Goal: Transaction & Acquisition: Book appointment/travel/reservation

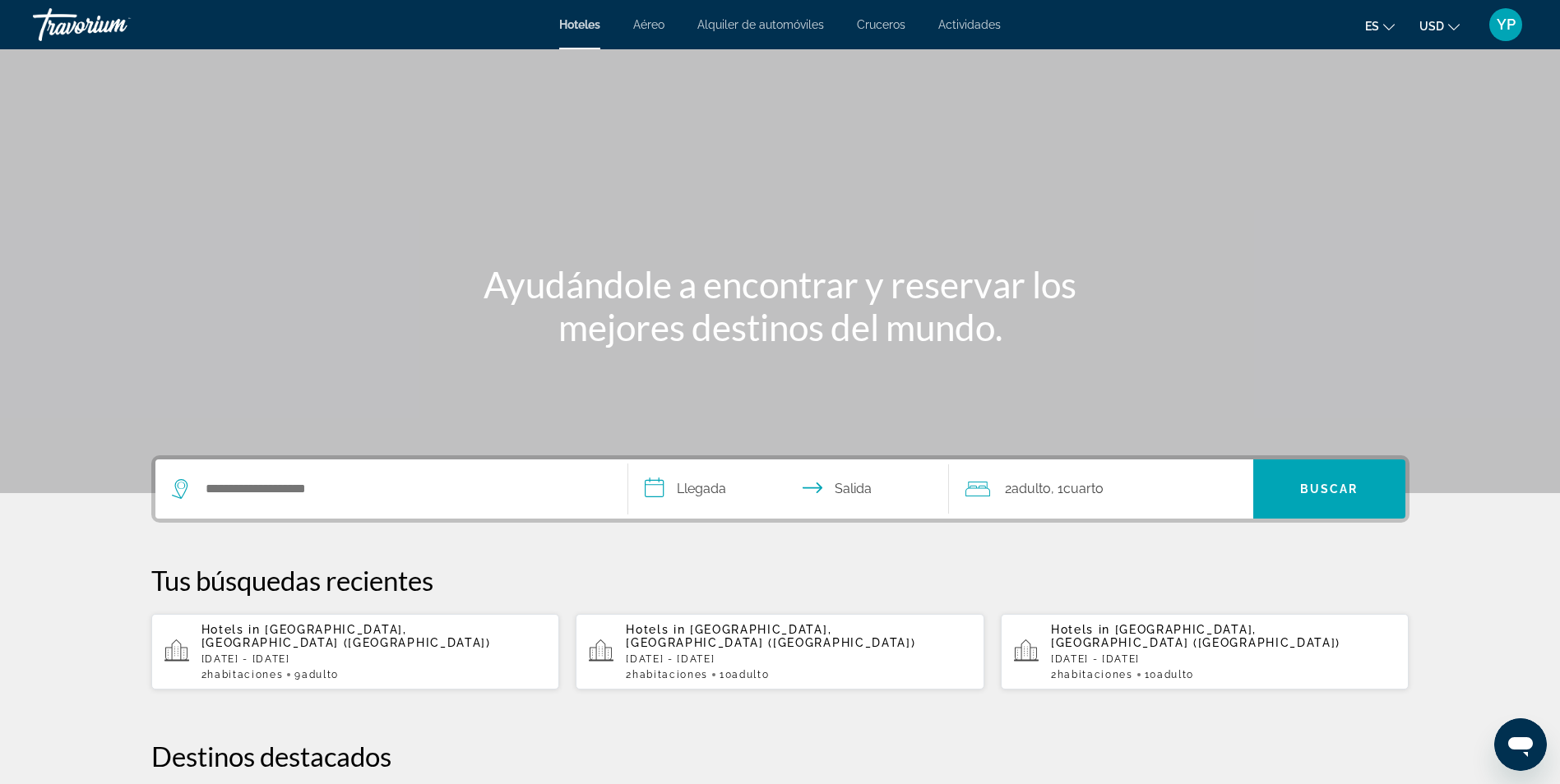
click at [967, 14] on div "Hoteles Aéreo Alquiler de automóviles Cruceros Actividades Hoteles Aéreo Alquil…" at bounding box center [780, 25] width 1560 height 42
click at [968, 27] on span "Actividades" at bounding box center [969, 24] width 63 height 13
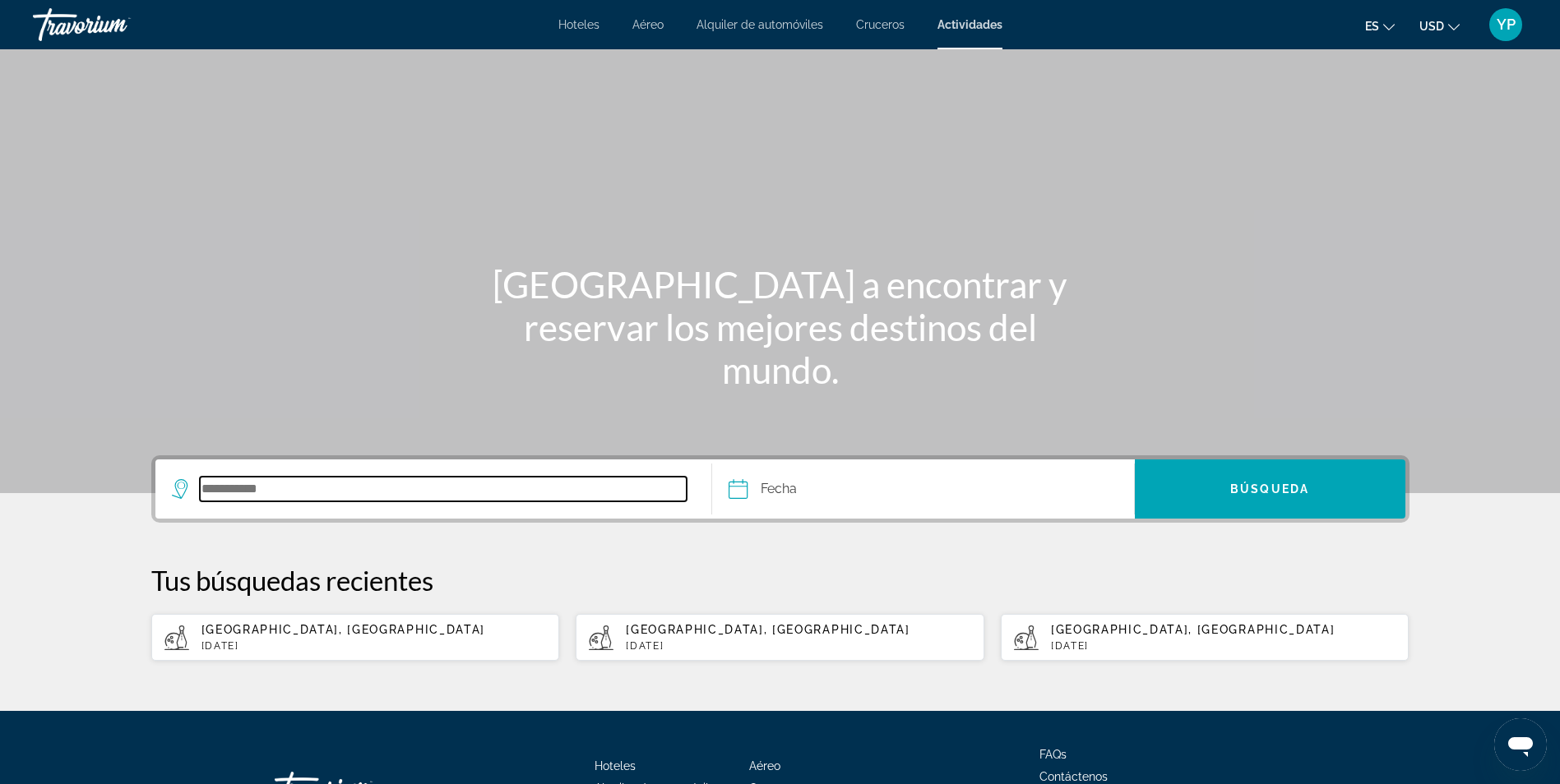
click at [289, 484] on input "Search destination" at bounding box center [443, 489] width 487 height 25
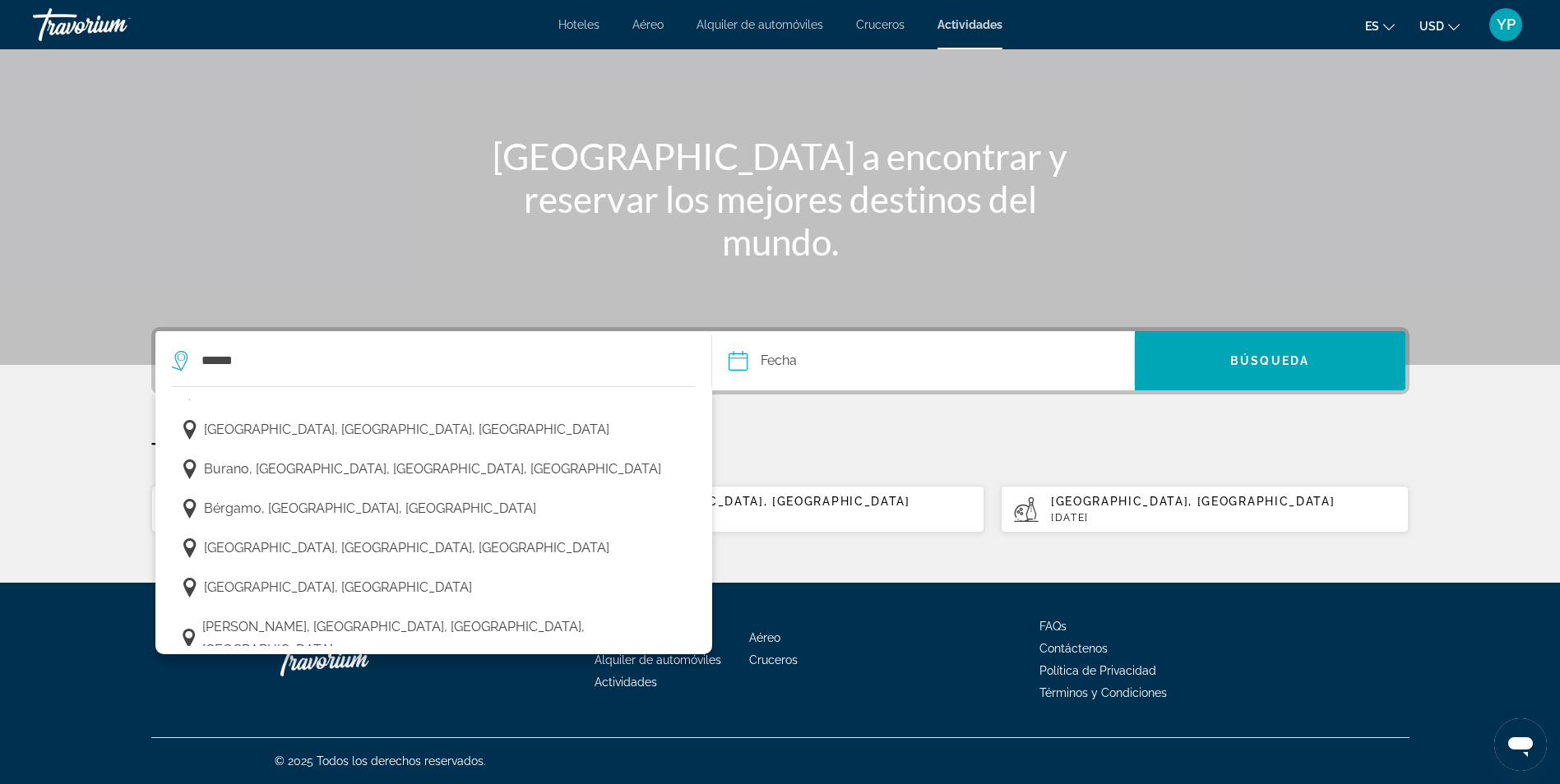
scroll to position [696, 0]
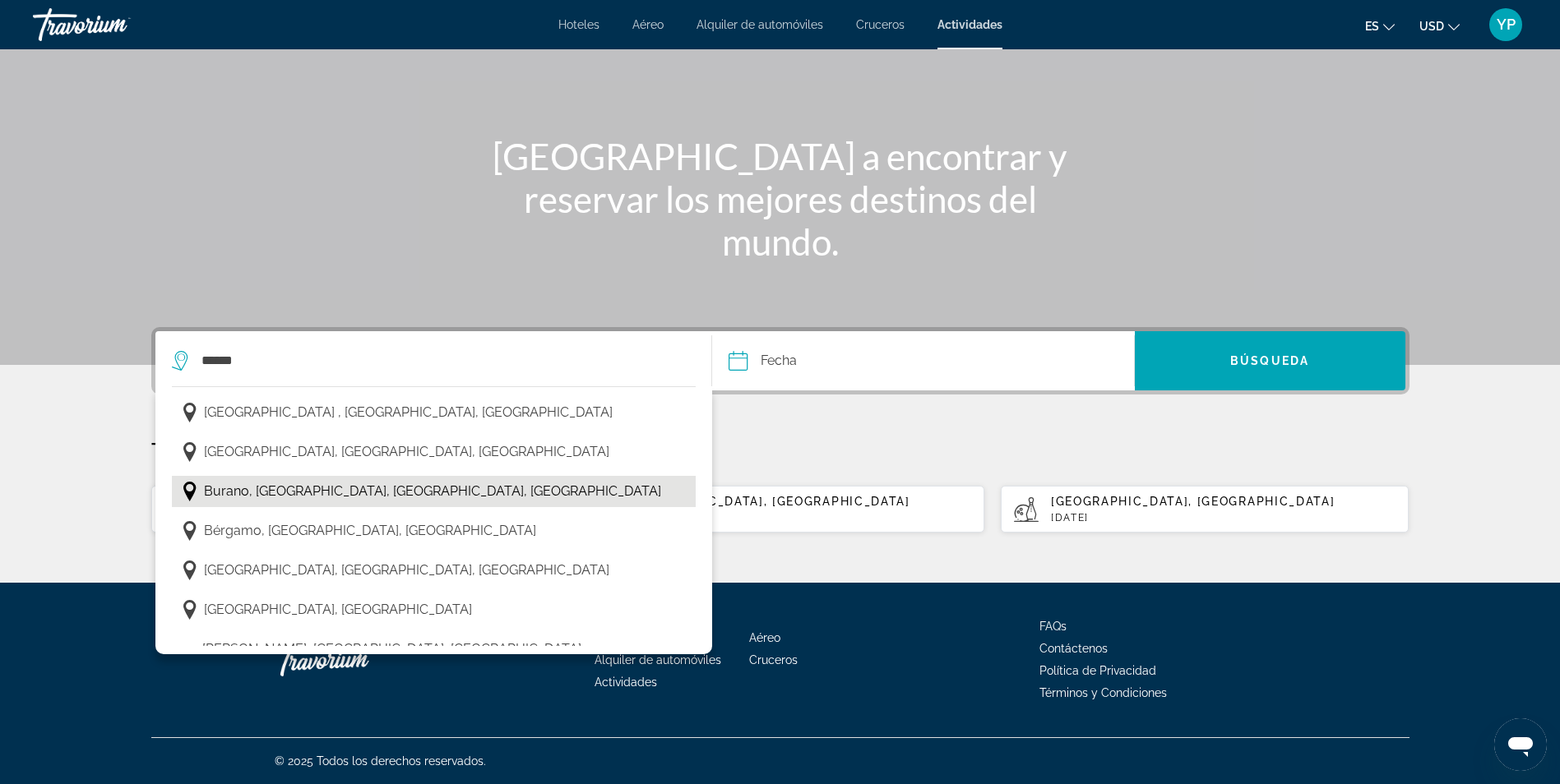
click at [317, 480] on span "Burano, [GEOGRAPHIC_DATA], [GEOGRAPHIC_DATA], [GEOGRAPHIC_DATA]" at bounding box center [432, 491] width 457 height 23
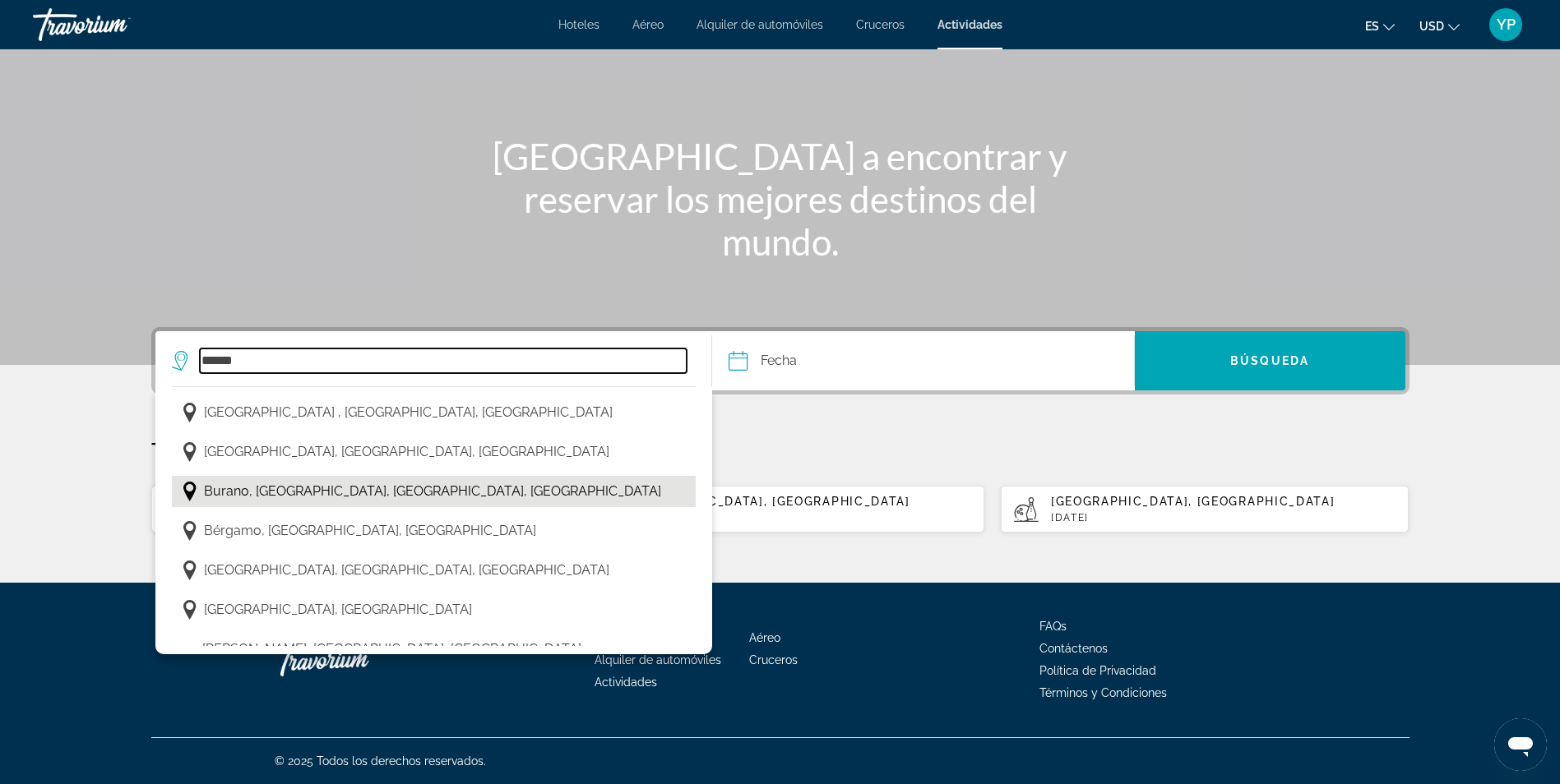
type input "**********"
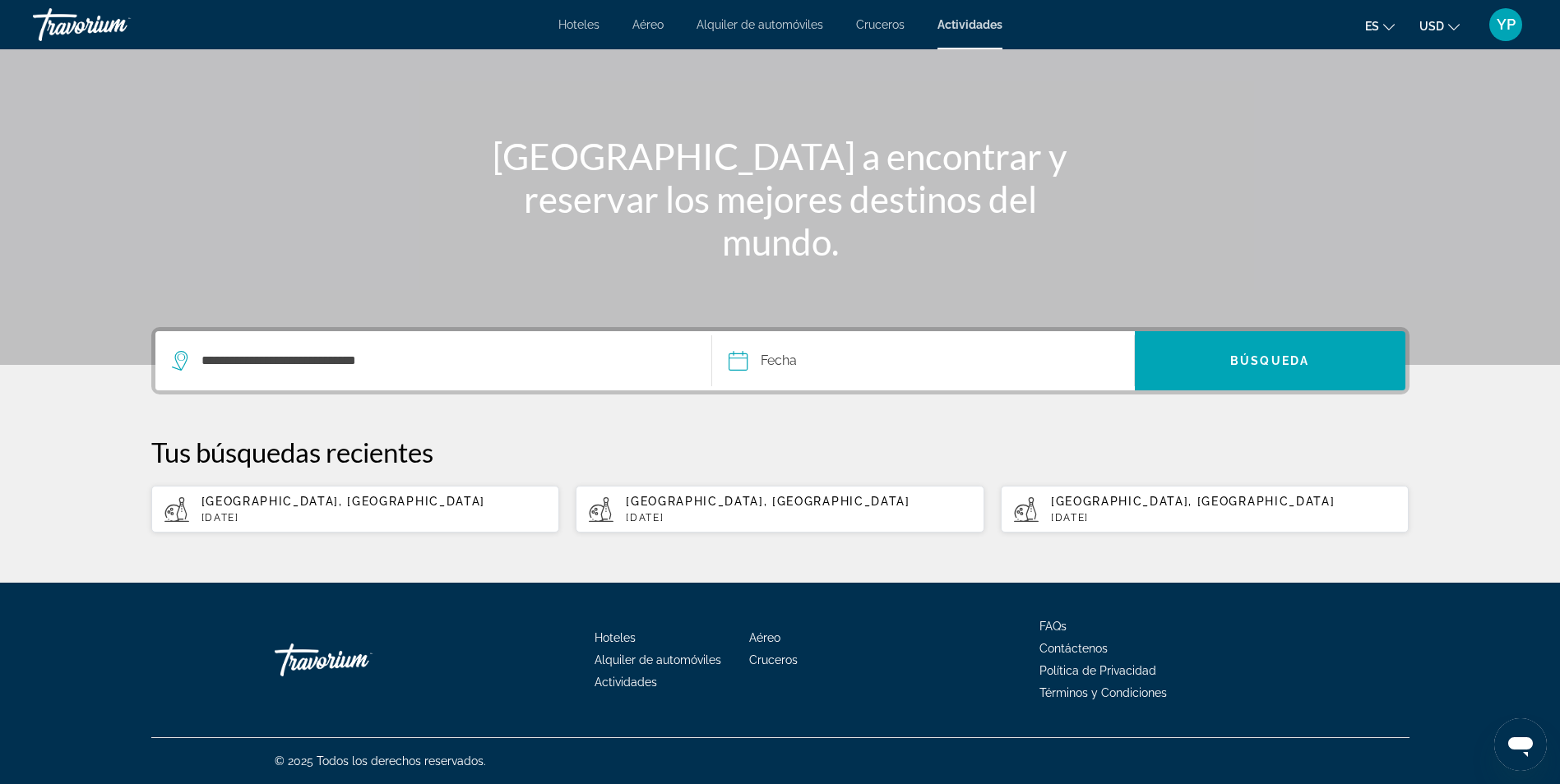
click at [962, 359] on button "Fecha Navigation placeholder Oct *** *** *** *** *** *** *** *** *** *** *** **…" at bounding box center [930, 361] width 405 height 59
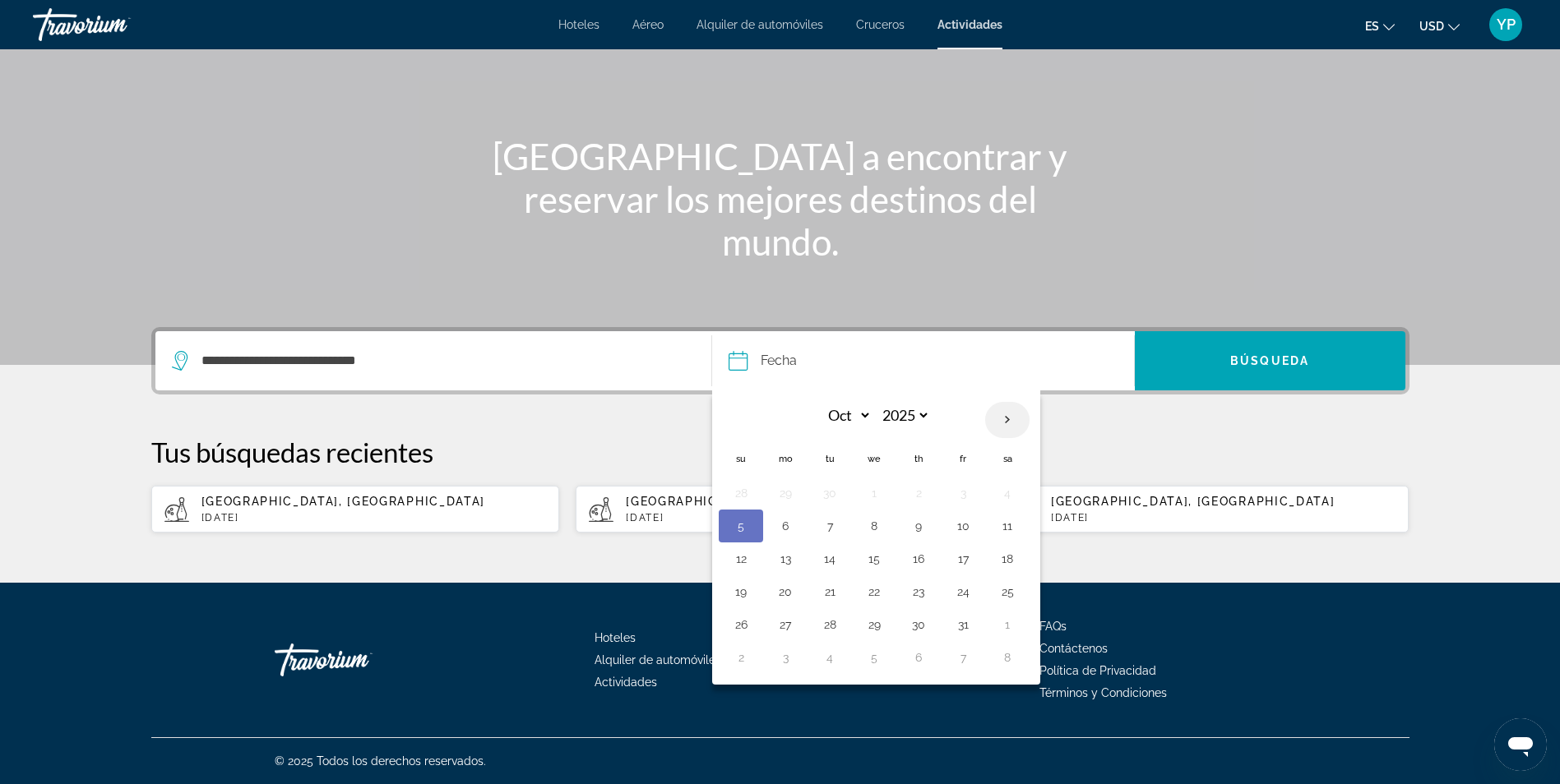
click at [1002, 409] on th "Next month" at bounding box center [1007, 420] width 44 height 36
select select "**"
click at [788, 524] on button "3" at bounding box center [785, 525] width 26 height 23
type input "**********"
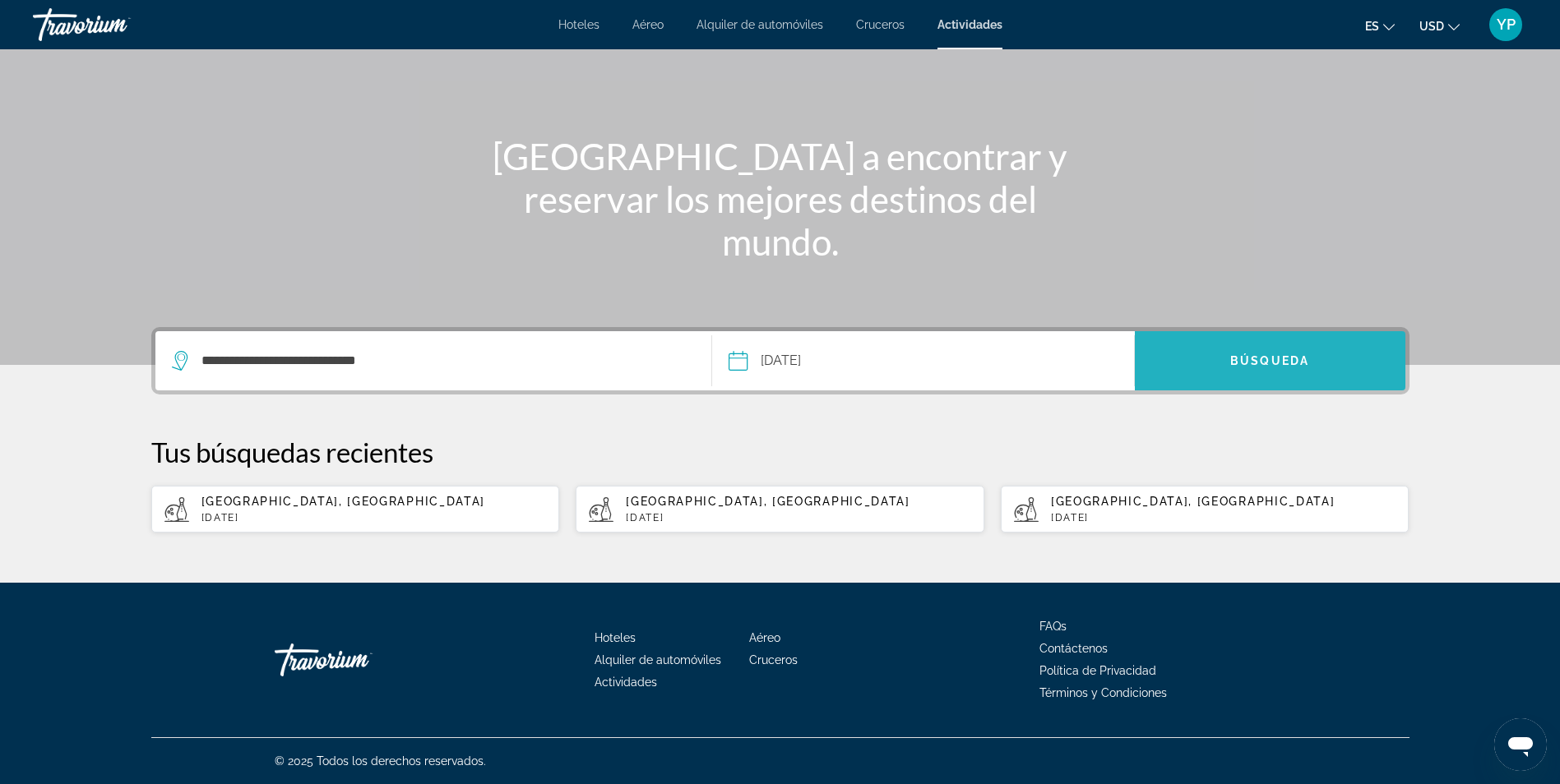
click at [1230, 361] on span "Search" at bounding box center [1270, 361] width 271 height 39
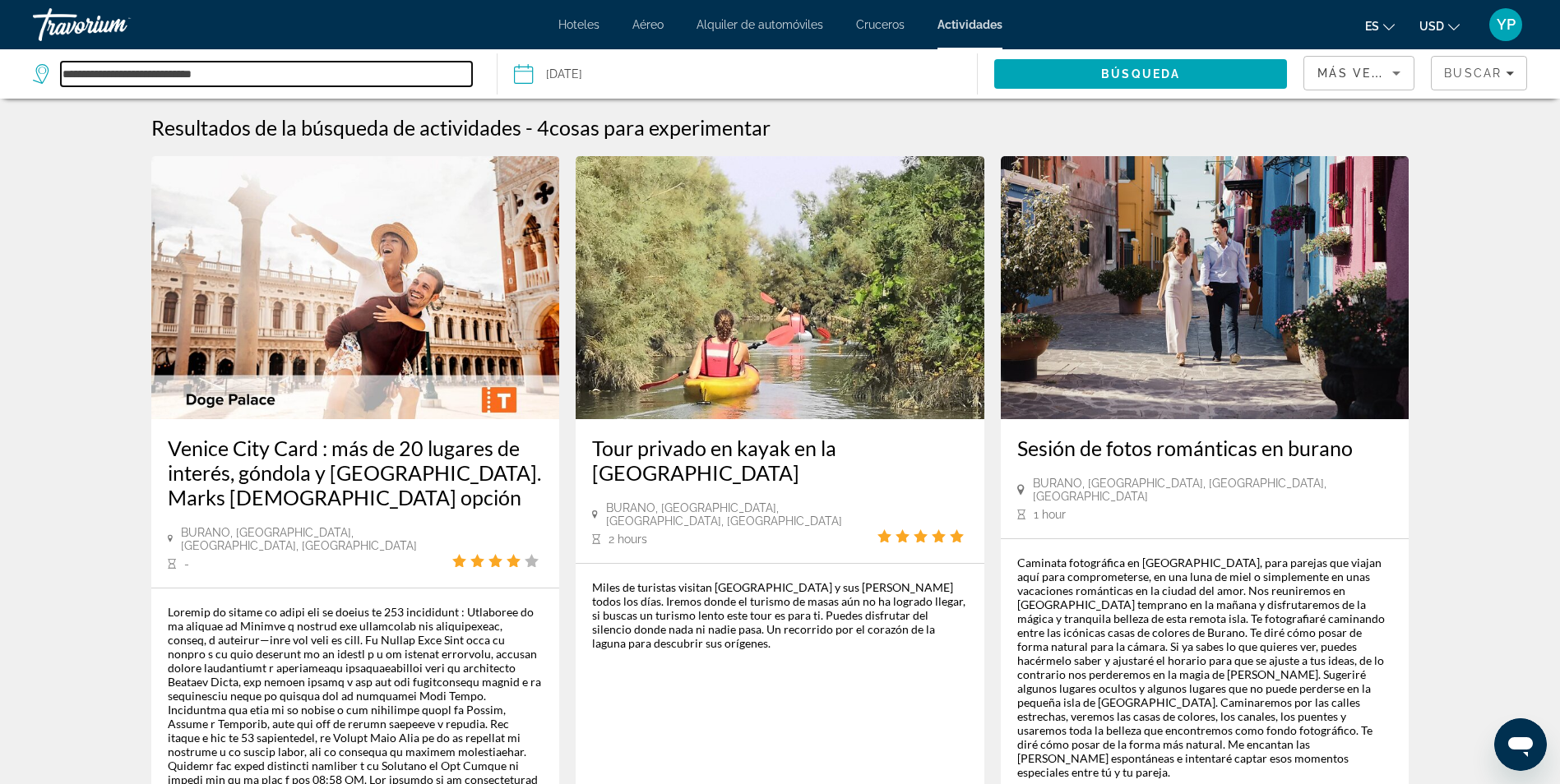
click at [233, 67] on input "**********" at bounding box center [267, 74] width 411 height 25
type input "*"
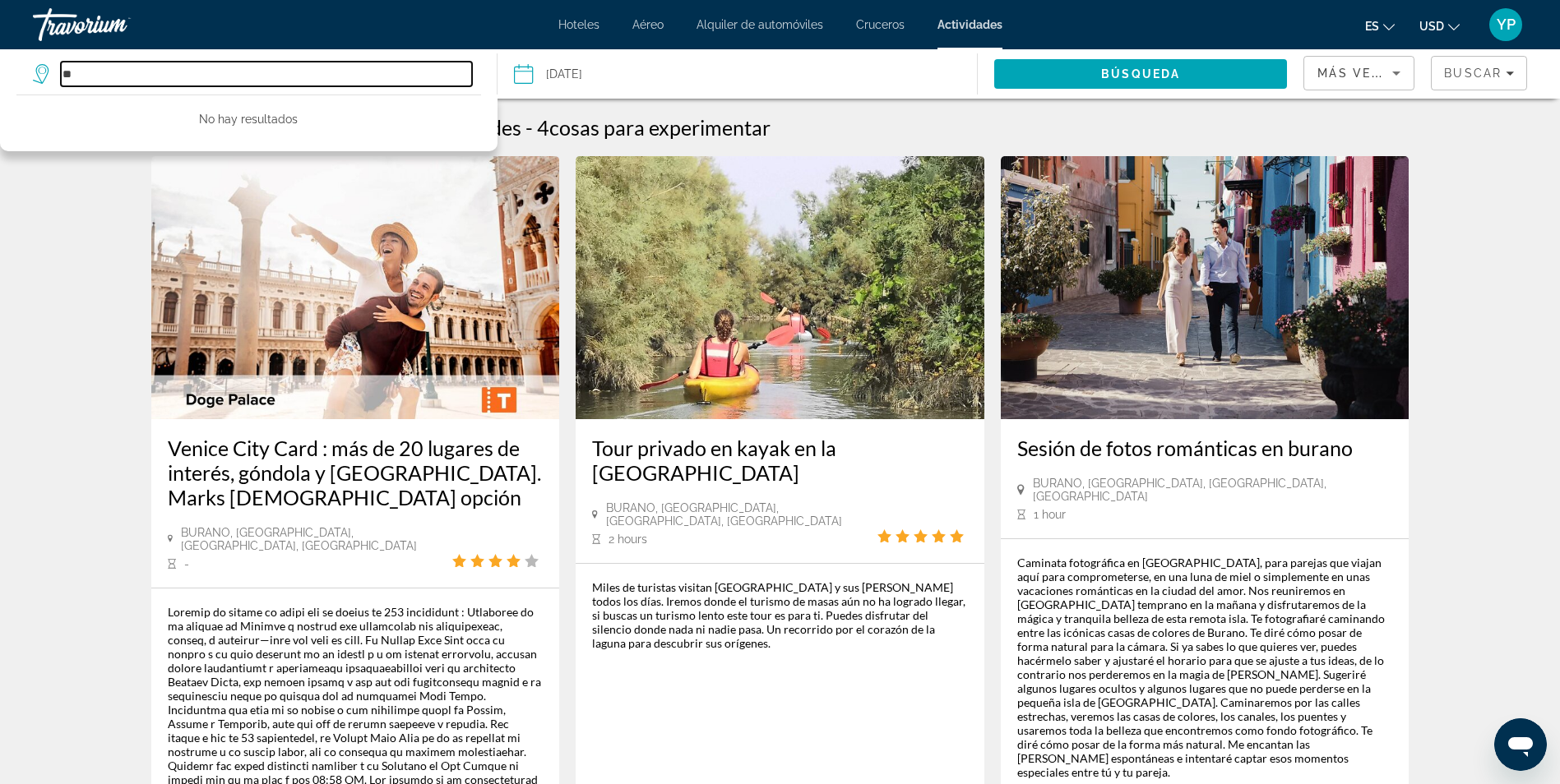
type input "*"
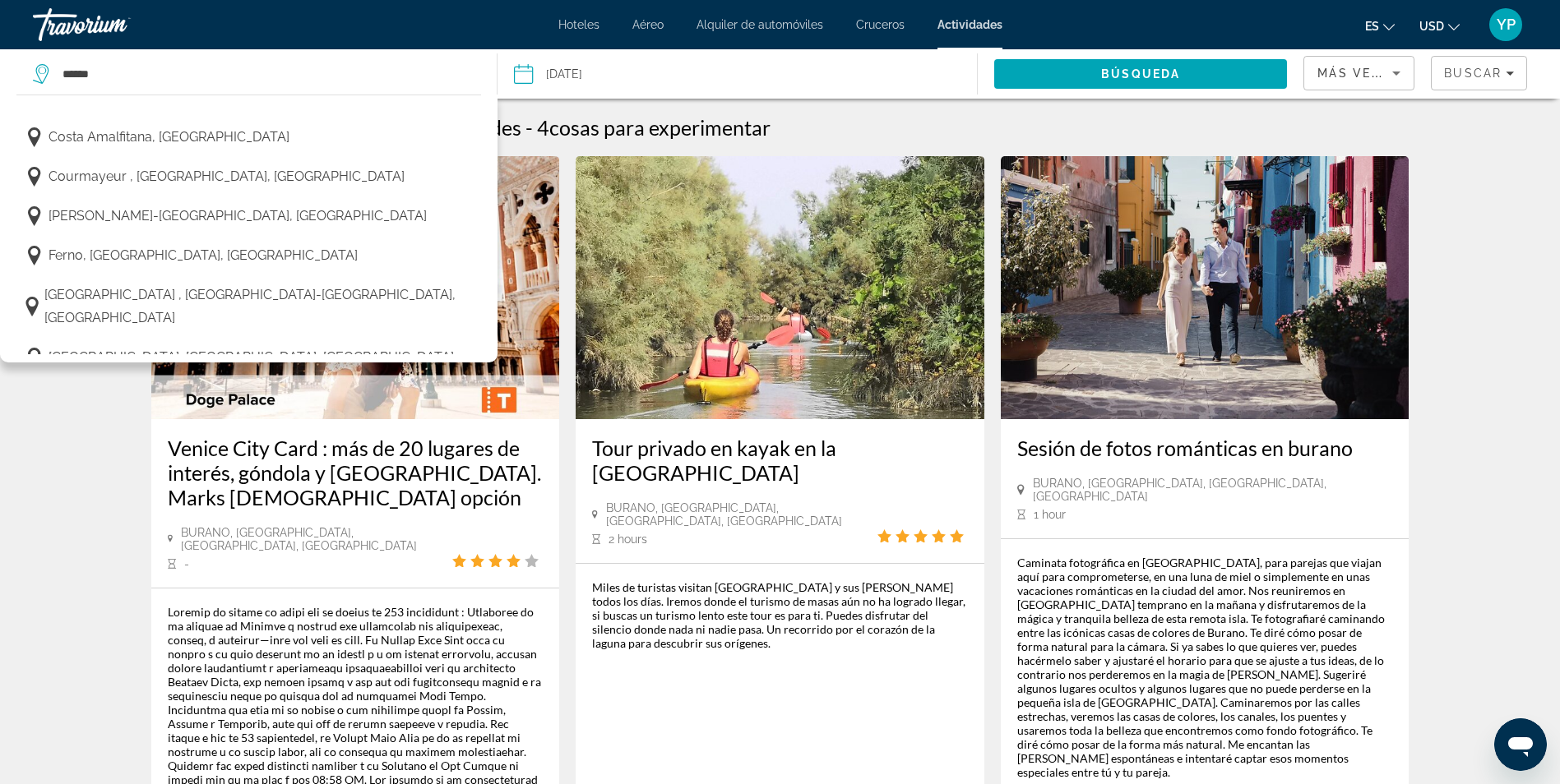
scroll to position [1698, 0]
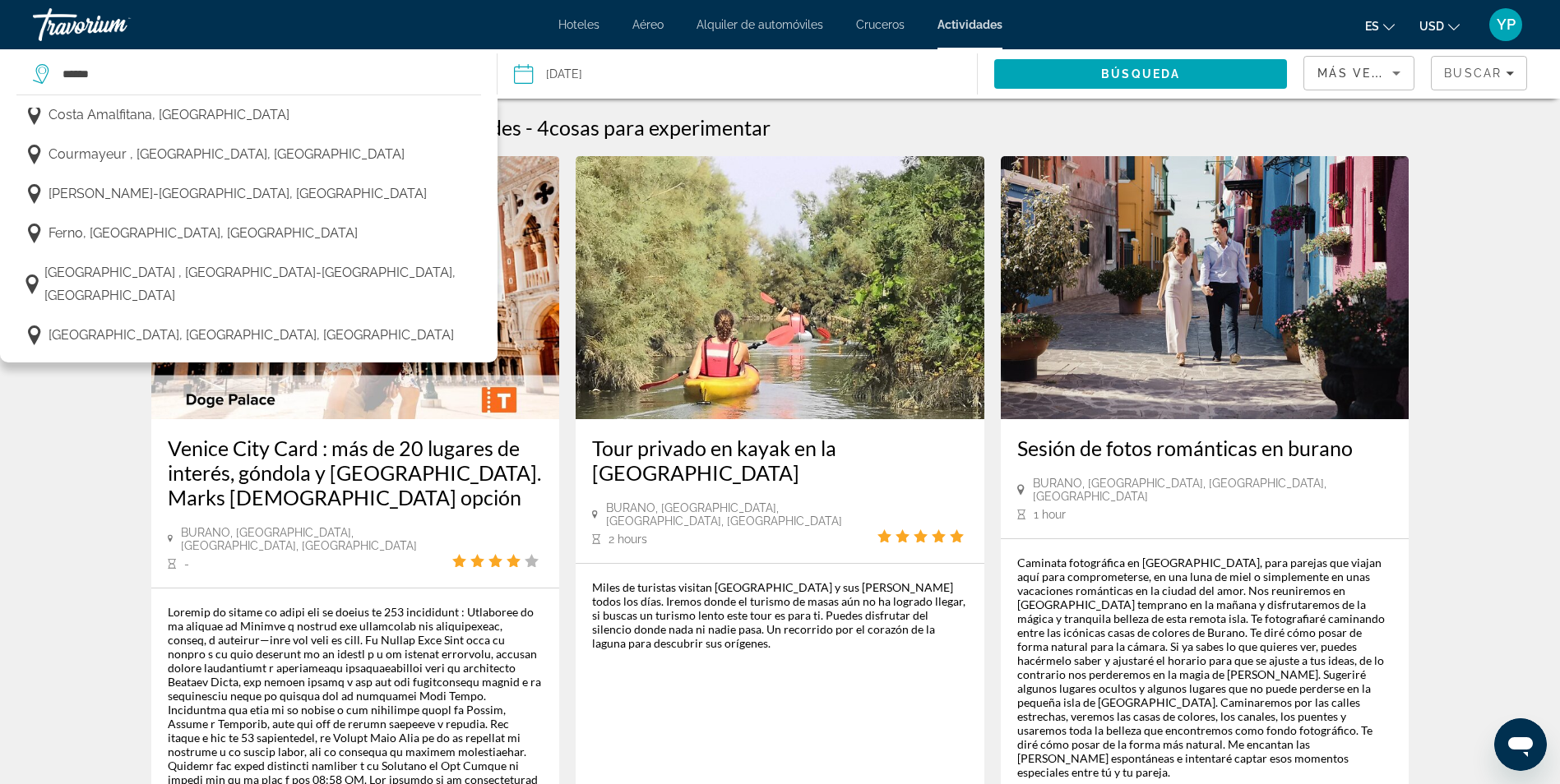
click at [368, 501] on button "[GEOGRAPHIC_DATA], [PERSON_NAME][GEOGRAPHIC_DATA], [GEOGRAPHIC_DATA], [GEOGRAPH…" at bounding box center [248, 528] width 464 height 54
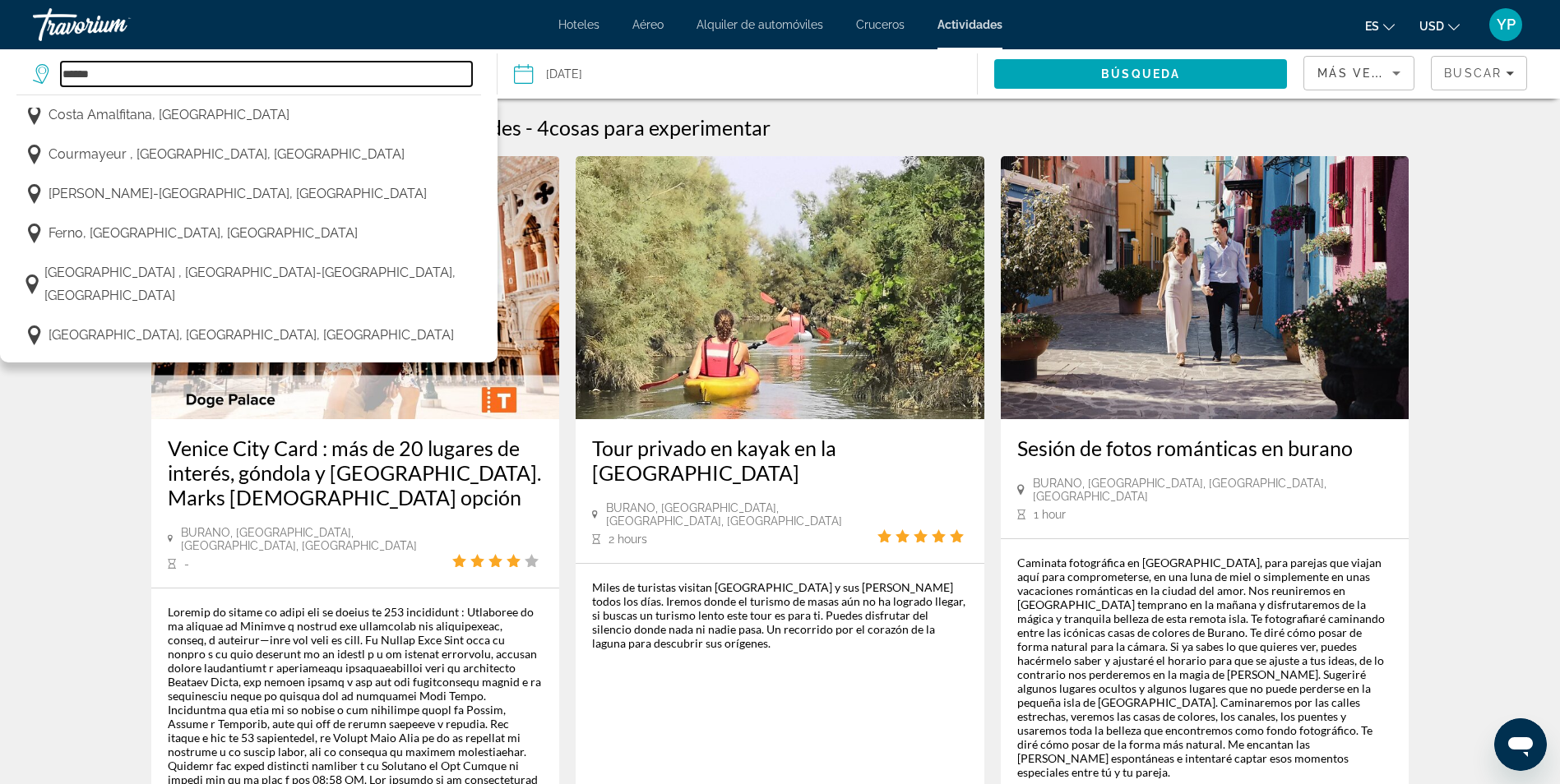
type input "**********"
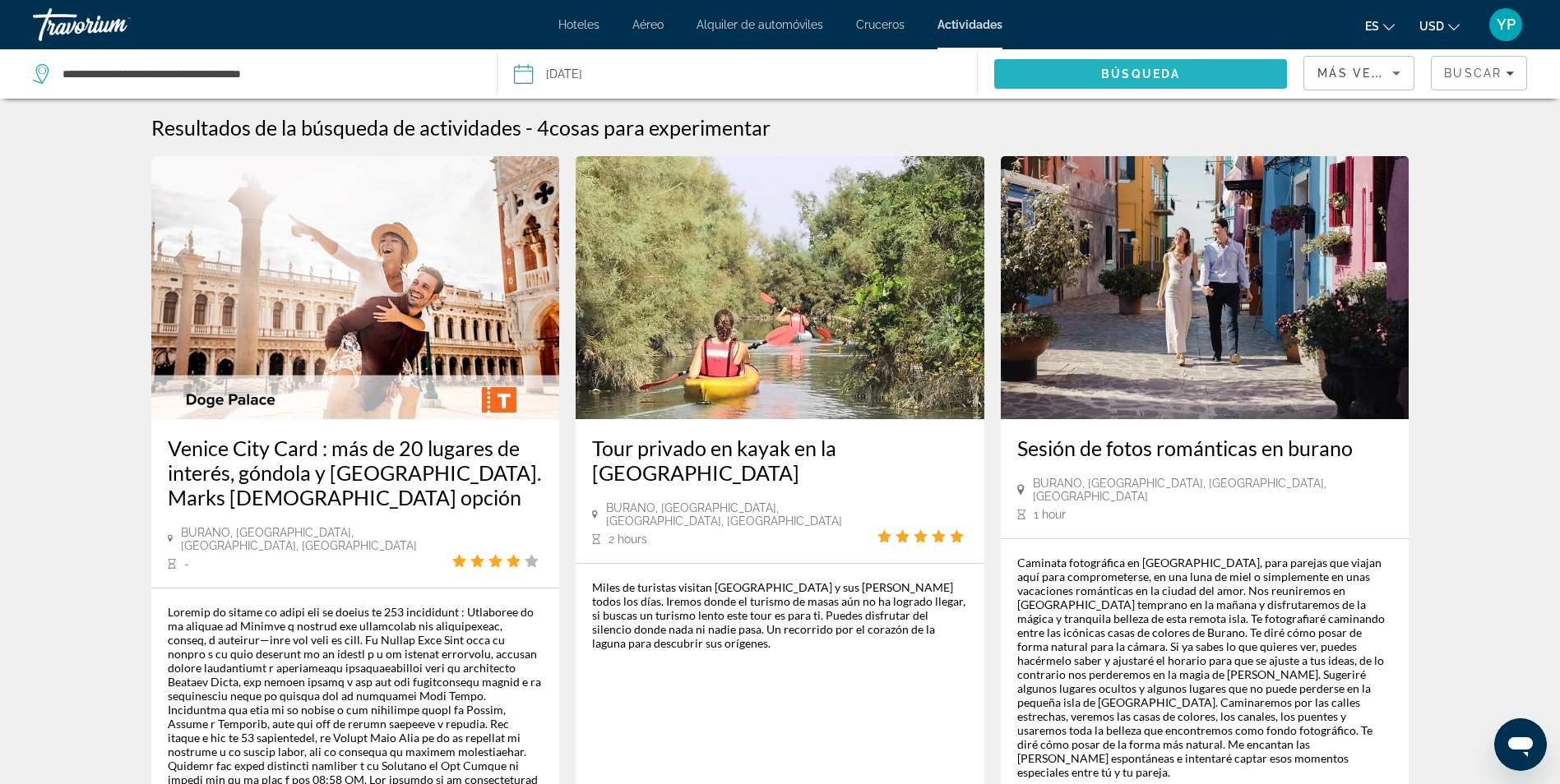
click at [1038, 69] on span "Search" at bounding box center [1140, 74] width 293 height 39
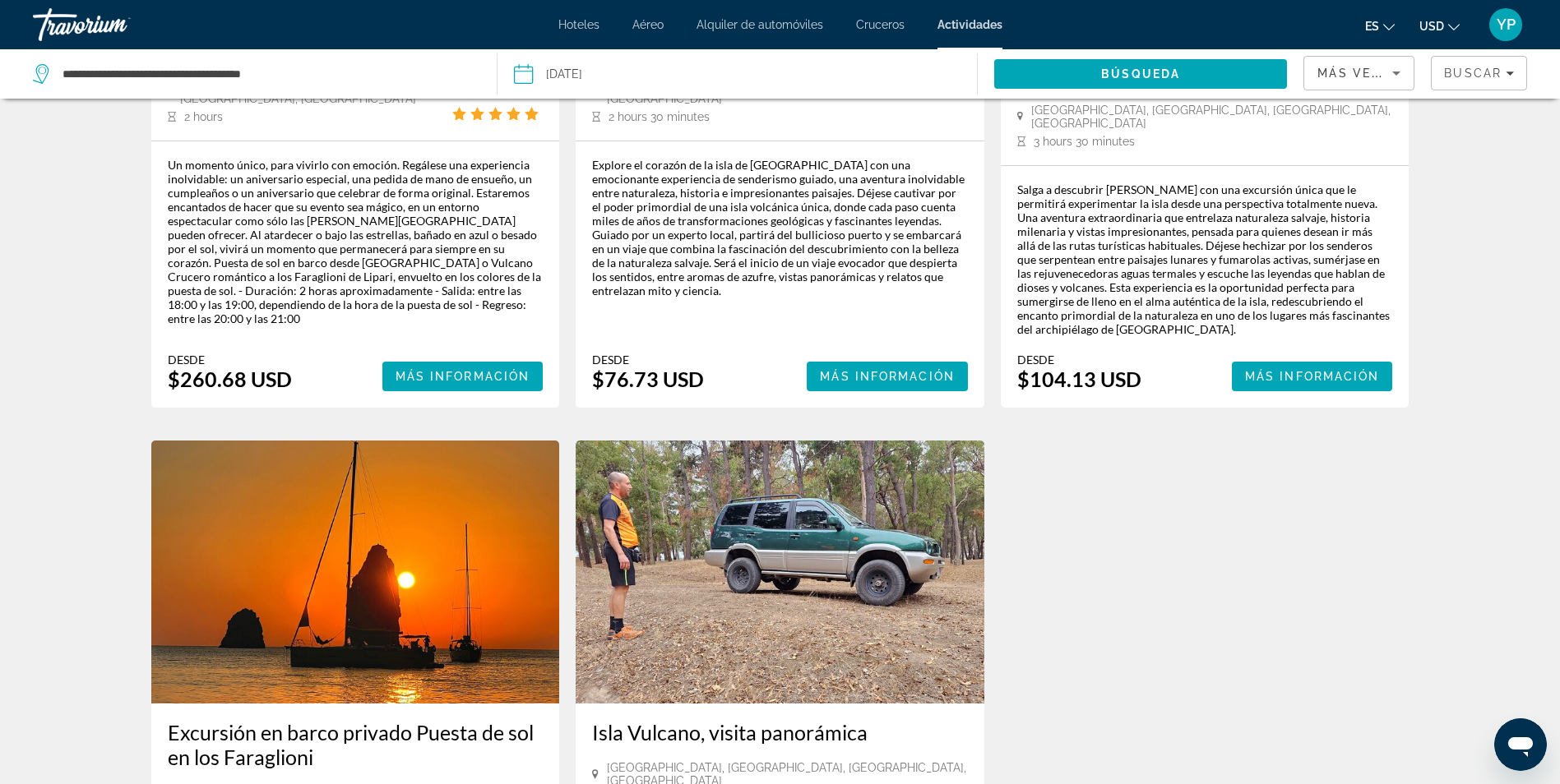
scroll to position [1007, 0]
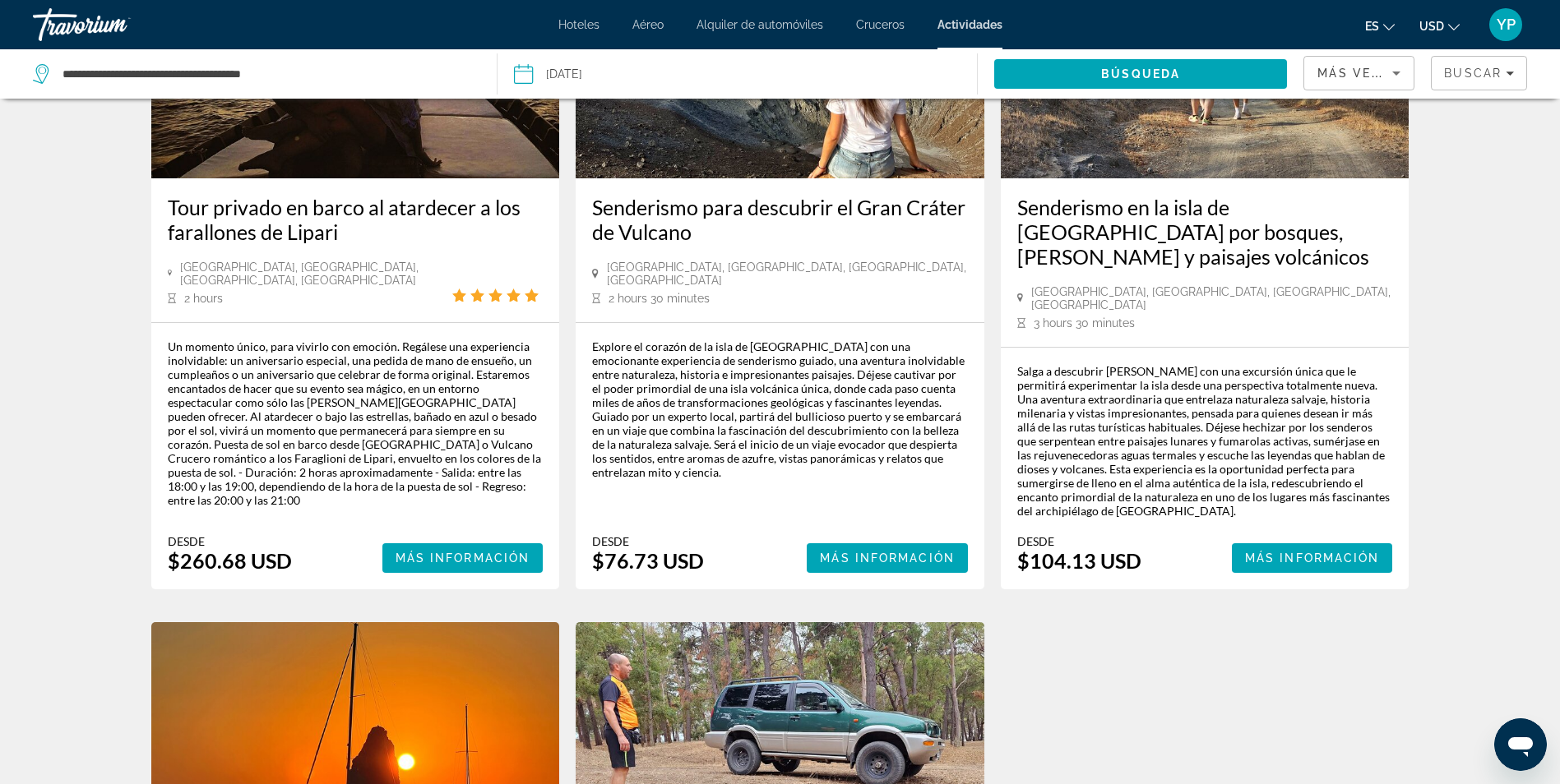
click at [581, 18] on span "Hoteles" at bounding box center [579, 24] width 41 height 13
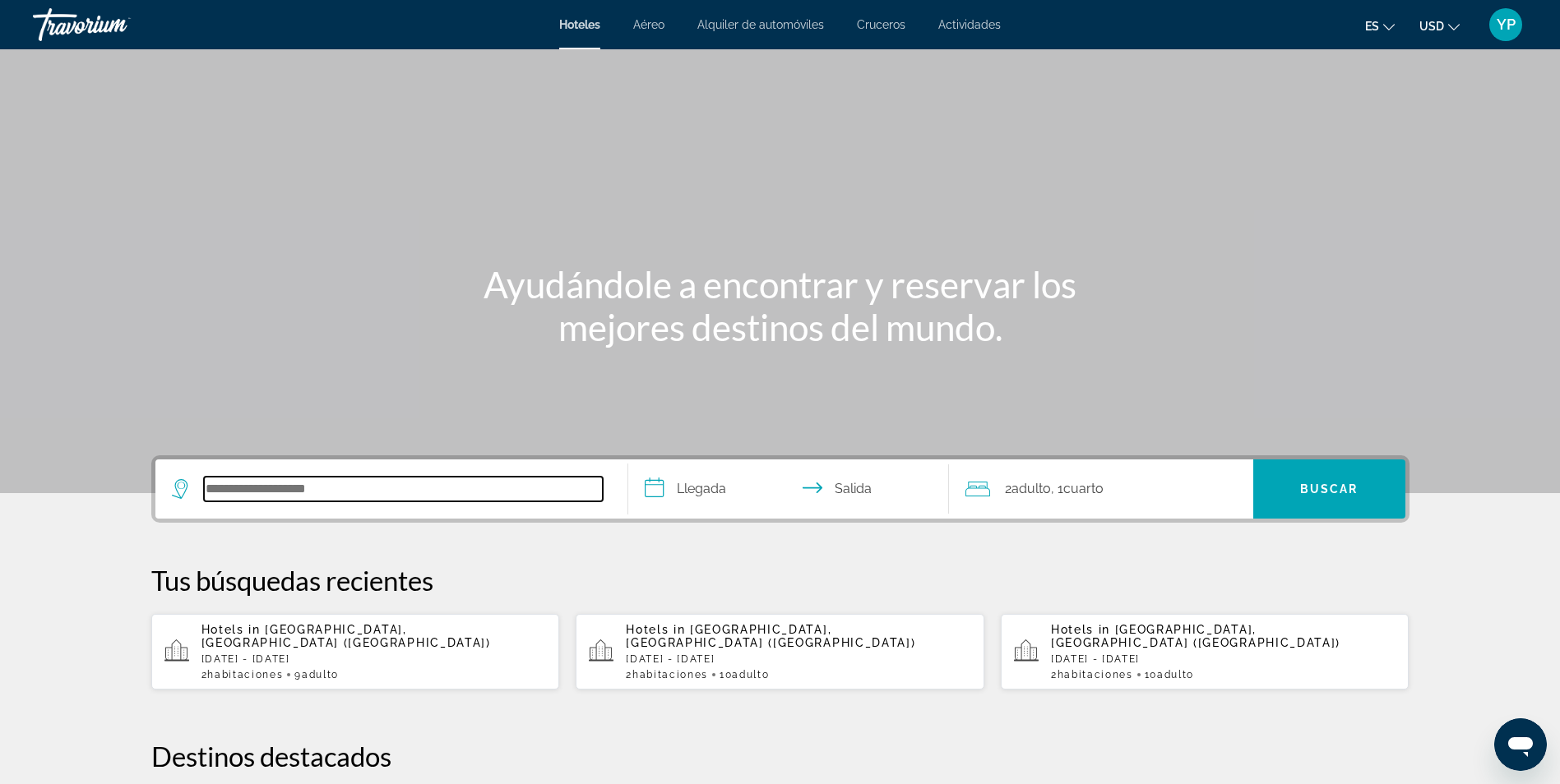
click at [324, 493] on input "Search hotel destination" at bounding box center [403, 489] width 399 height 25
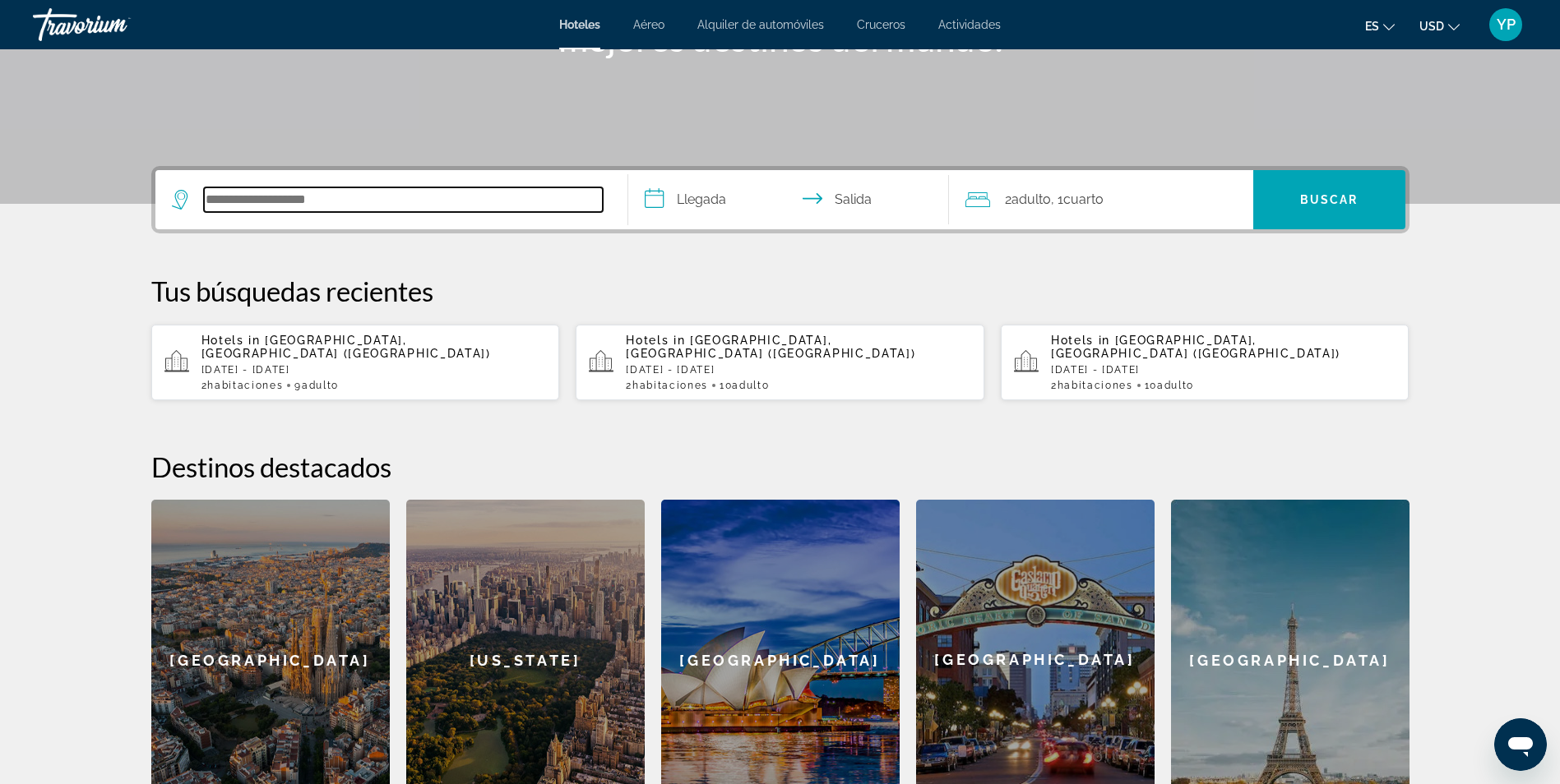
scroll to position [402, 0]
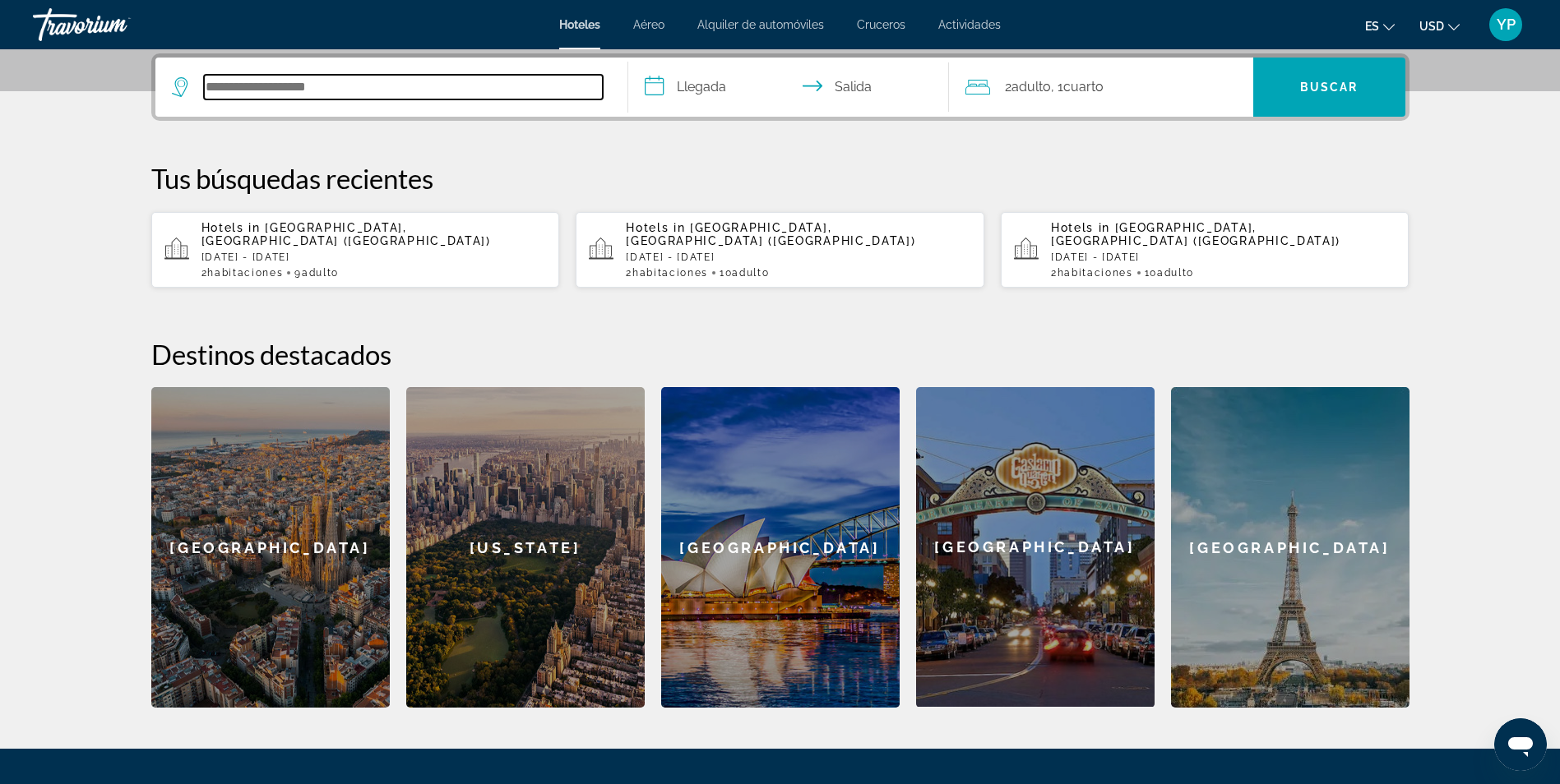
click at [394, 88] on input "Search hotel destination" at bounding box center [403, 87] width 399 height 25
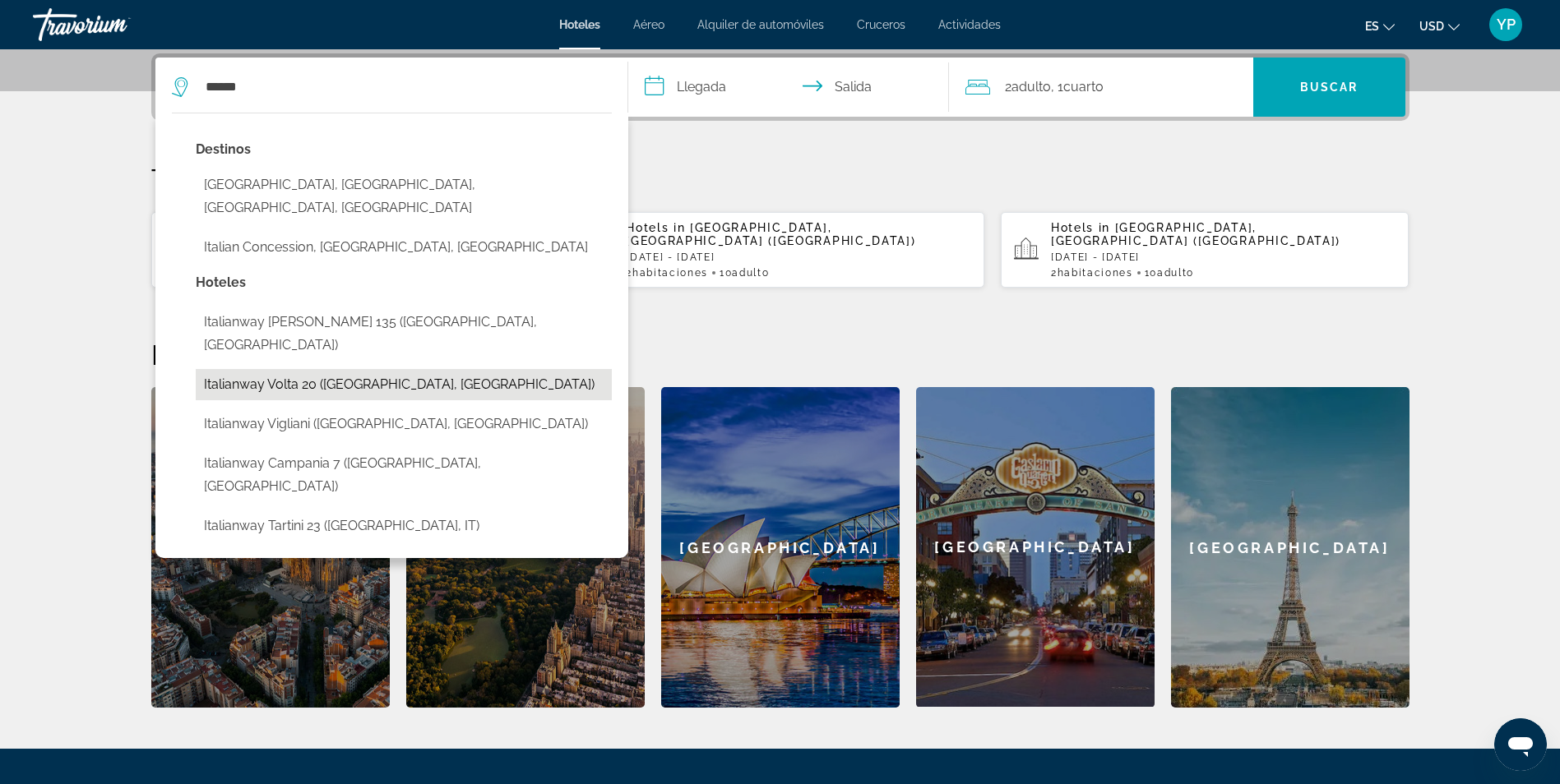
click at [279, 369] on button "Italianway Volta 20 ([GEOGRAPHIC_DATA], [GEOGRAPHIC_DATA])" at bounding box center [404, 384] width 416 height 31
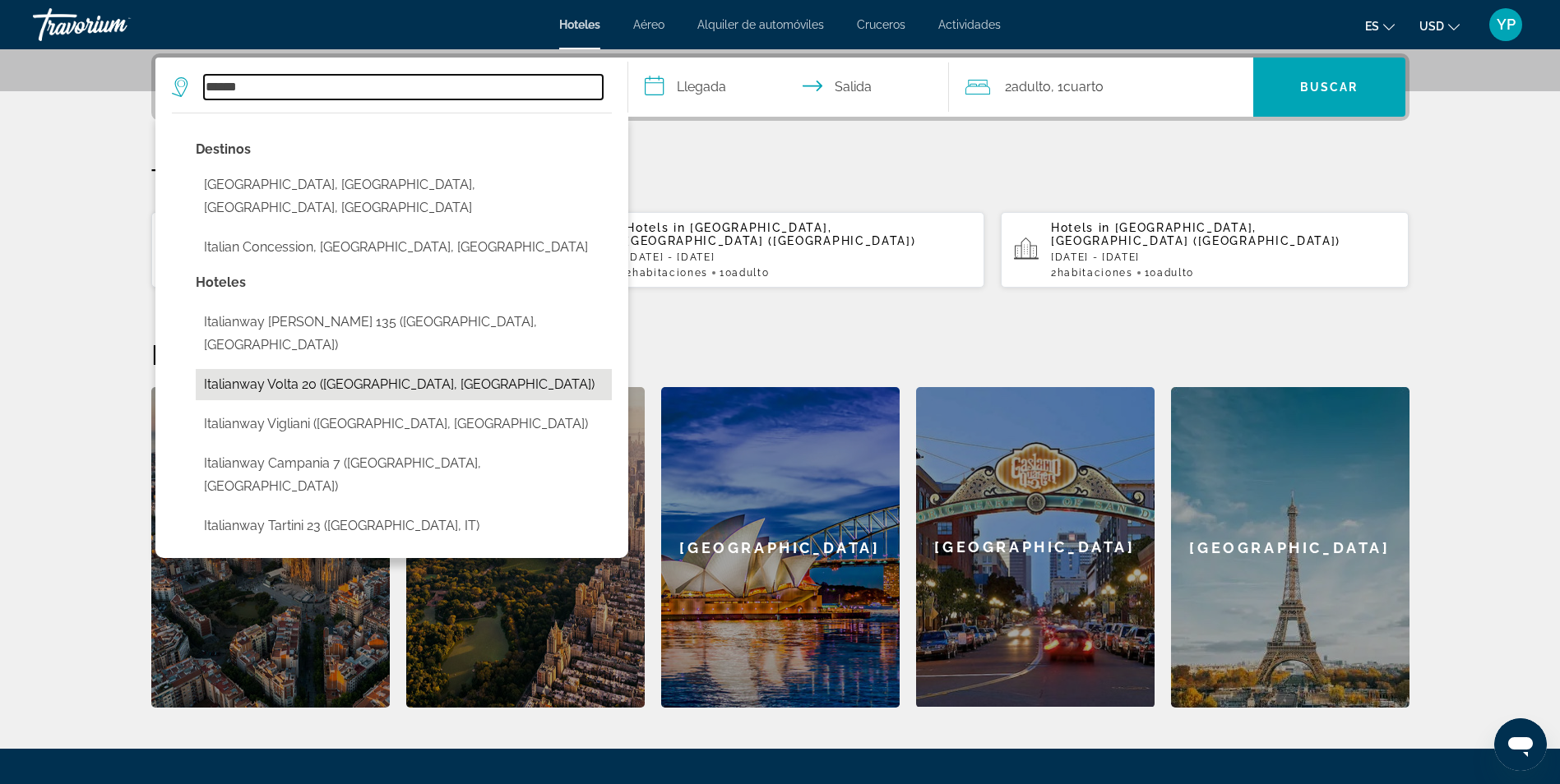
type input "**********"
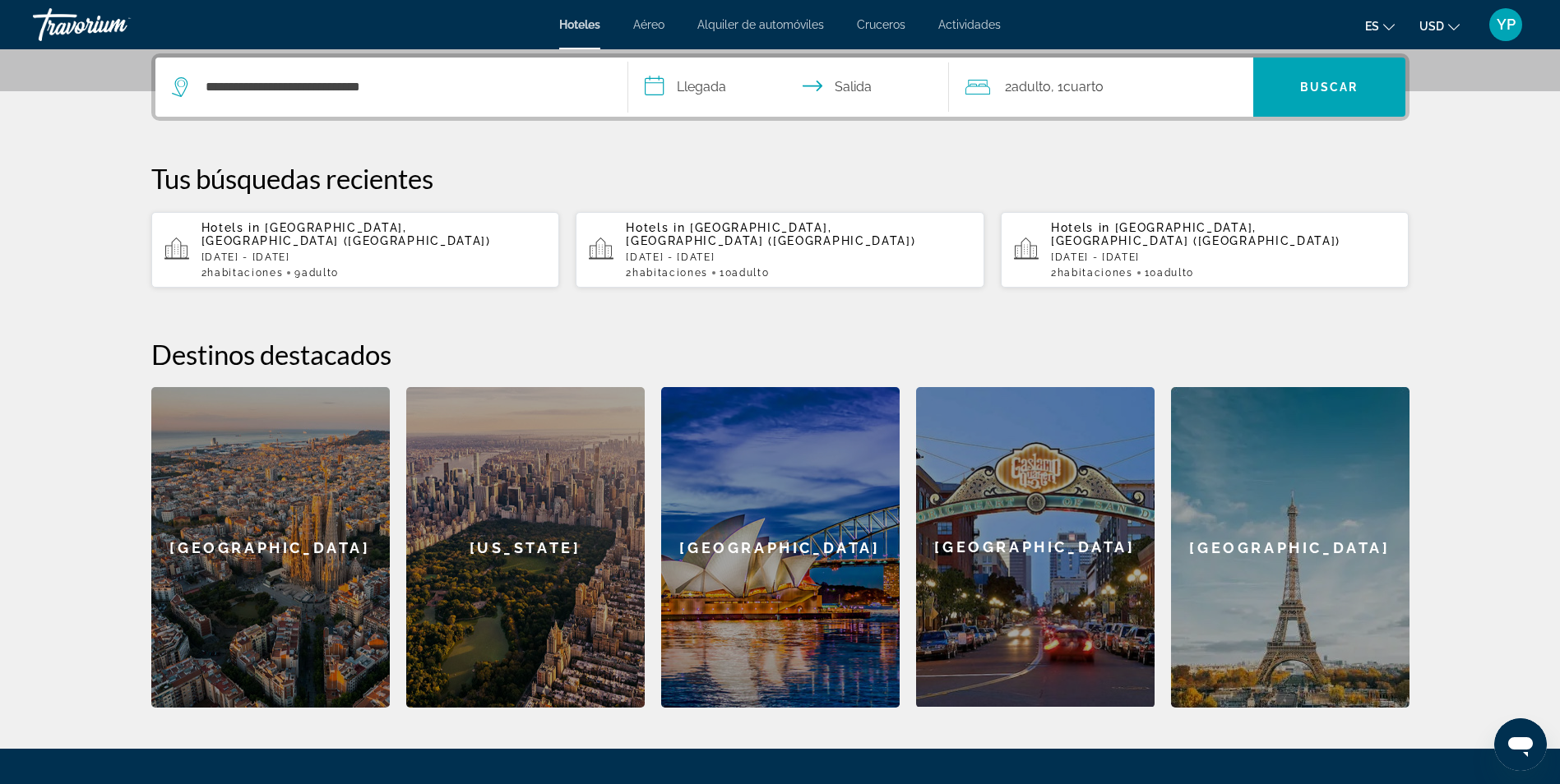
click at [721, 86] on input "**********" at bounding box center [792, 90] width 328 height 64
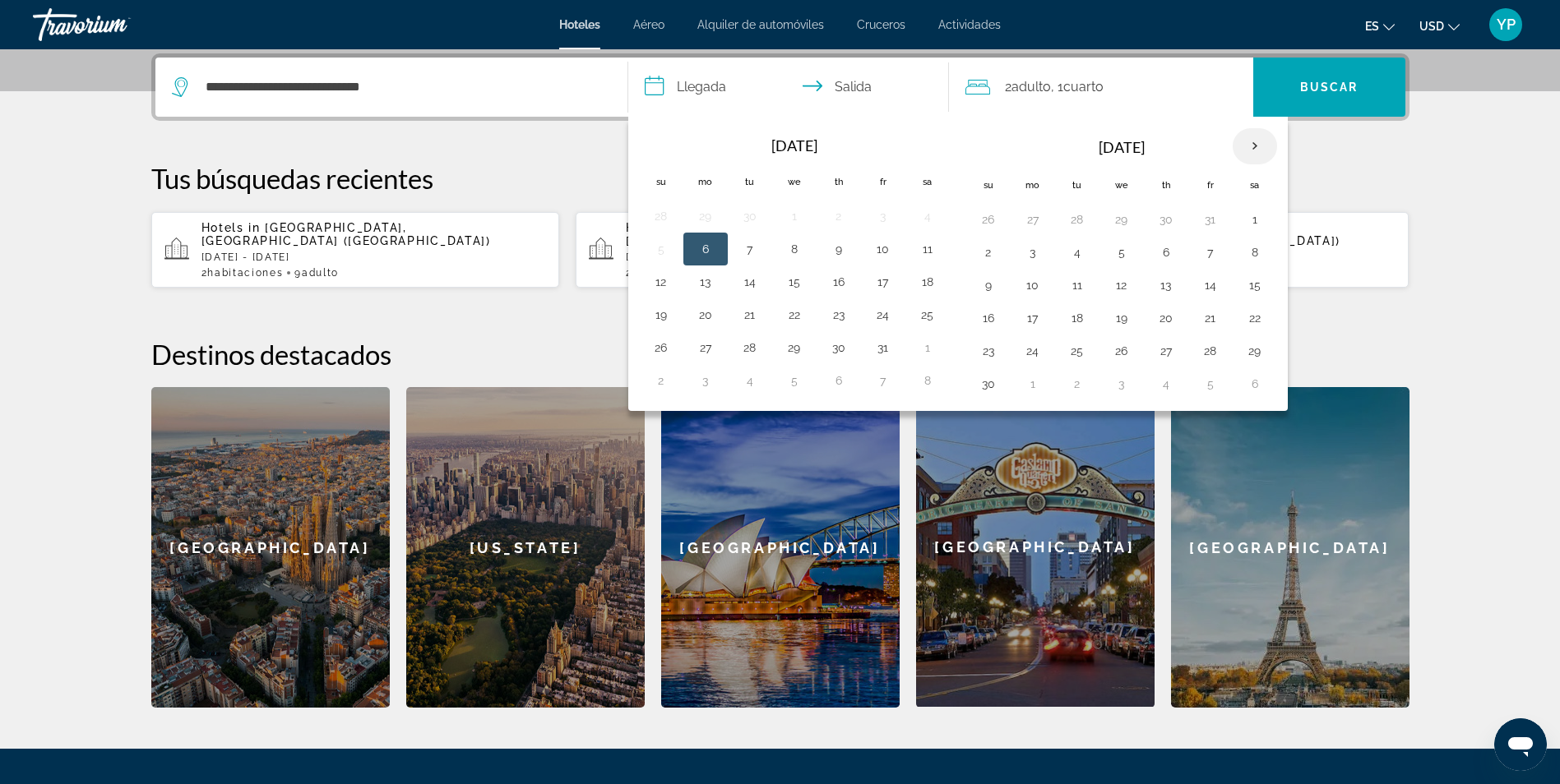
click at [1254, 149] on th "Next month" at bounding box center [1254, 146] width 44 height 36
click at [660, 284] on button "9" at bounding box center [660, 285] width 26 height 23
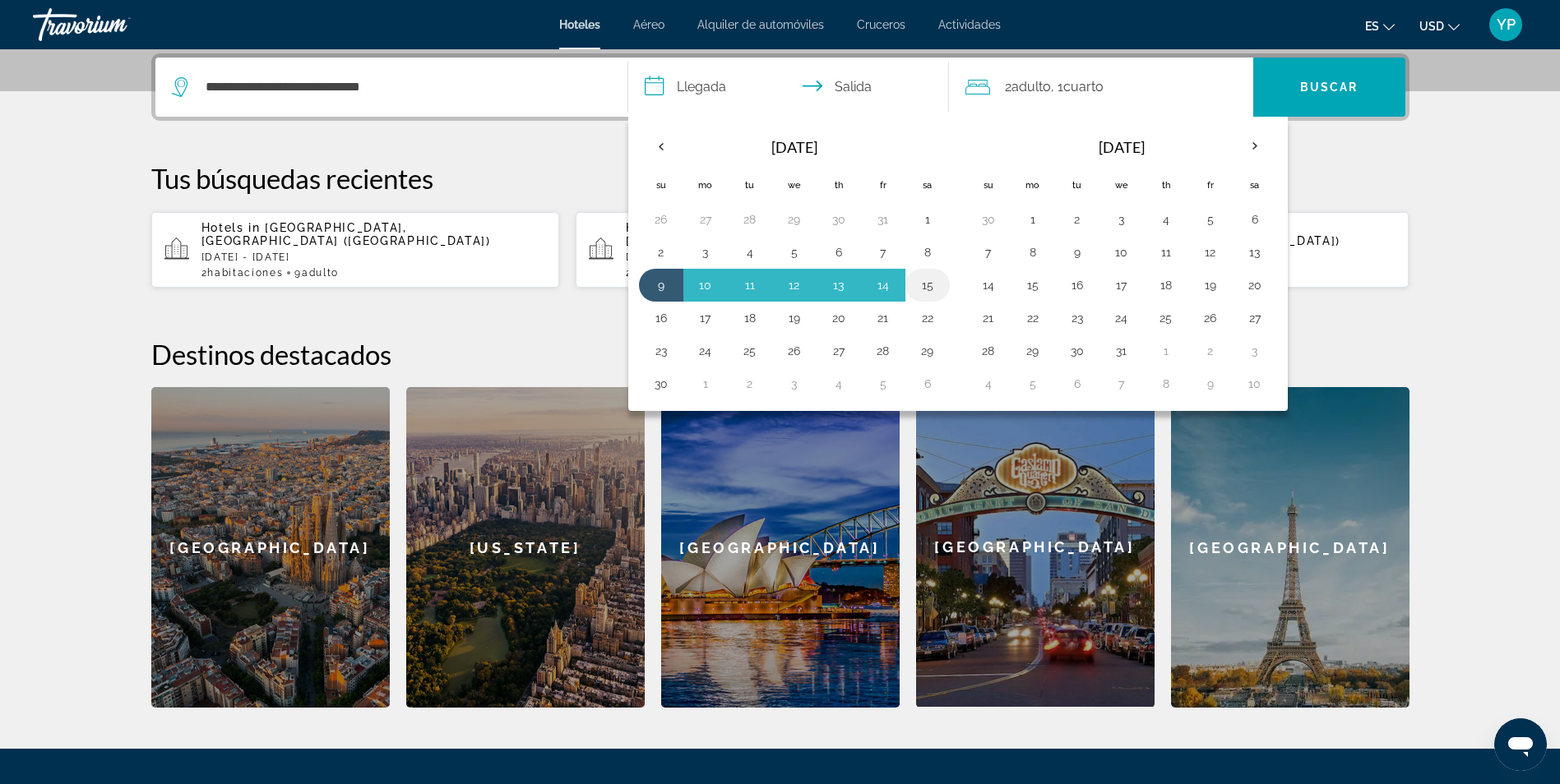
click at [923, 286] on button "15" at bounding box center [927, 285] width 26 height 23
type input "**********"
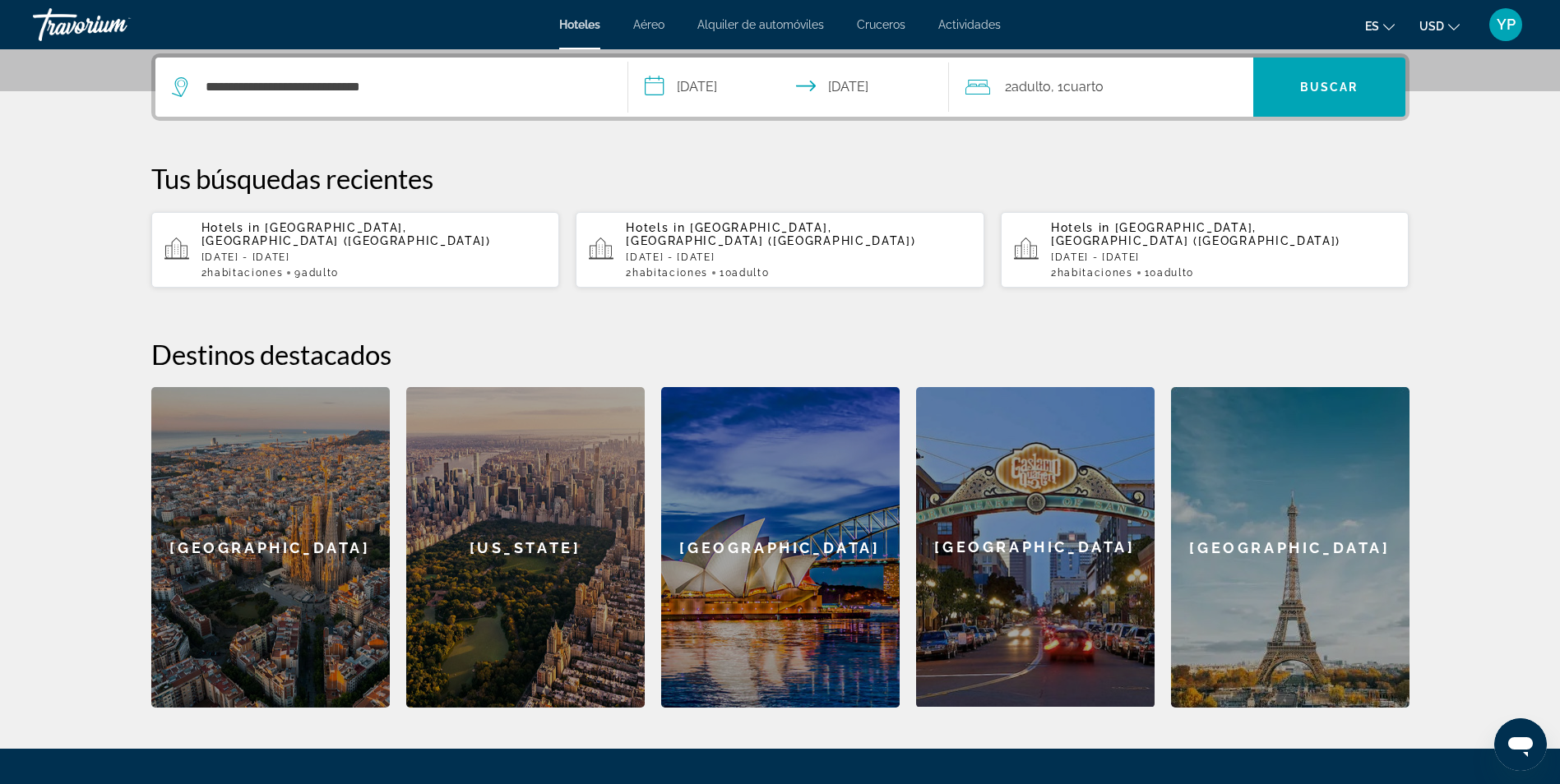
click at [1194, 90] on div "2 Adulto Adulto , 1 Cuarto habitaciones" at bounding box center [1108, 87] width 288 height 23
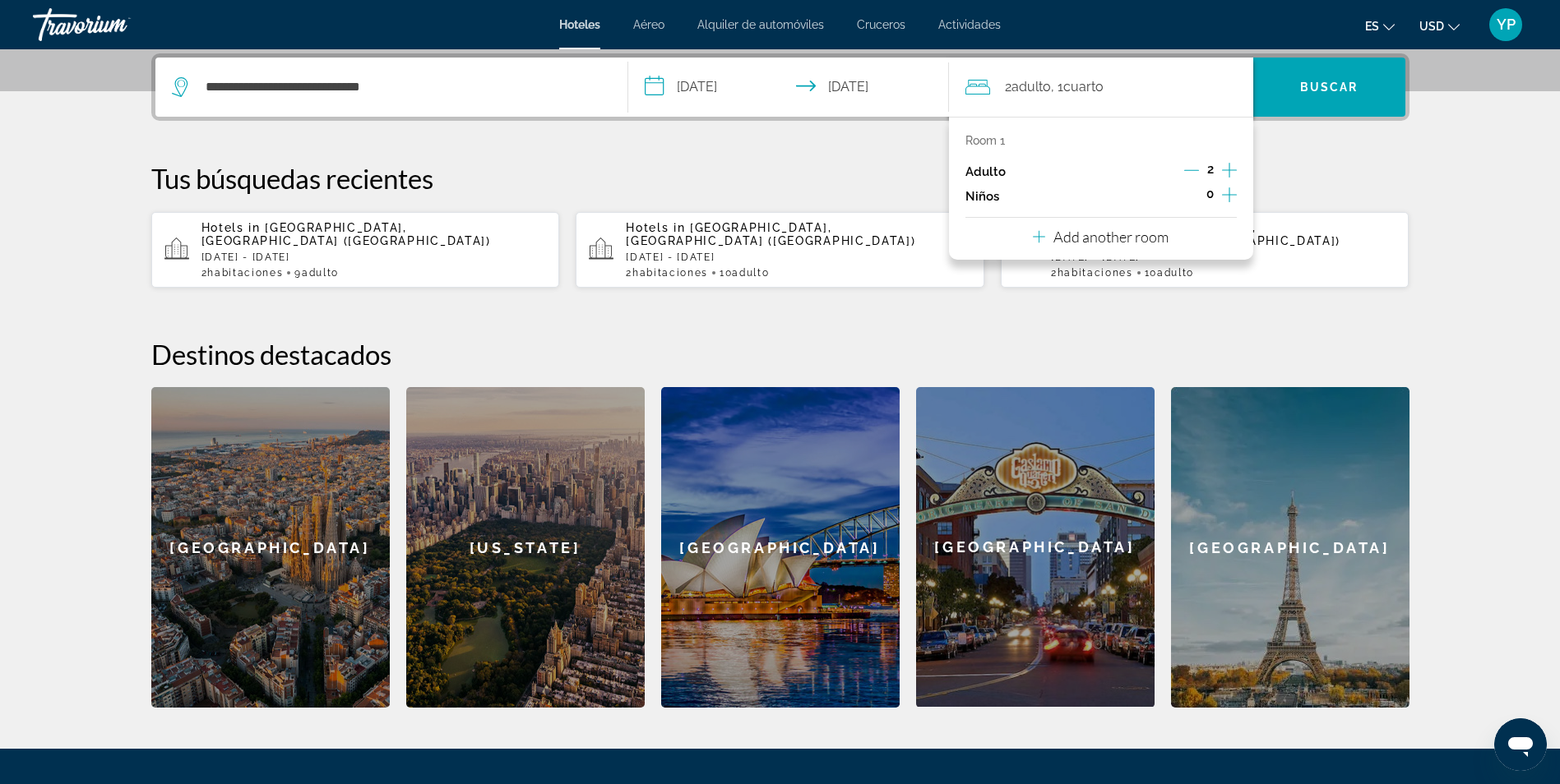
click at [1223, 174] on icon "Increment adults" at bounding box center [1228, 170] width 14 height 20
click at [1304, 86] on span "Buscar" at bounding box center [1328, 87] width 59 height 13
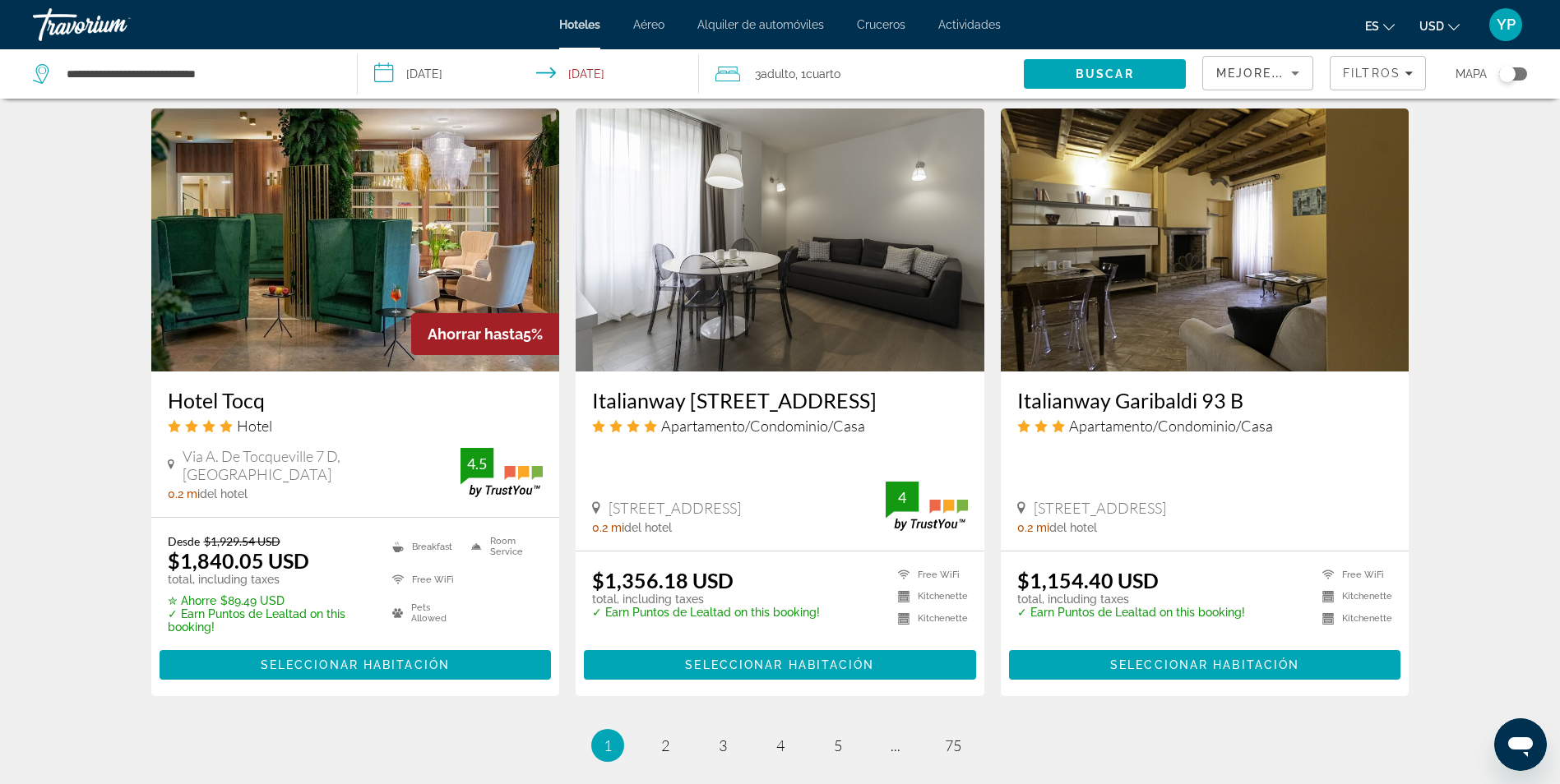
scroll to position [1939, 0]
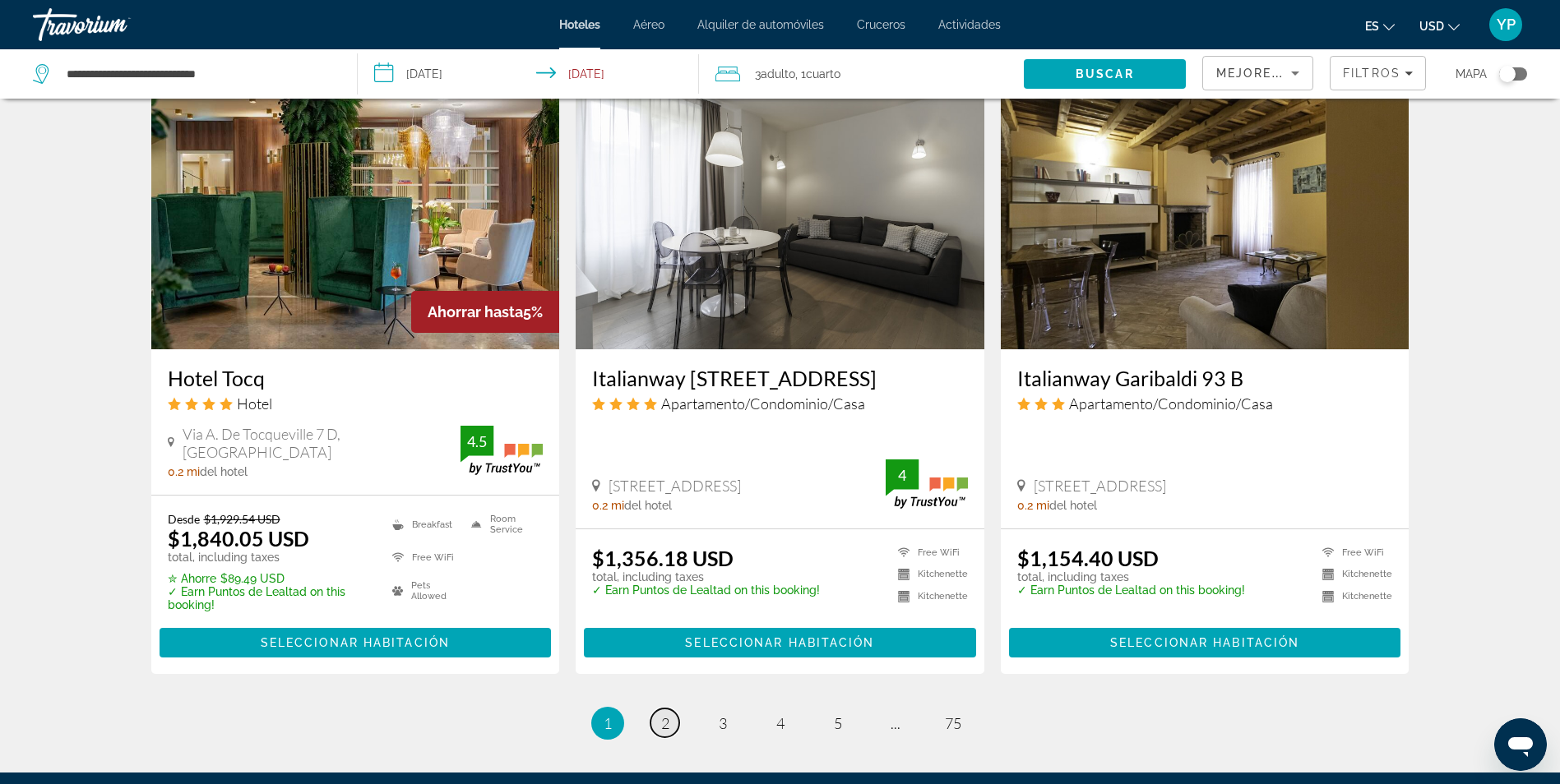
click at [659, 708] on link "page 2" at bounding box center [665, 723] width 29 height 29
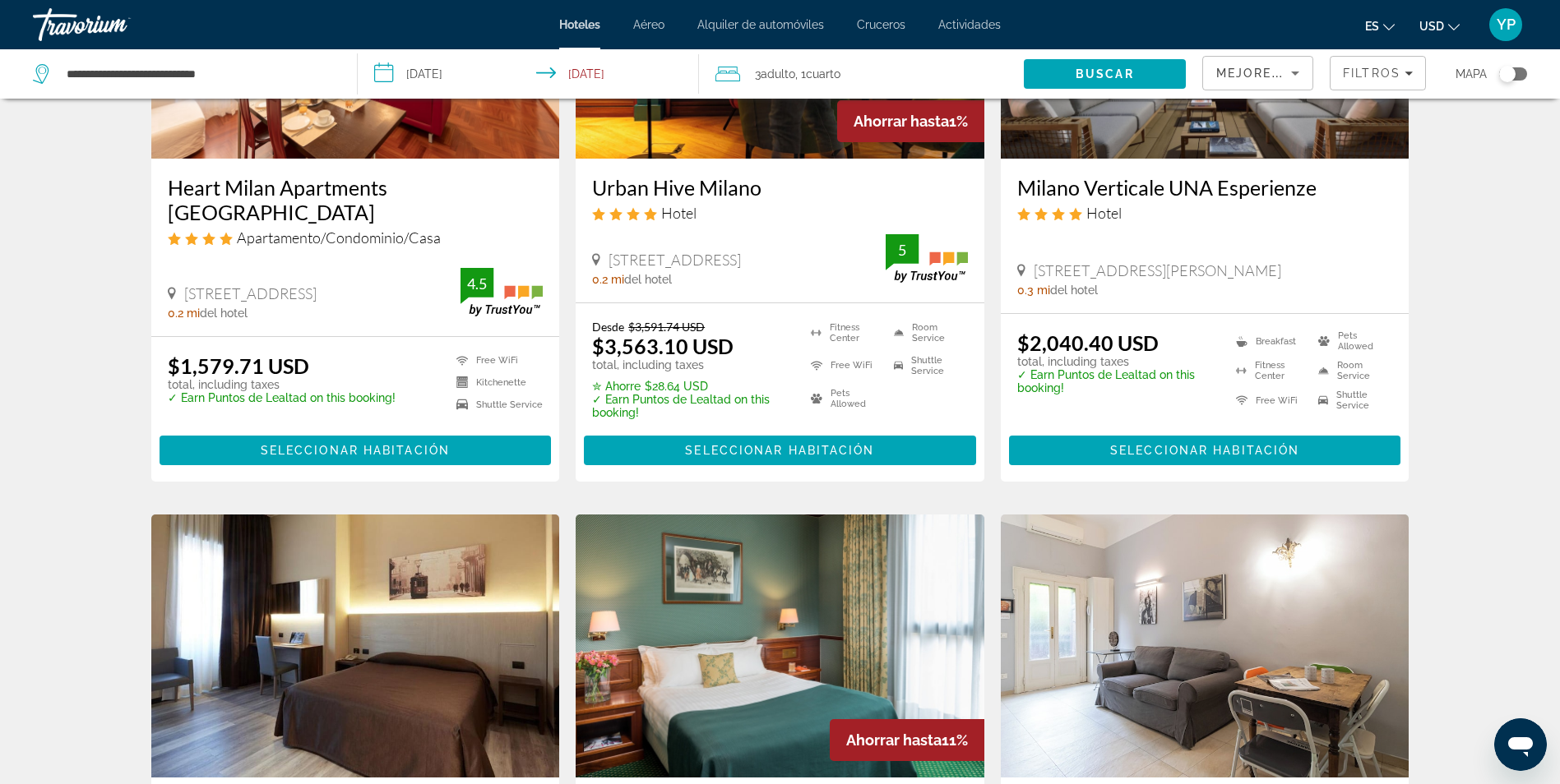
scroll to position [279, 0]
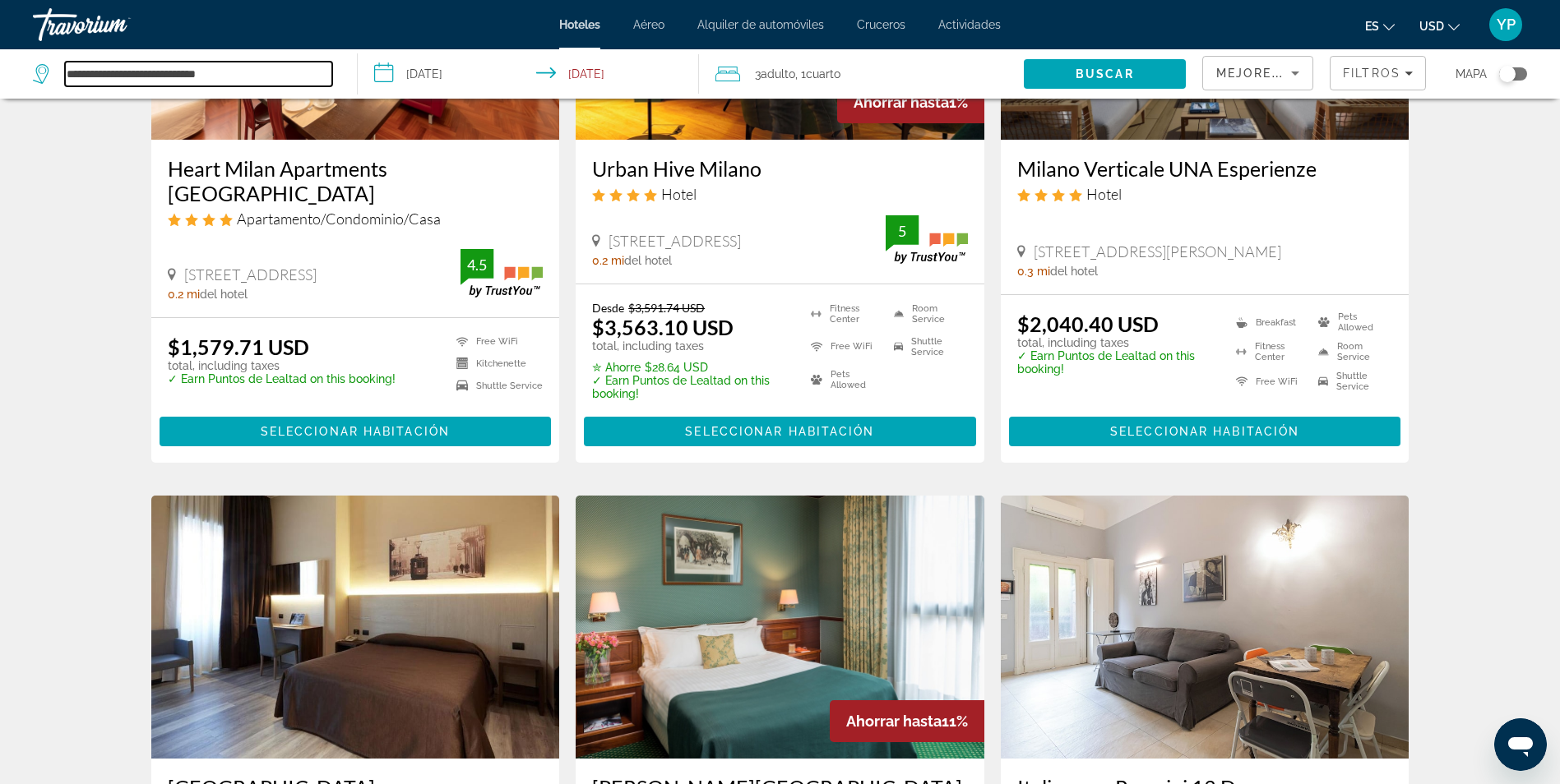
click at [264, 73] on input "**********" at bounding box center [199, 74] width 267 height 25
type input "*"
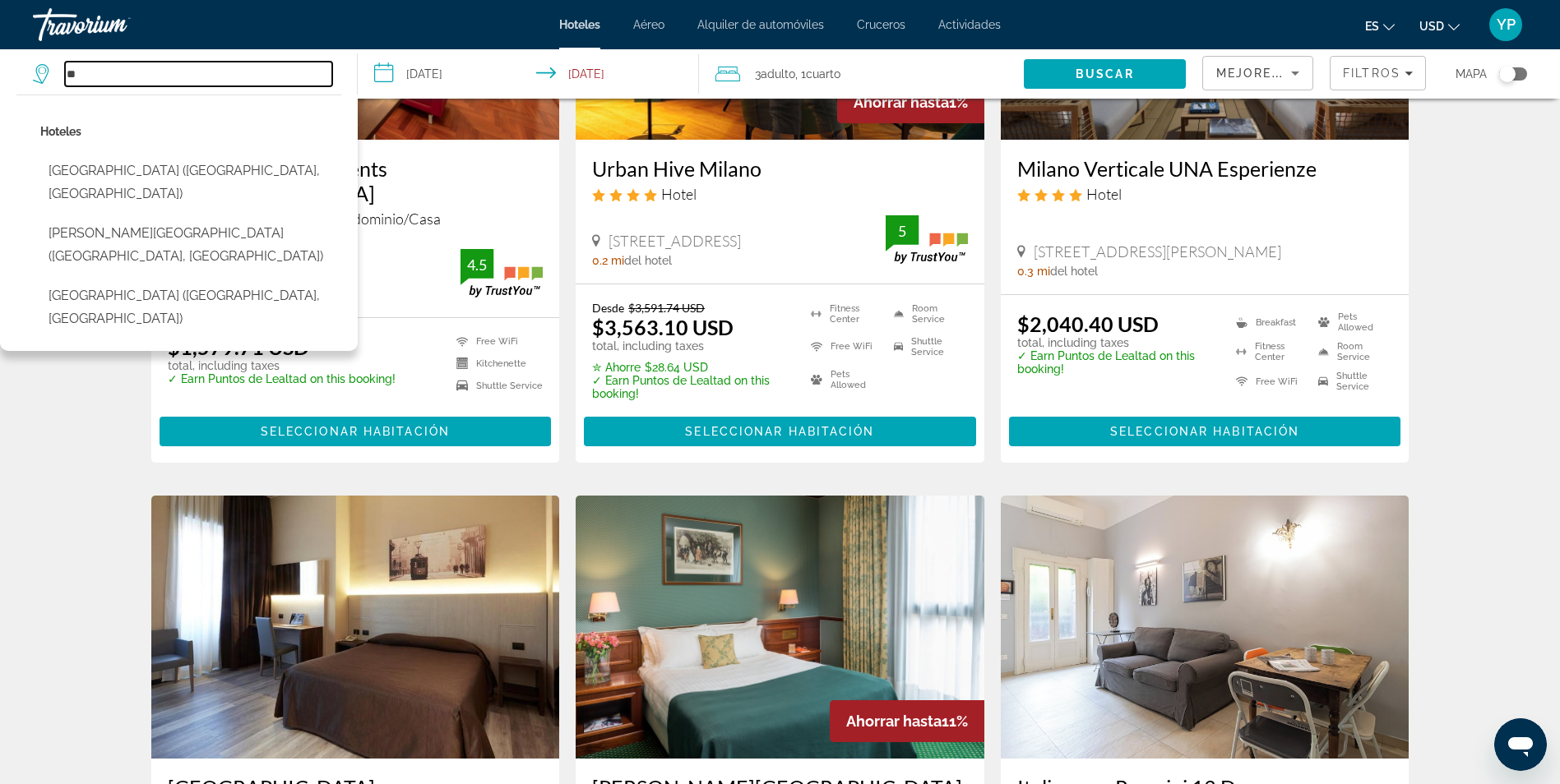
type input "*"
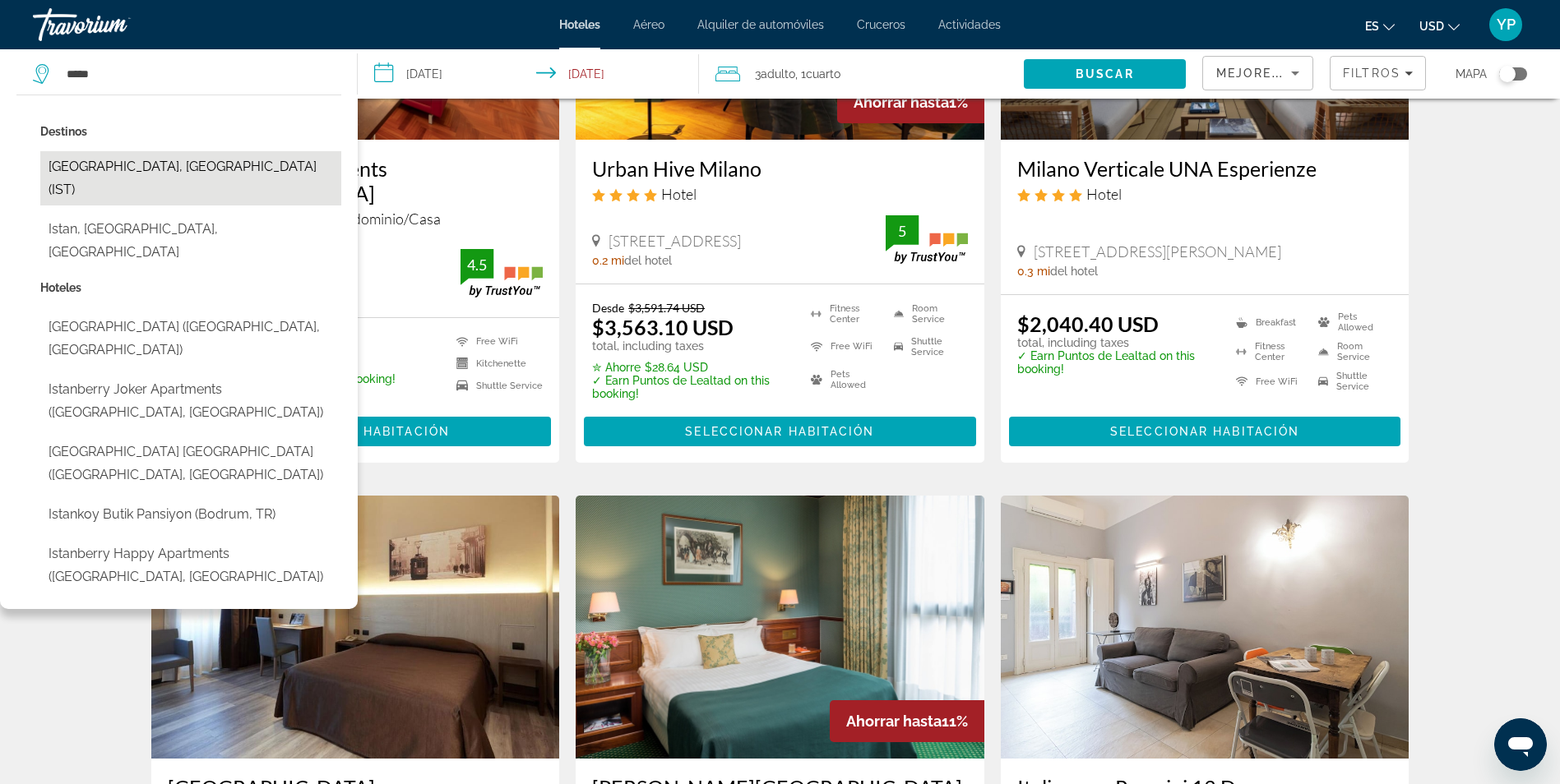
click at [159, 176] on button "[GEOGRAPHIC_DATA], [GEOGRAPHIC_DATA] (IST)" at bounding box center [190, 178] width 301 height 54
type input "**********"
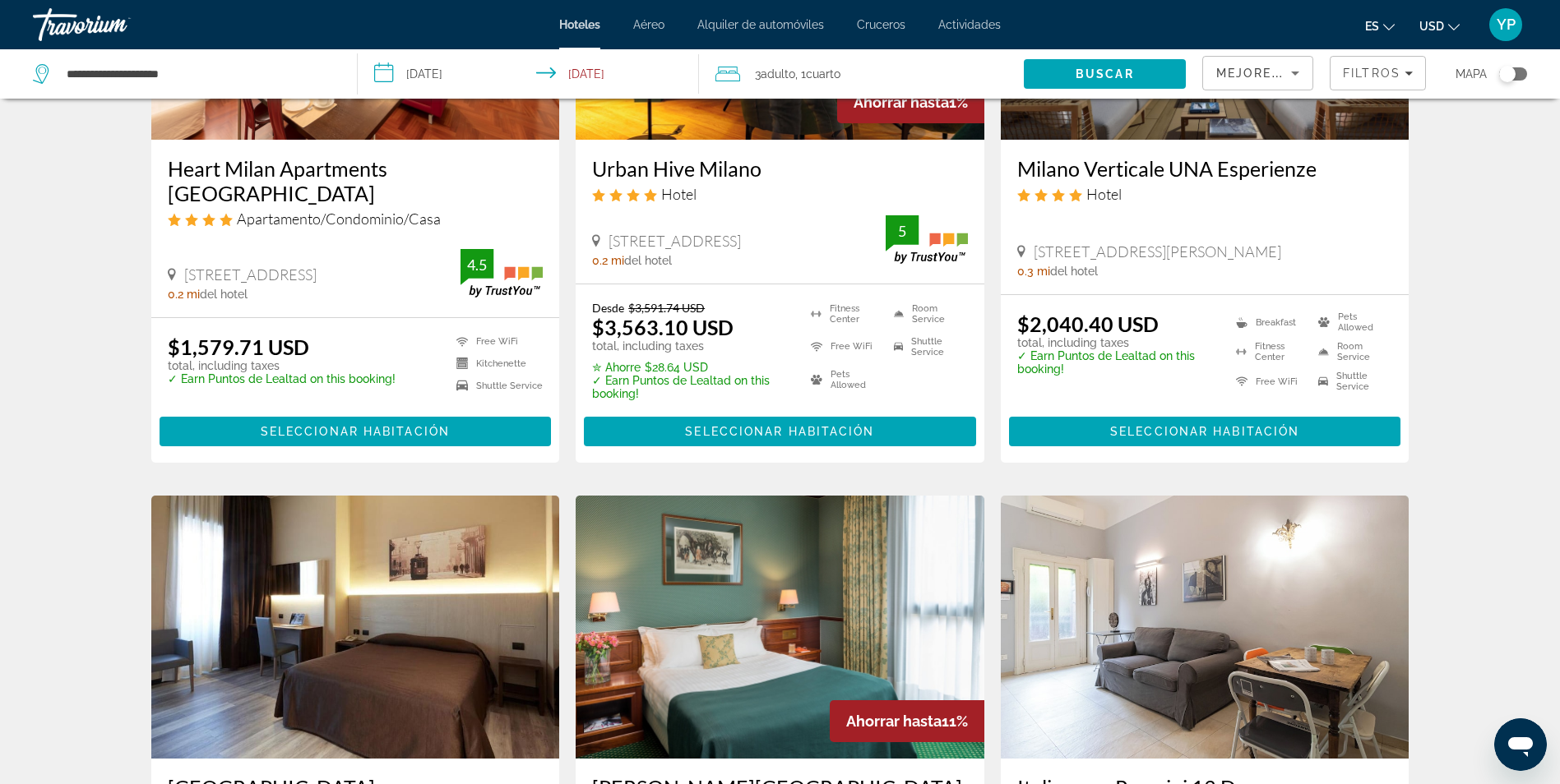
click at [437, 77] on input "**********" at bounding box center [531, 76] width 348 height 54
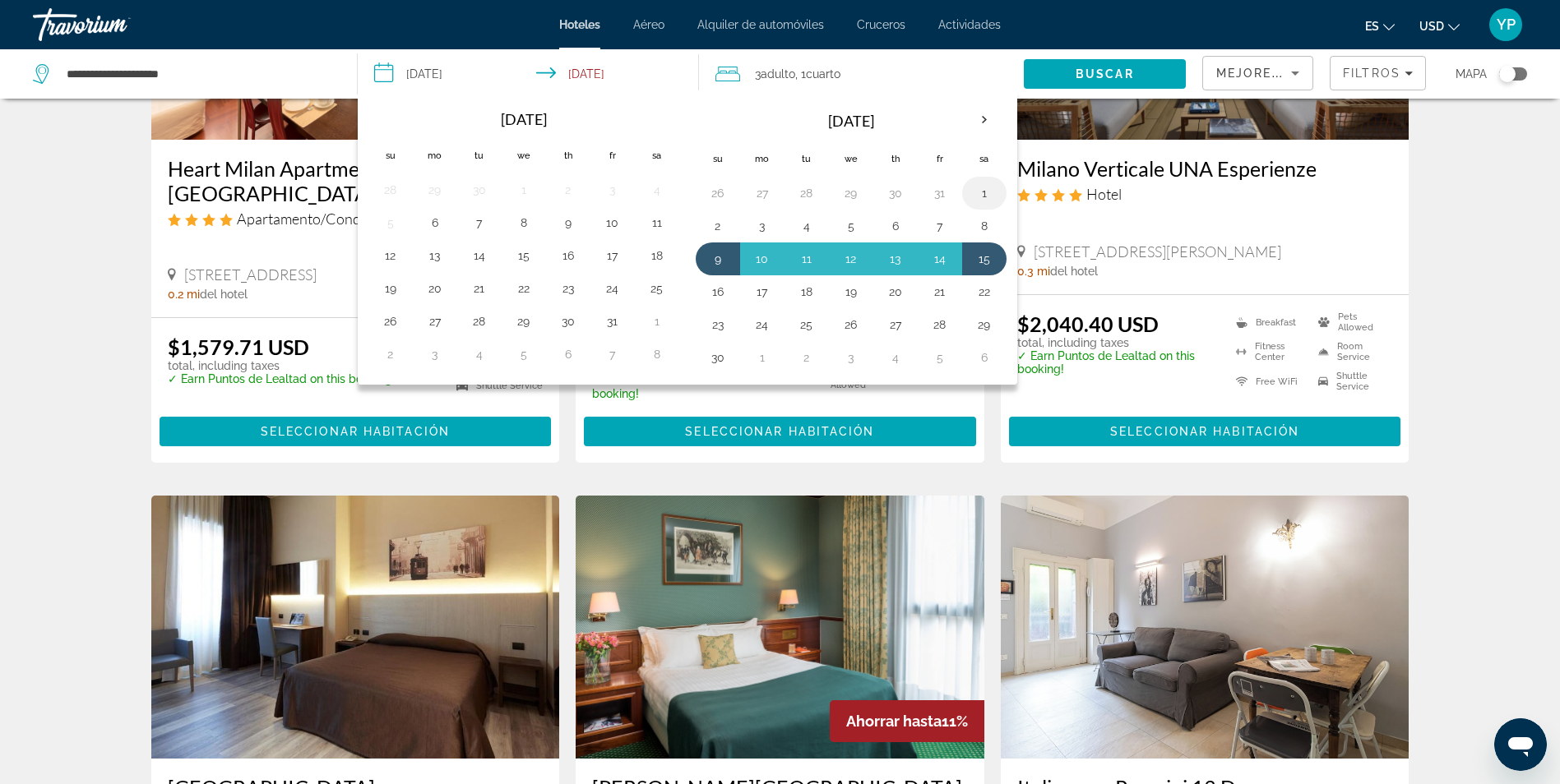
click at [980, 191] on button "1" at bounding box center [984, 193] width 26 height 23
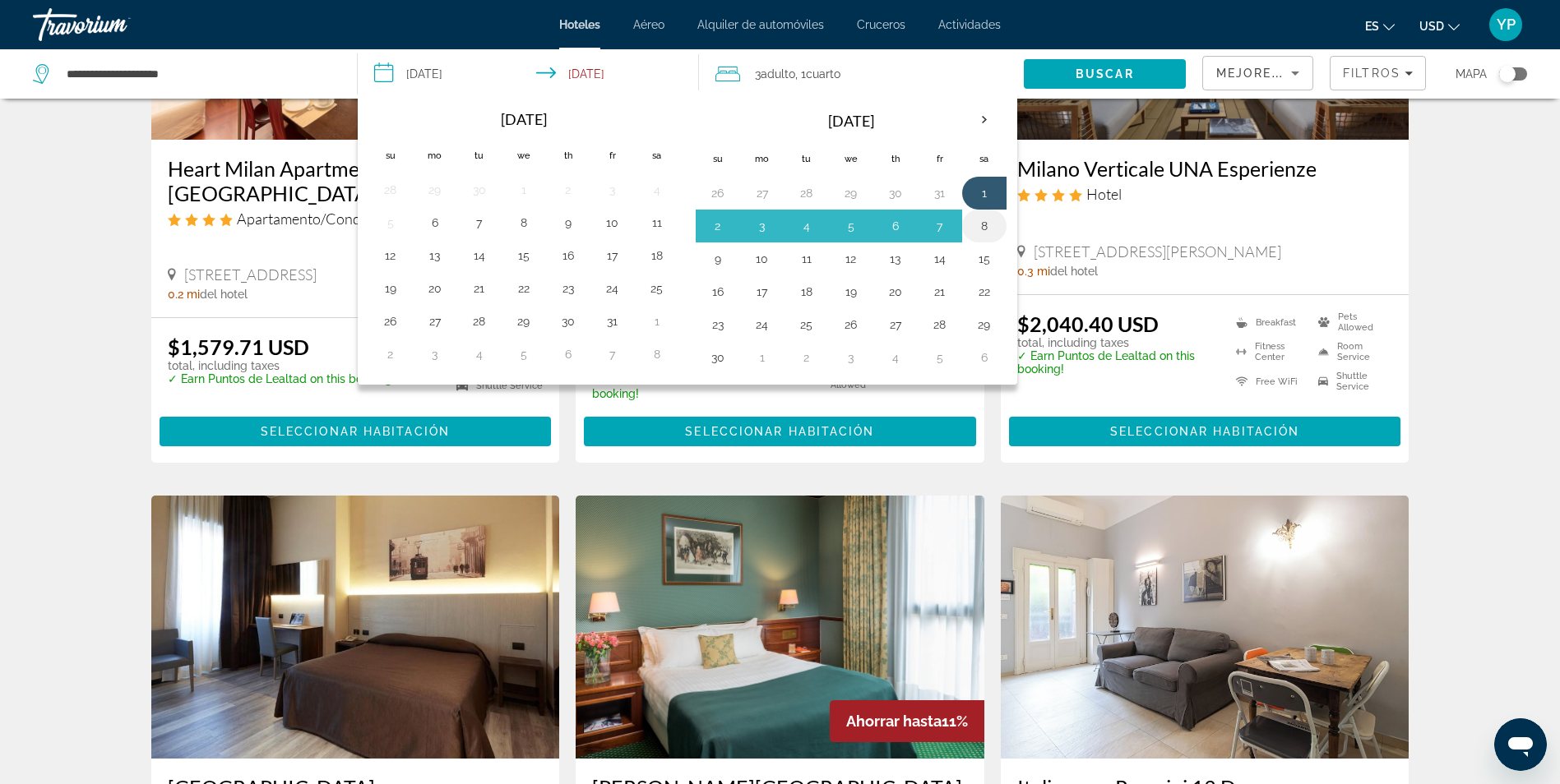
click at [987, 223] on button "8" at bounding box center [984, 226] width 26 height 23
type input "**********"
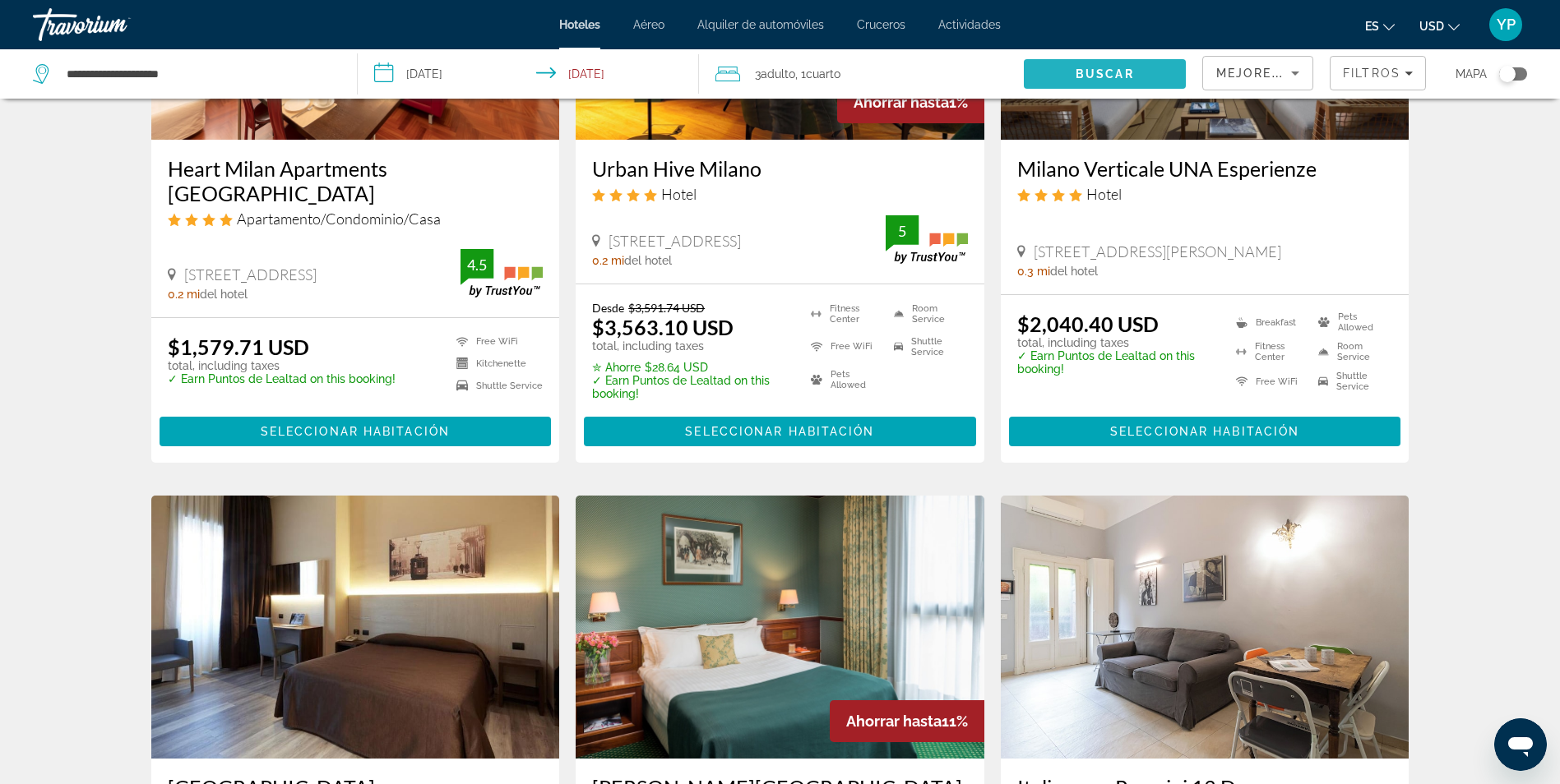
click at [1092, 70] on span "Buscar" at bounding box center [1104, 73] width 59 height 13
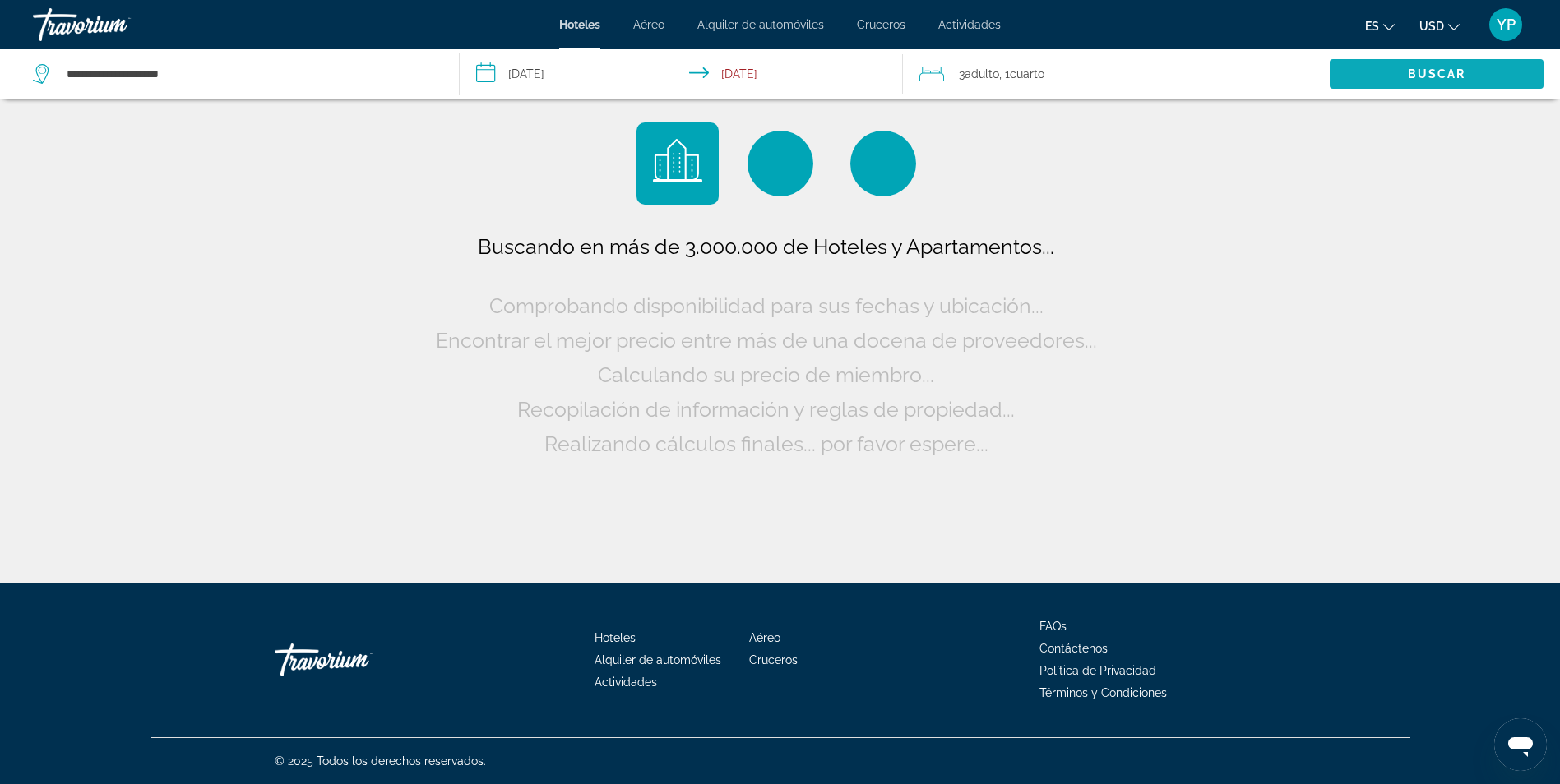
scroll to position [0, 0]
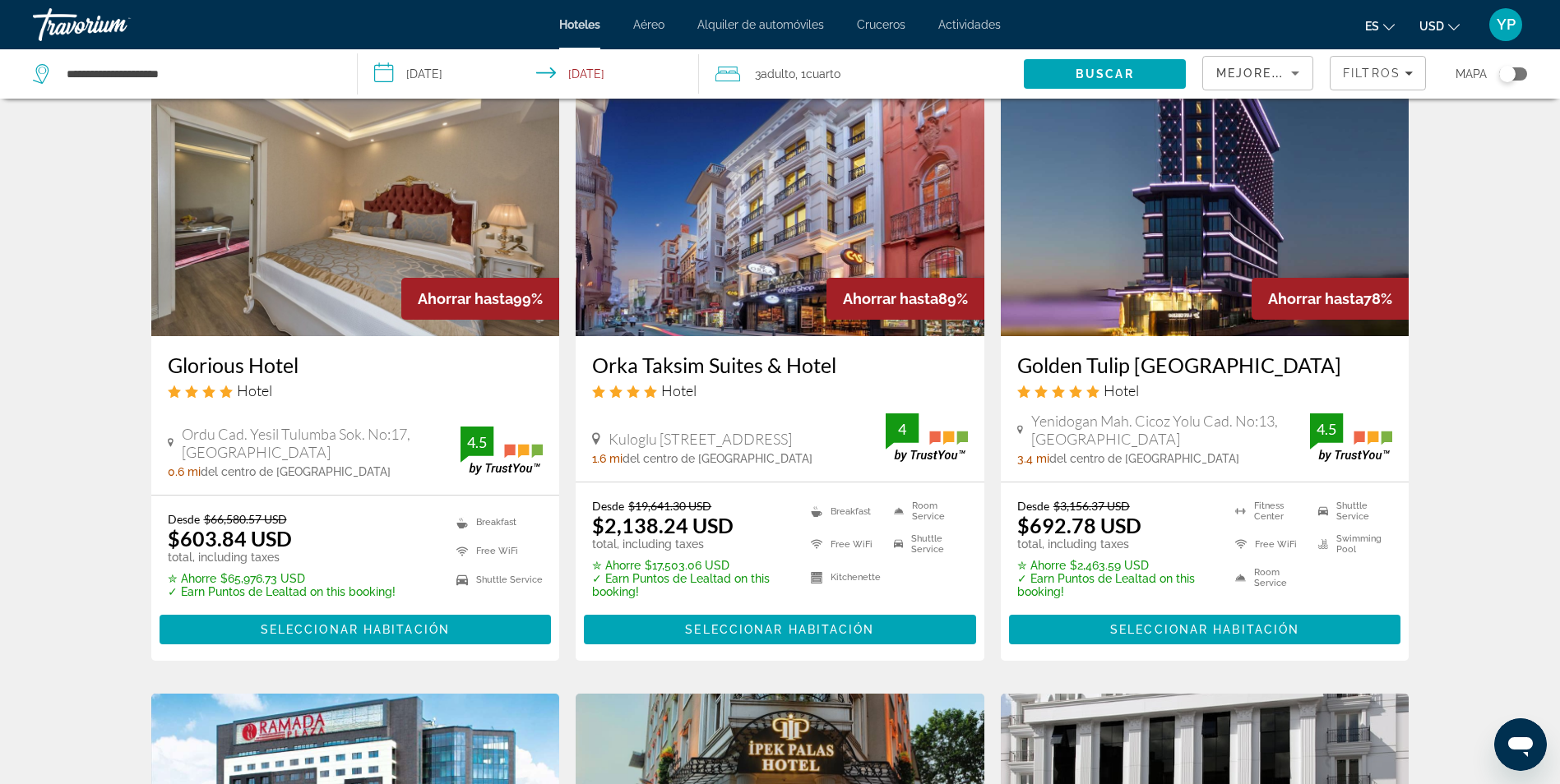
scroll to position [82, 0]
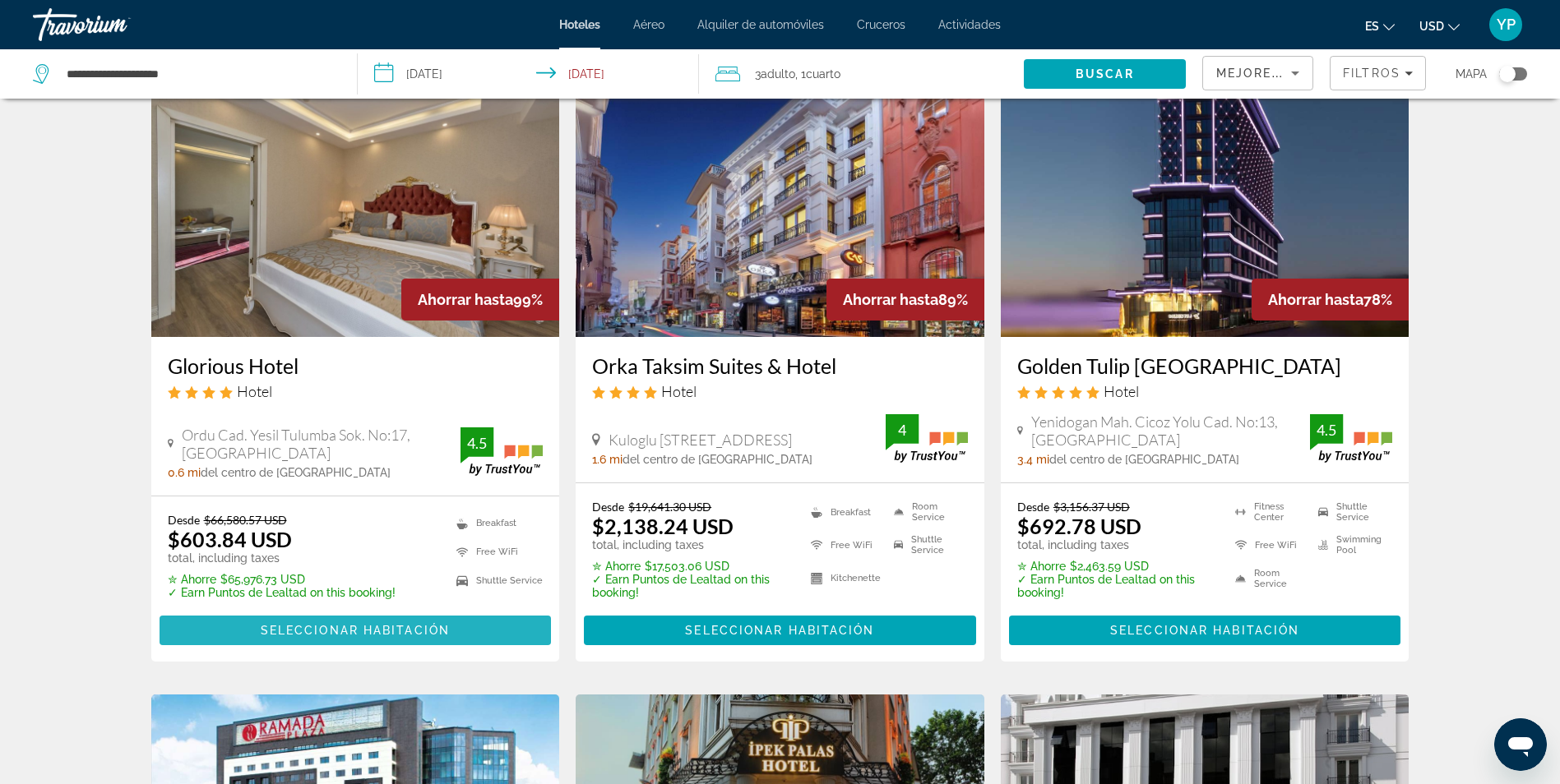
click at [317, 635] on span "Seleccionar habitación" at bounding box center [355, 630] width 189 height 13
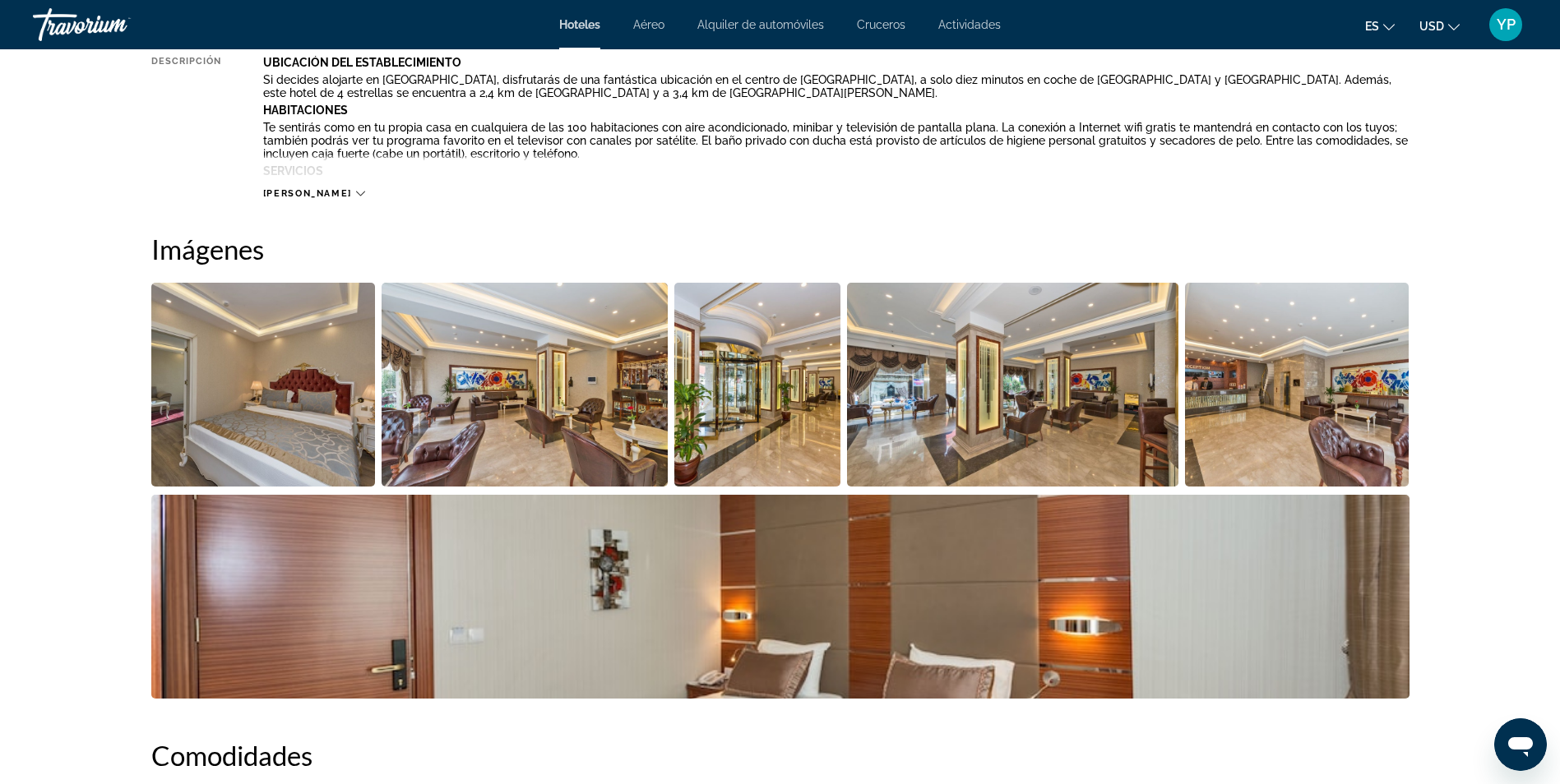
scroll to position [822, 0]
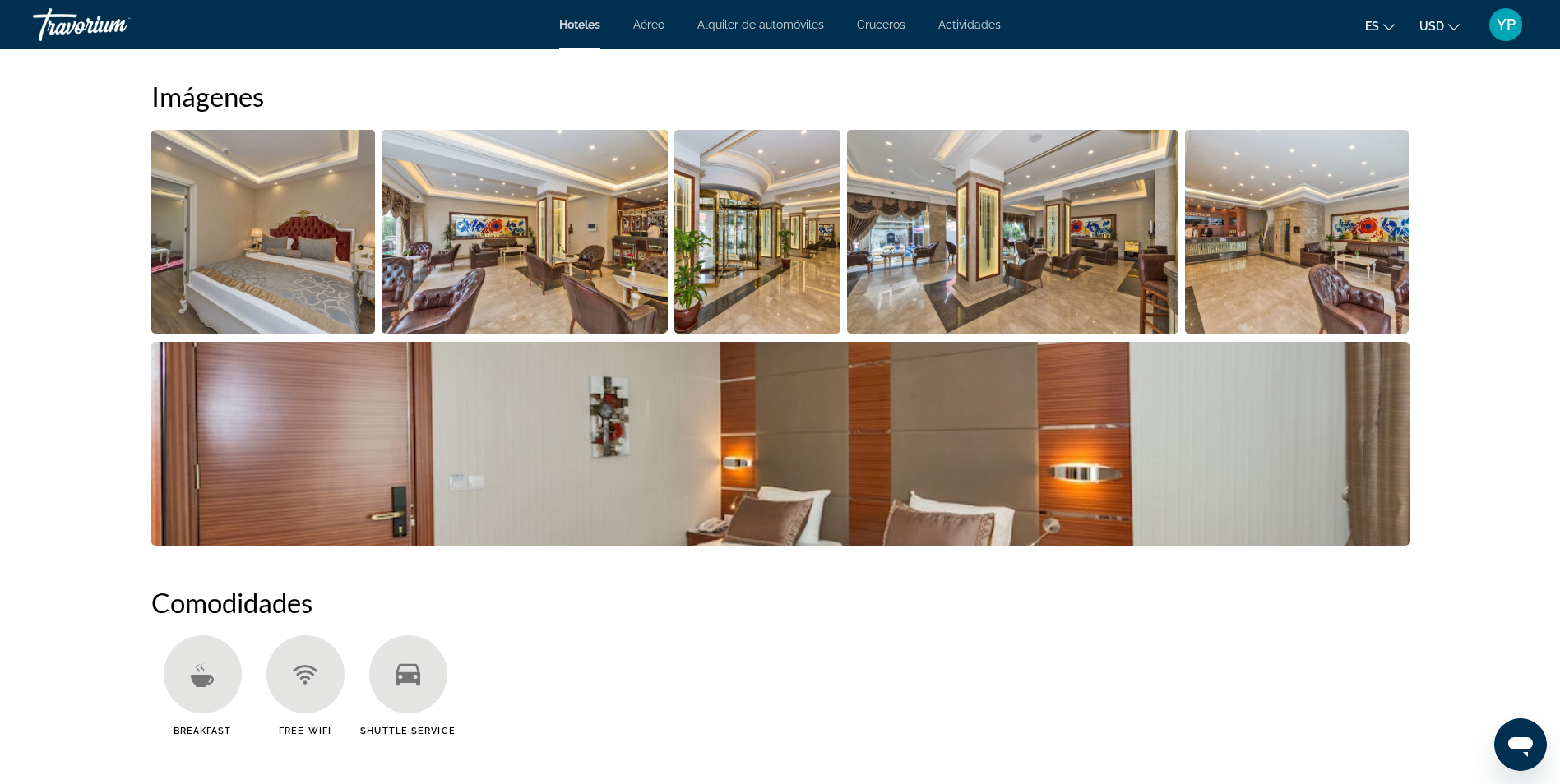
click at [478, 268] on img "Open full-screen image slider" at bounding box center [524, 232] width 286 height 204
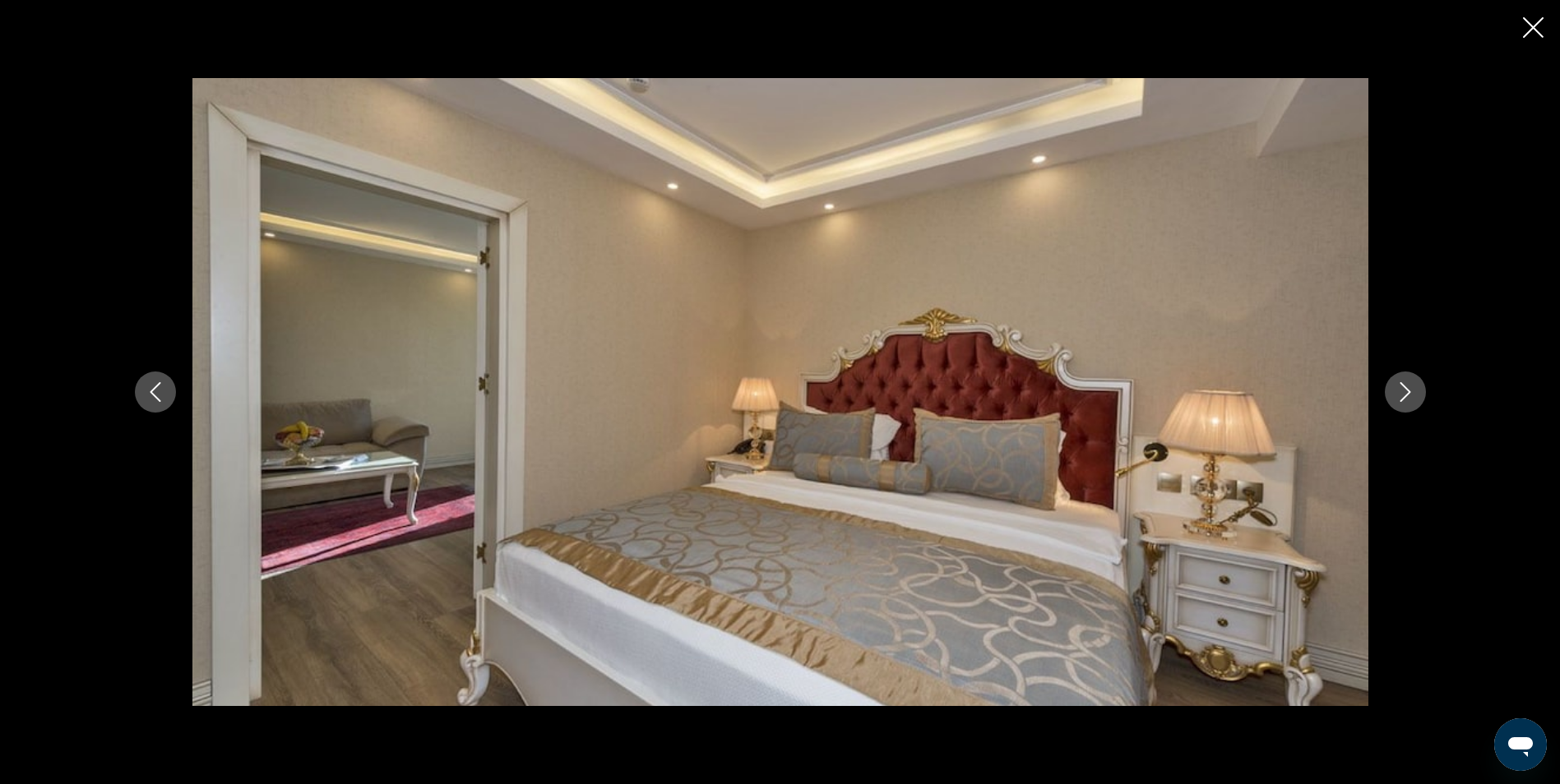
click at [1409, 396] on icon "Next image" at bounding box center [1405, 391] width 20 height 20
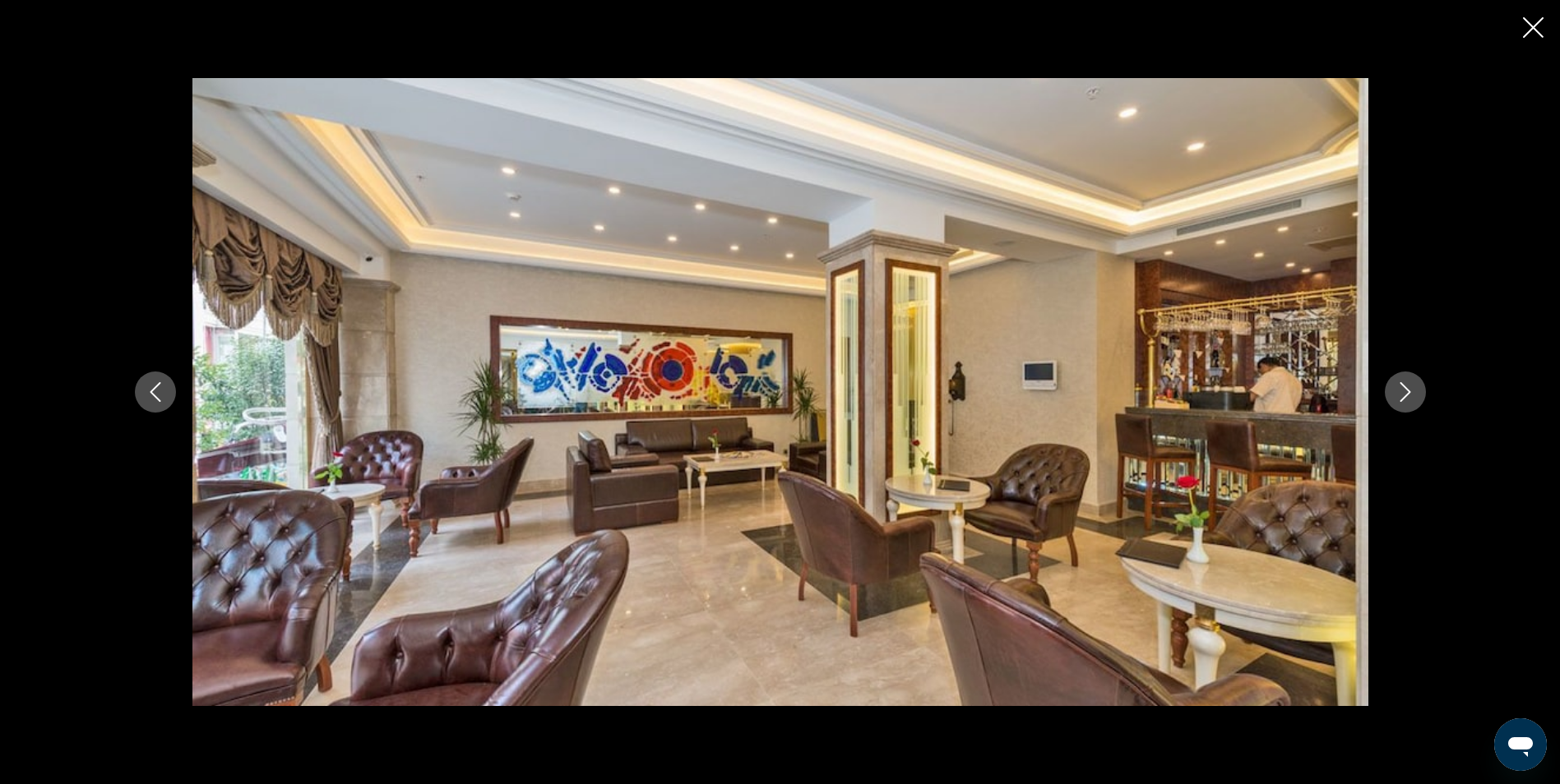
click at [1418, 400] on button "Next image" at bounding box center [1405, 392] width 41 height 41
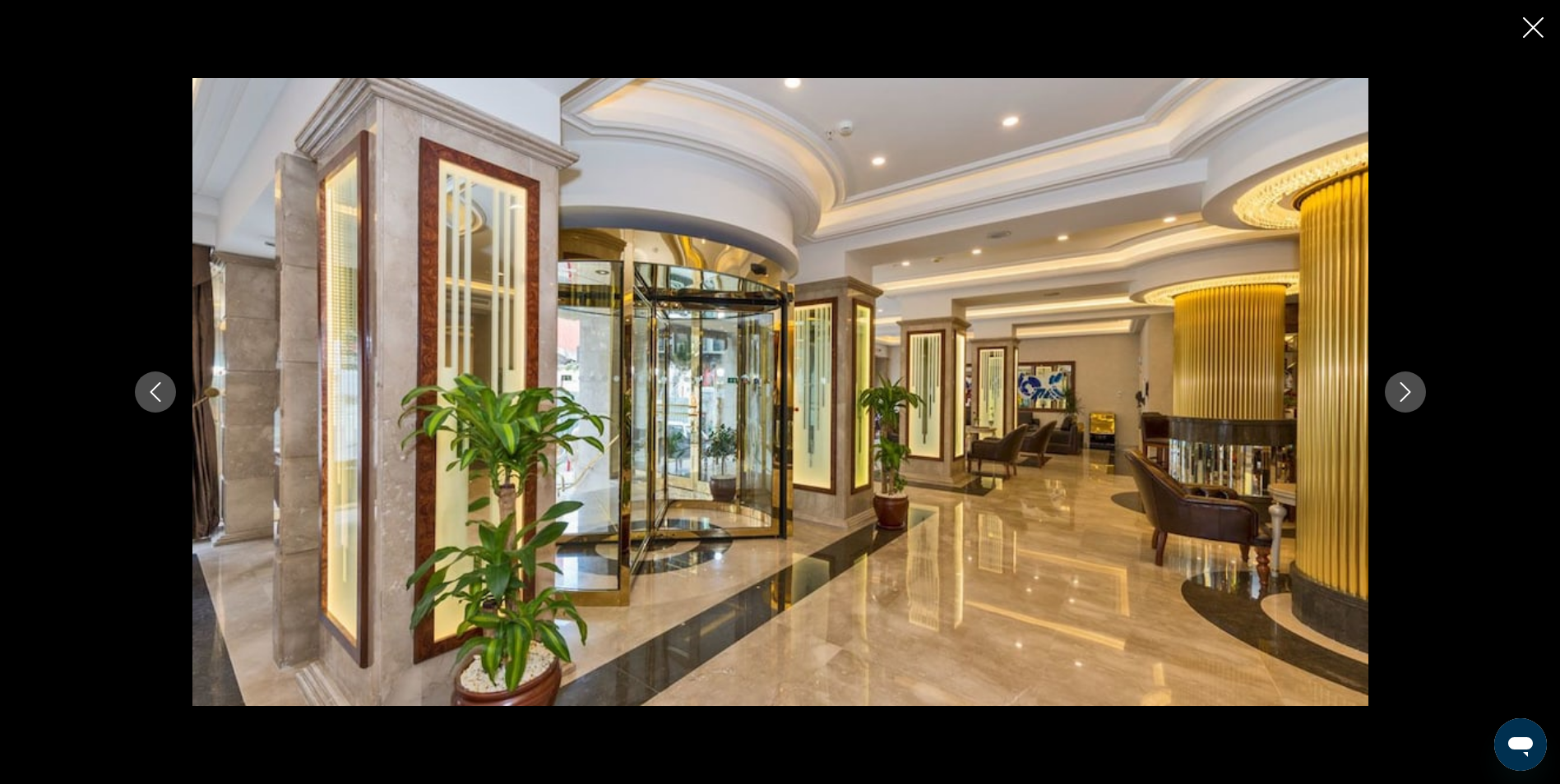
click at [1404, 382] on icon "Next image" at bounding box center [1405, 391] width 20 height 20
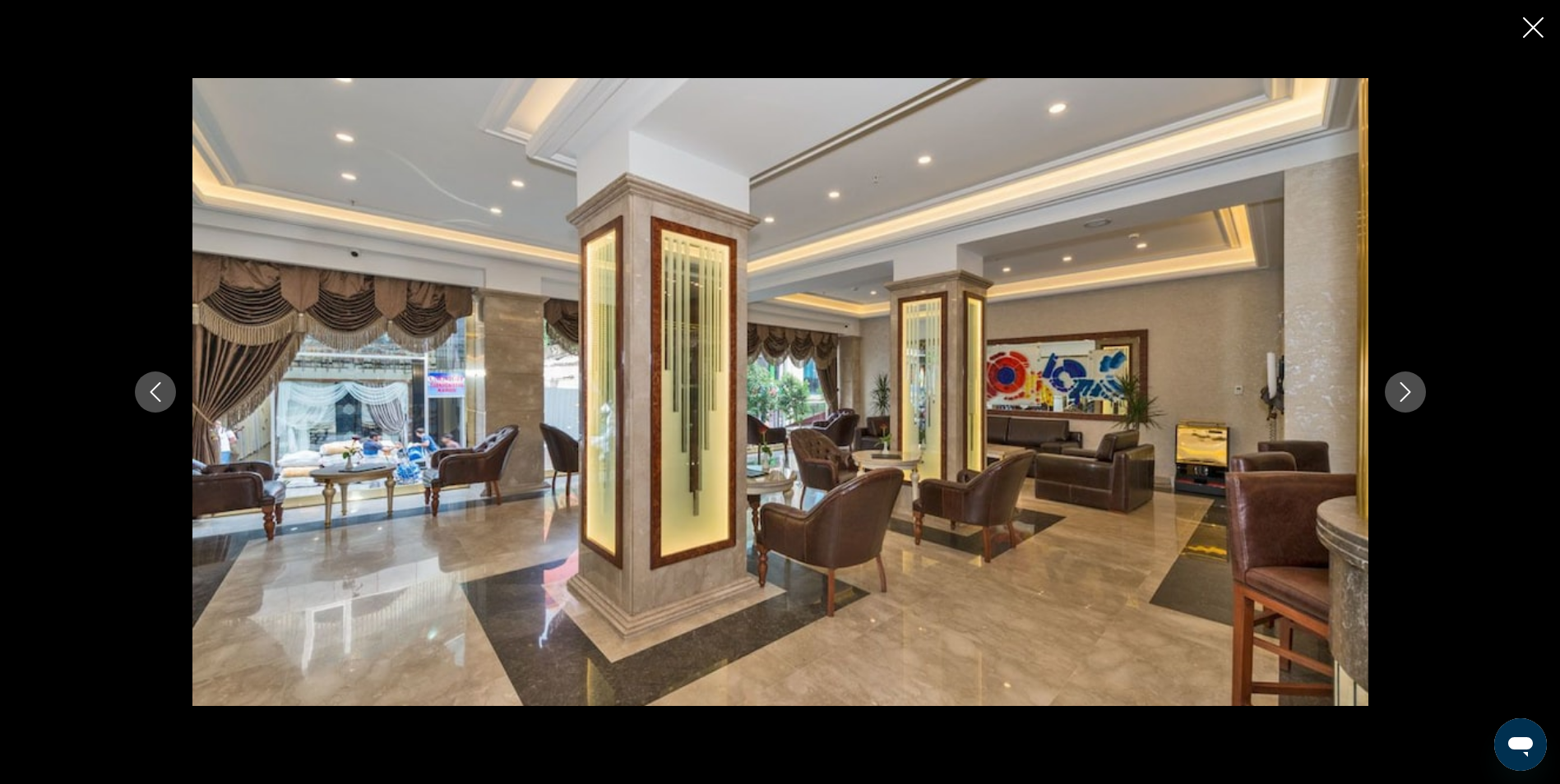
click at [1401, 383] on icon "Next image" at bounding box center [1405, 391] width 11 height 20
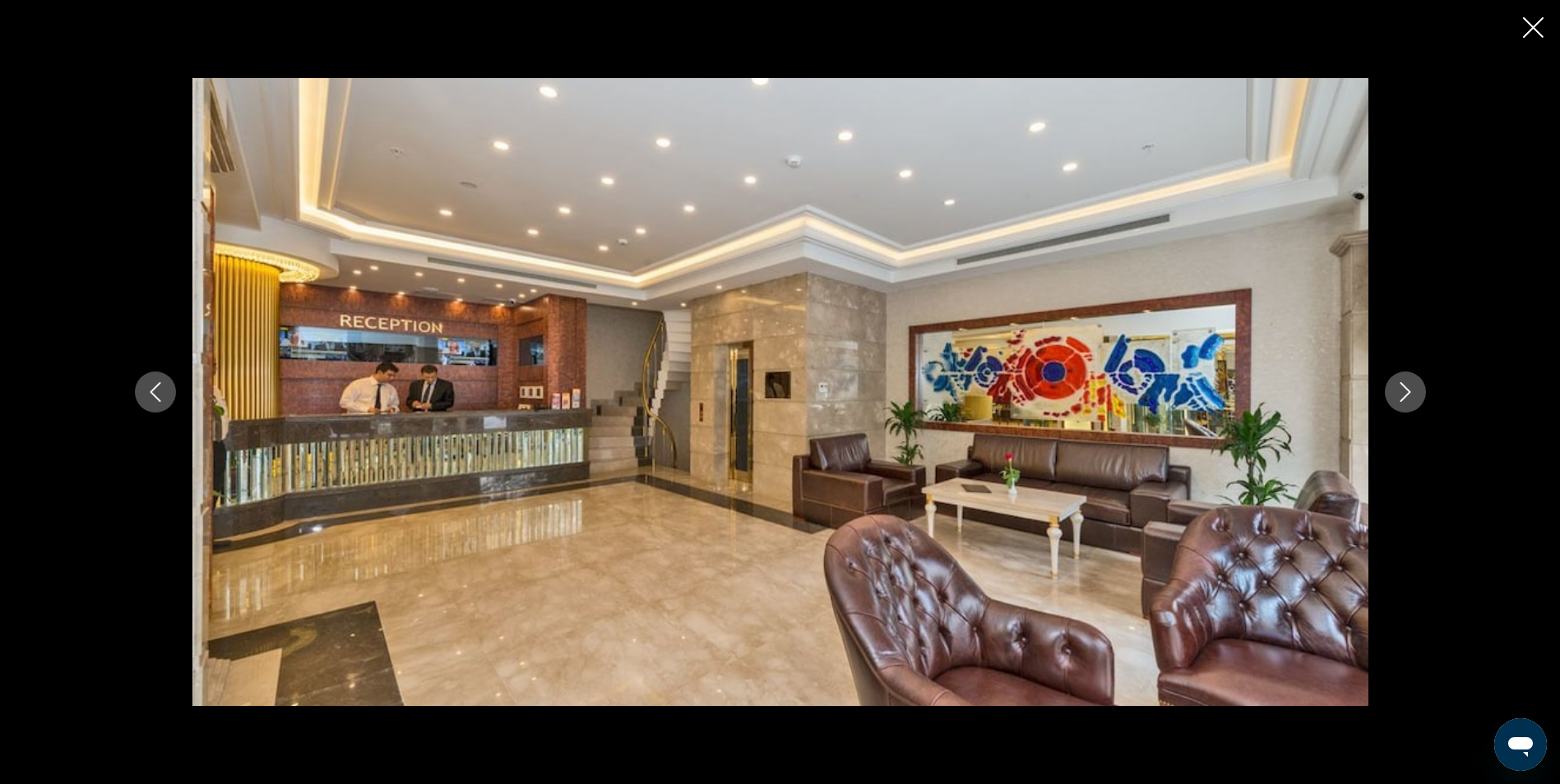
click at [1401, 383] on icon "Next image" at bounding box center [1405, 391] width 11 height 20
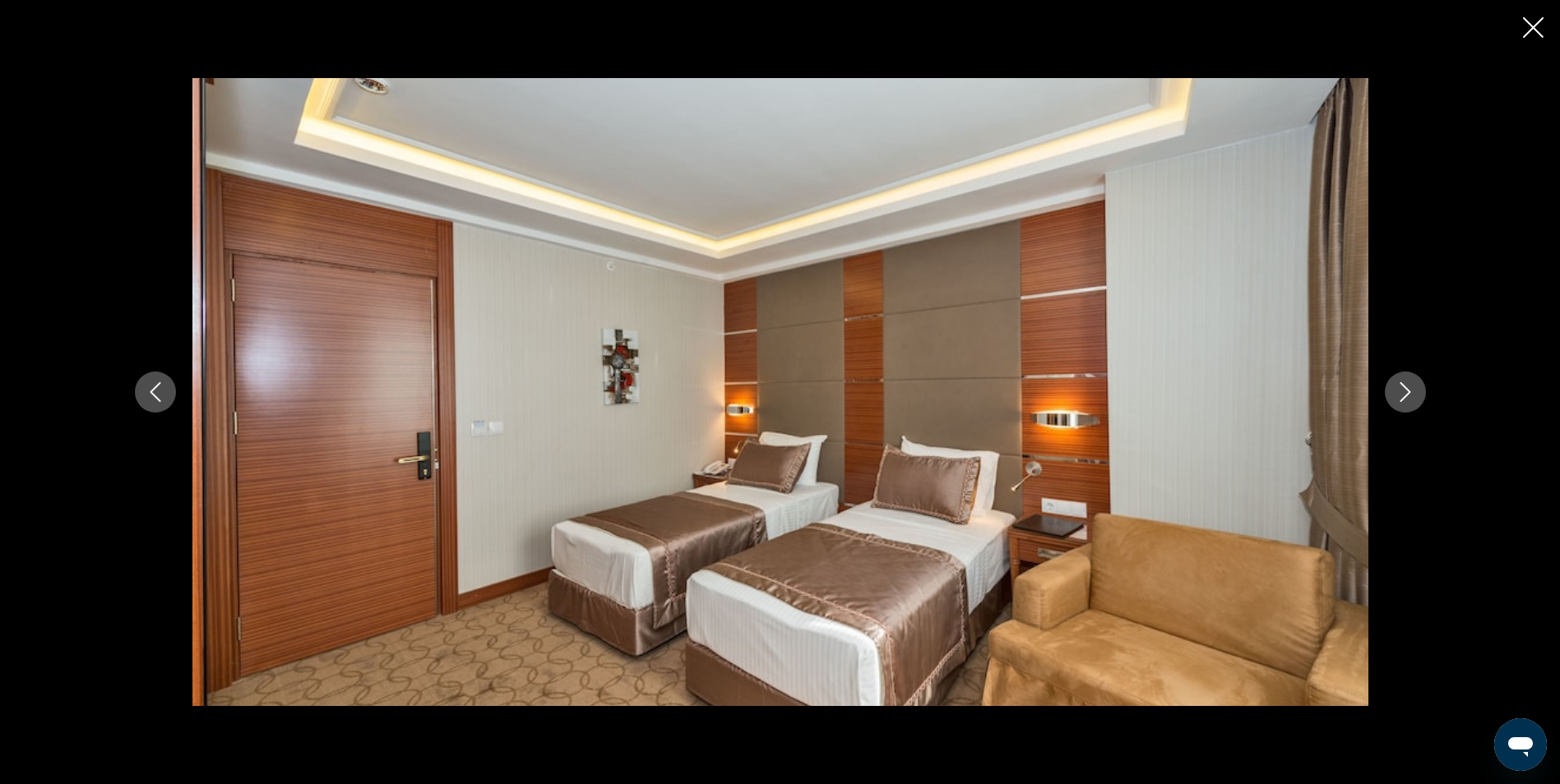
click at [1401, 383] on icon "Next image" at bounding box center [1405, 391] width 11 height 20
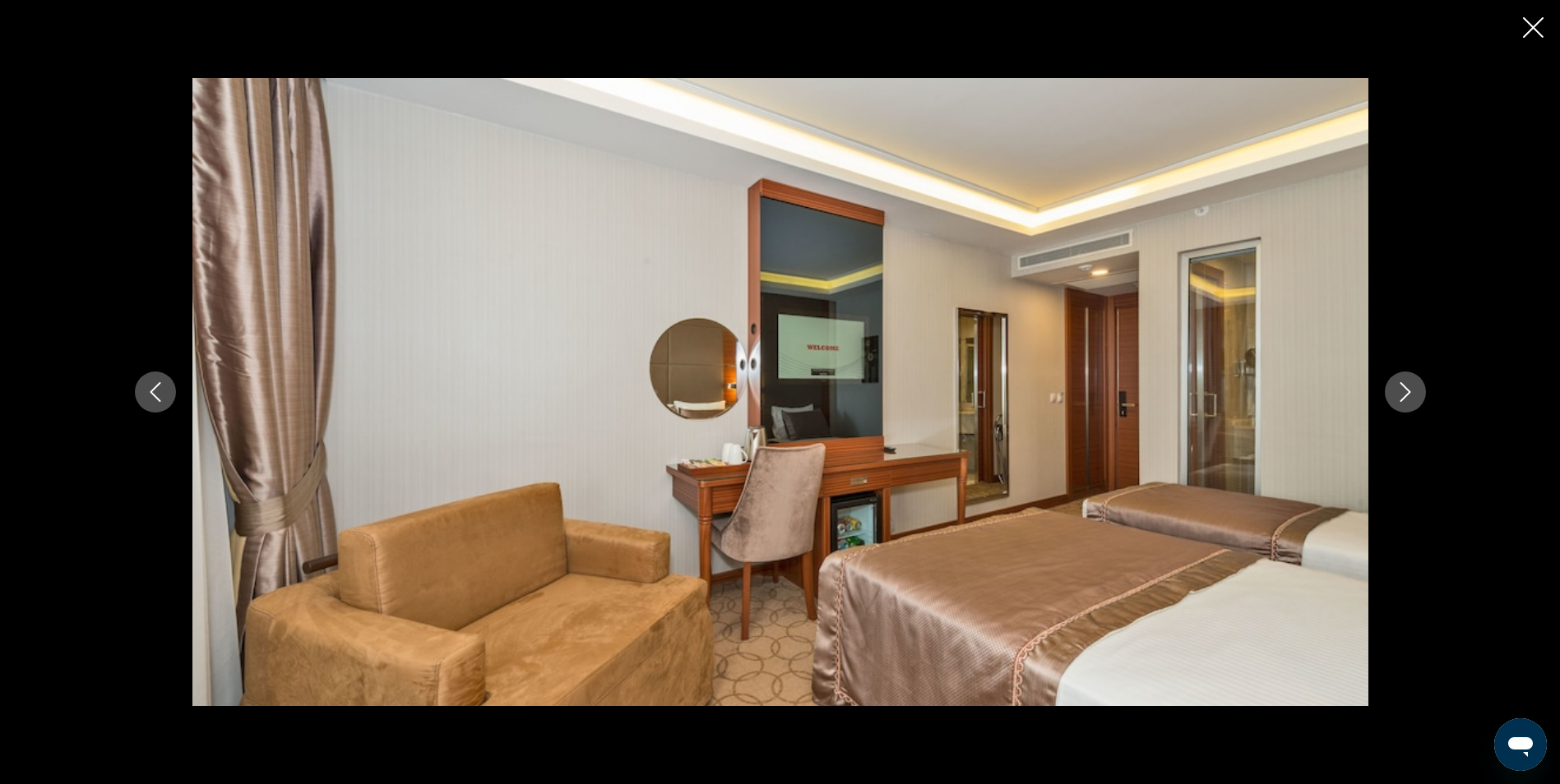
click at [1401, 383] on icon "Next image" at bounding box center [1405, 391] width 11 height 20
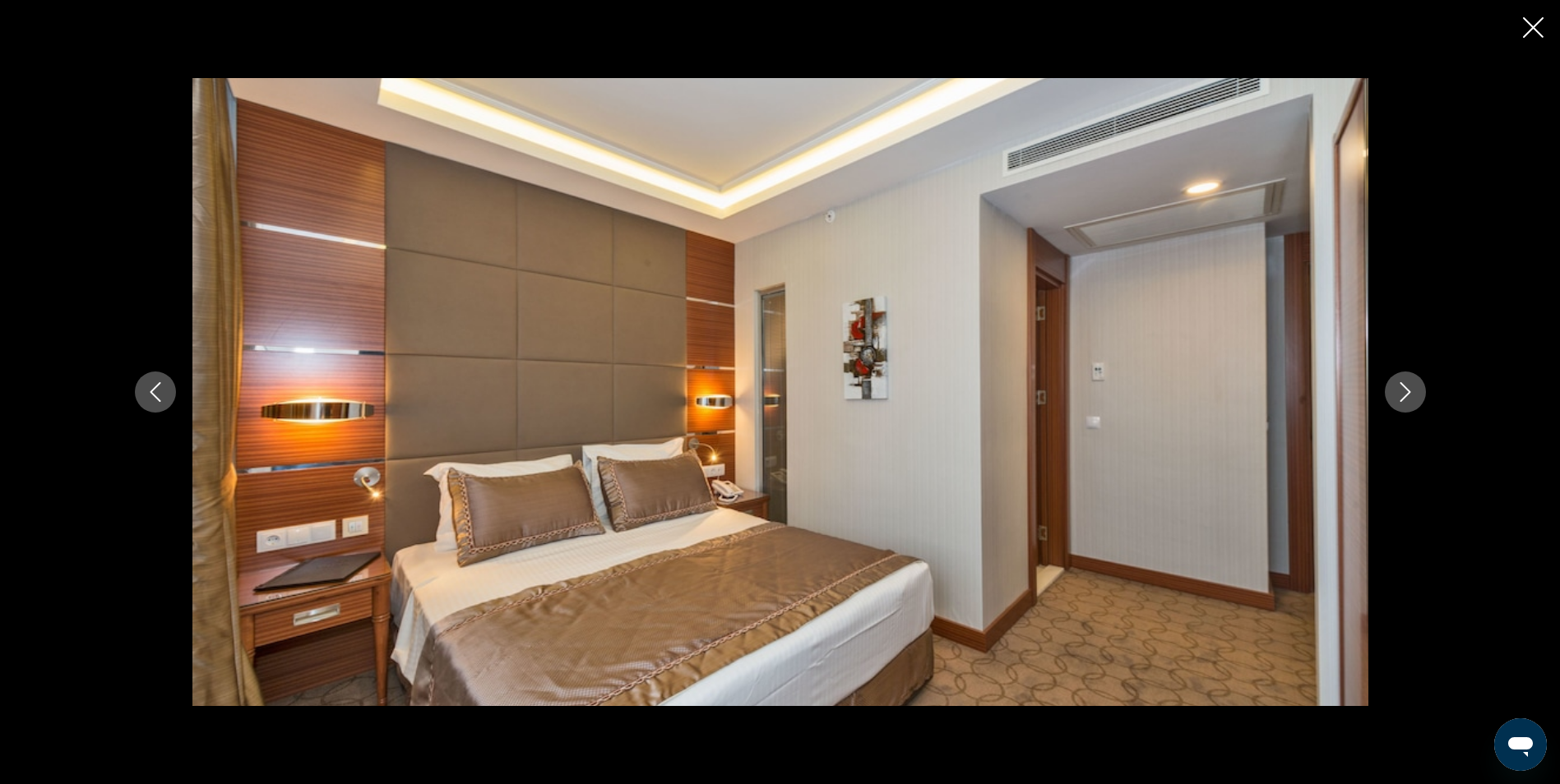
click at [1401, 383] on icon "Next image" at bounding box center [1405, 391] width 11 height 20
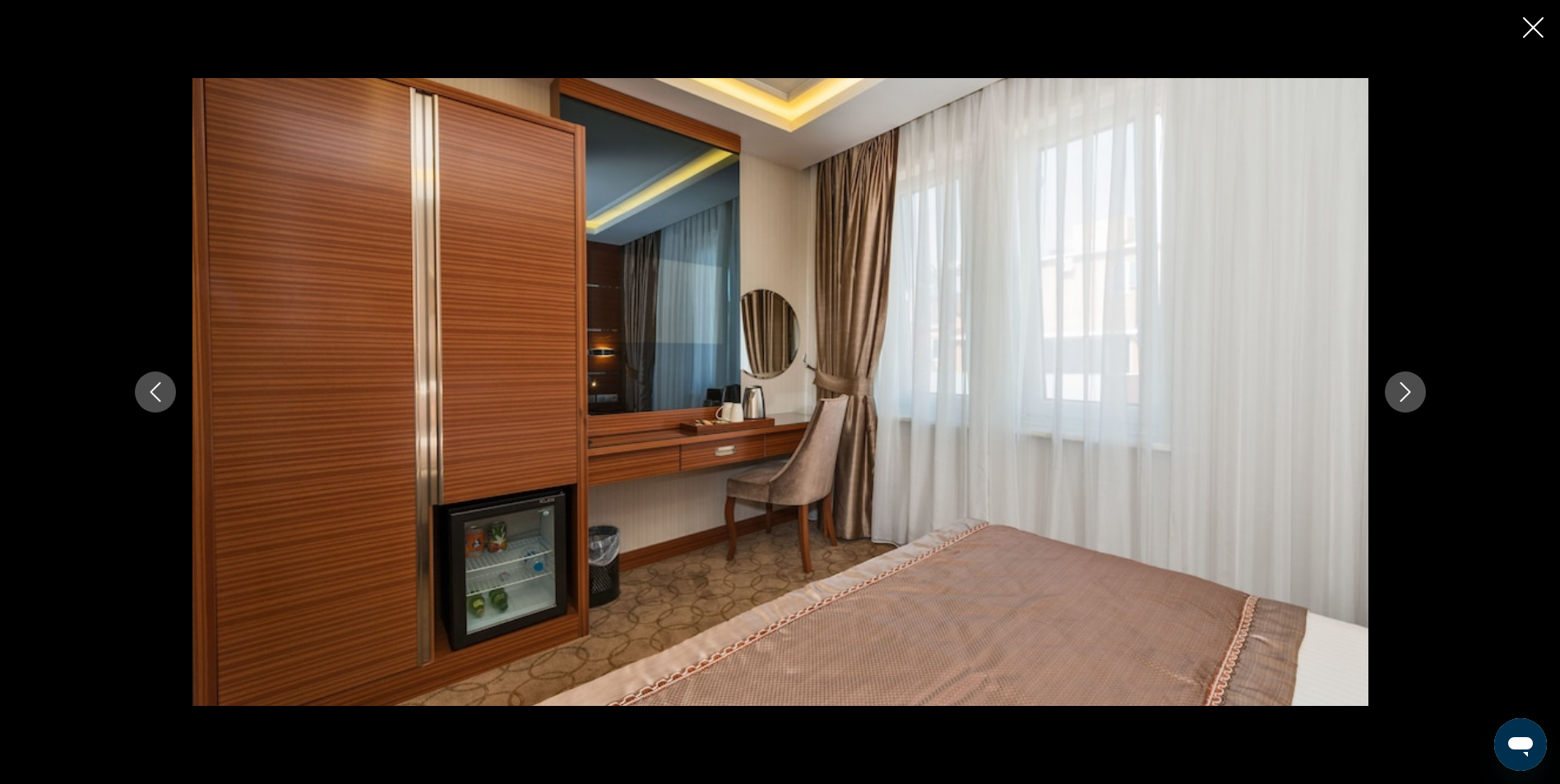
click at [1411, 398] on icon "Next image" at bounding box center [1405, 391] width 20 height 20
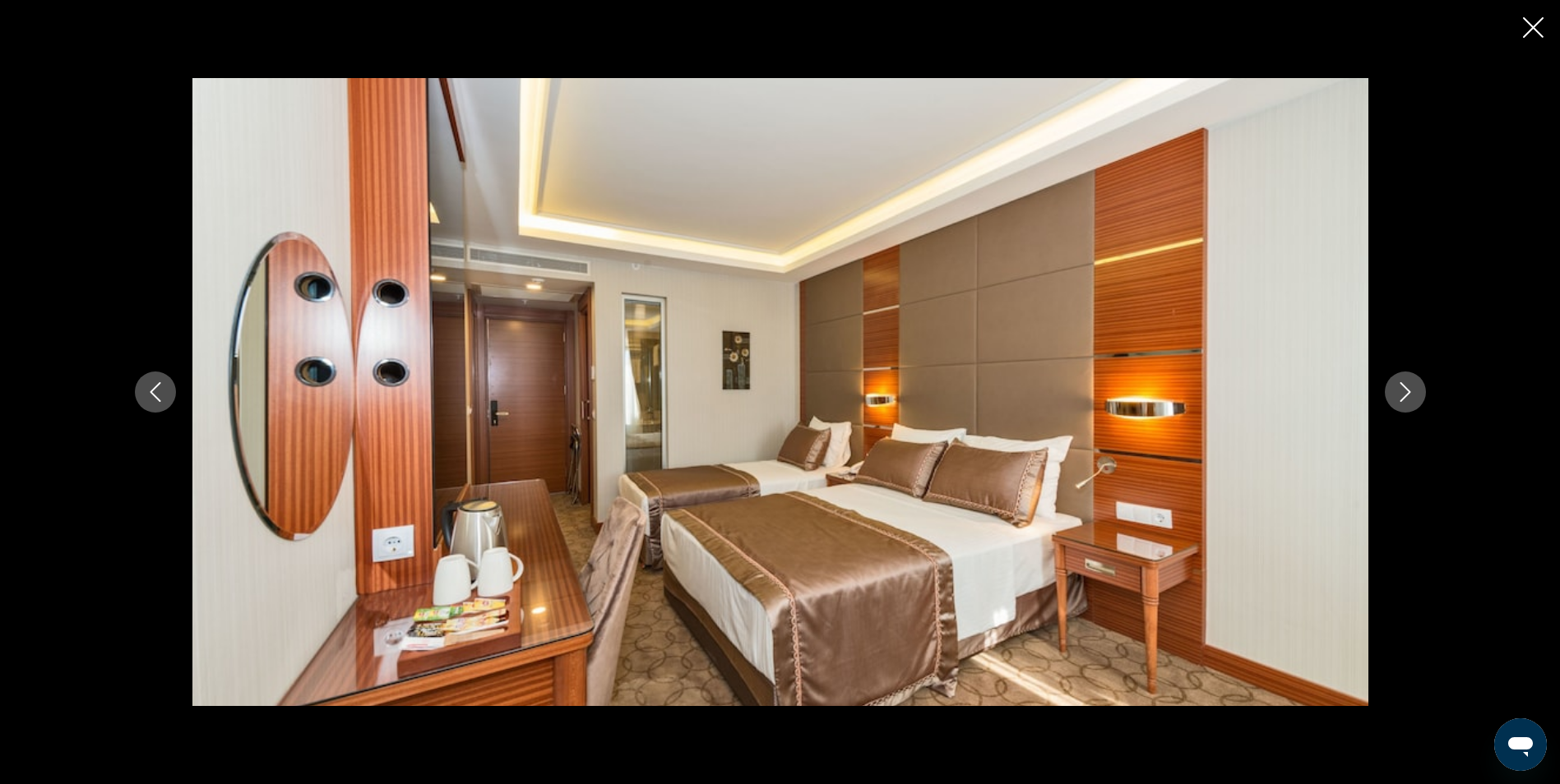
click at [1410, 395] on icon "Next image" at bounding box center [1405, 391] width 20 height 20
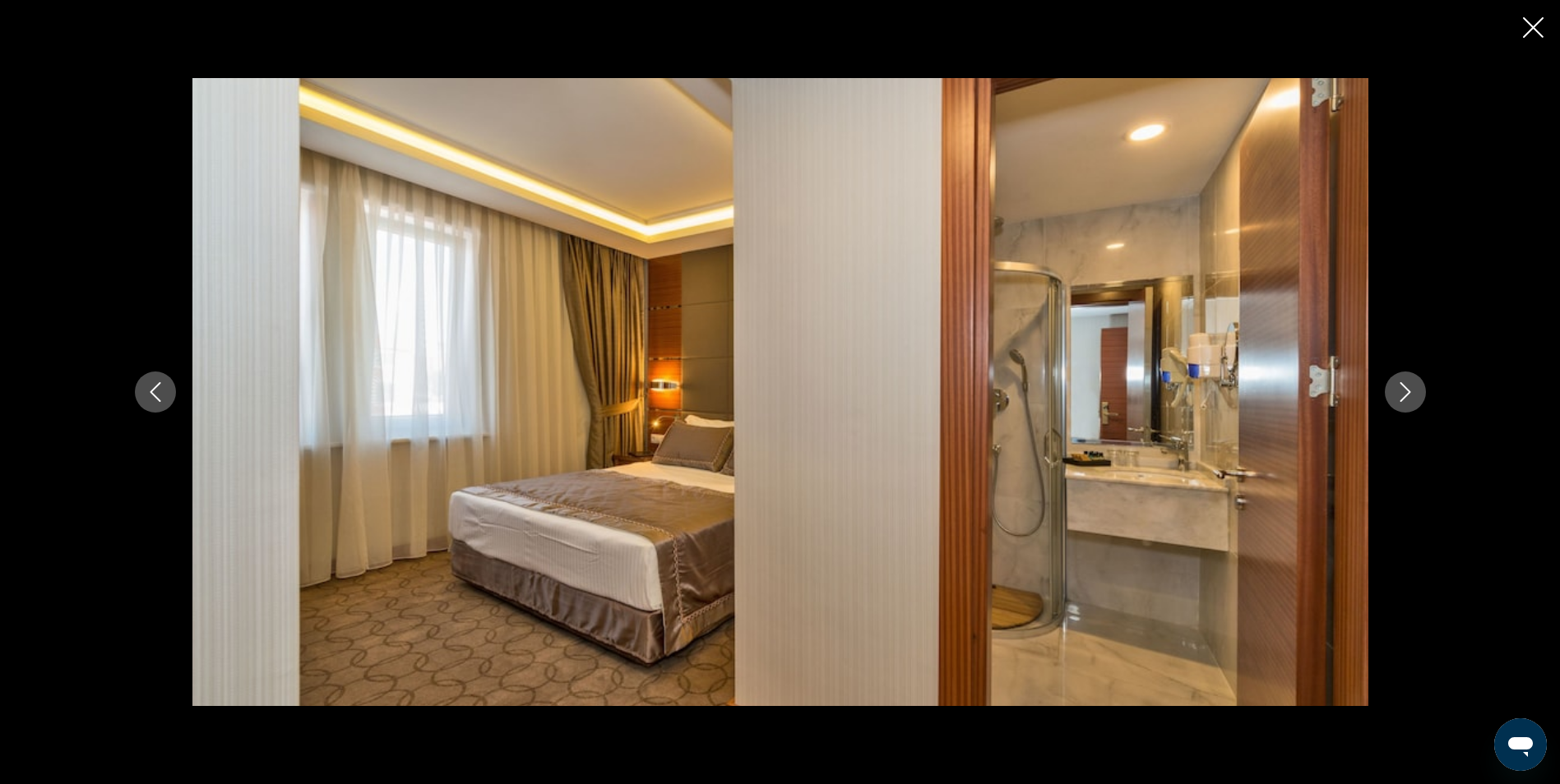
click at [1399, 383] on icon "Next image" at bounding box center [1405, 391] width 20 height 20
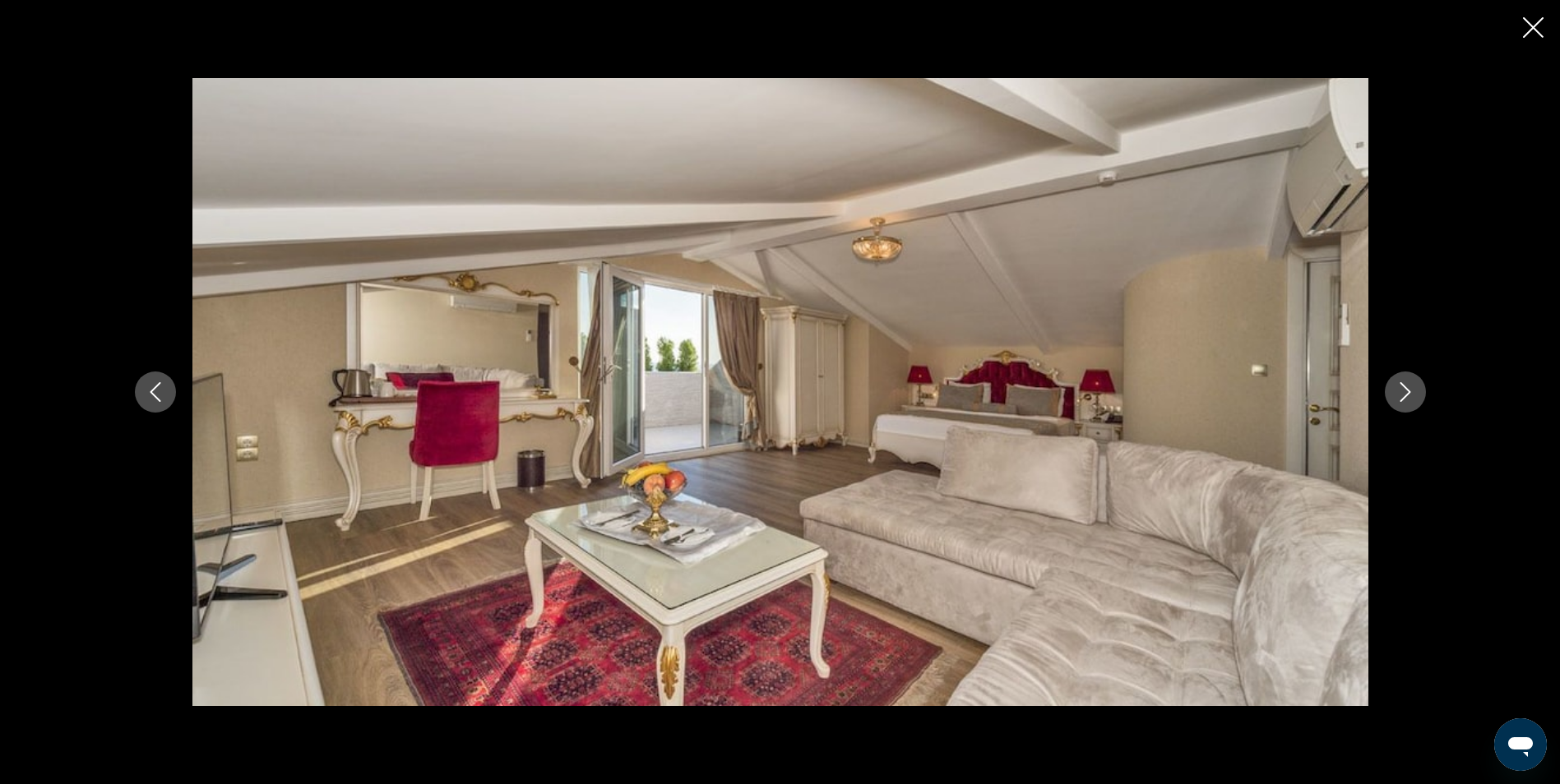
scroll to position [740, 0]
click at [1398, 386] on icon "Next image" at bounding box center [1405, 391] width 20 height 20
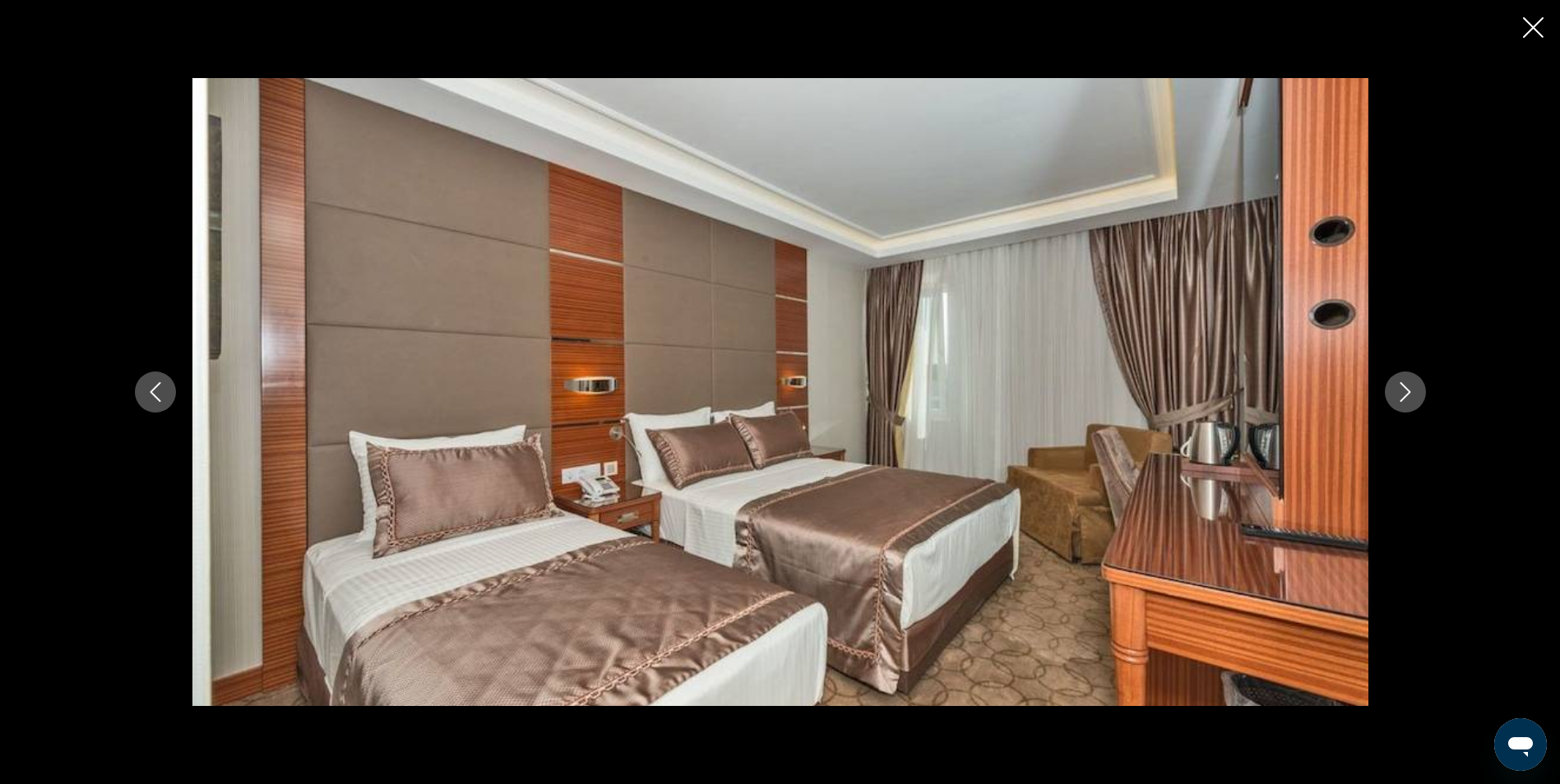
click at [1399, 386] on icon "Next image" at bounding box center [1405, 391] width 20 height 20
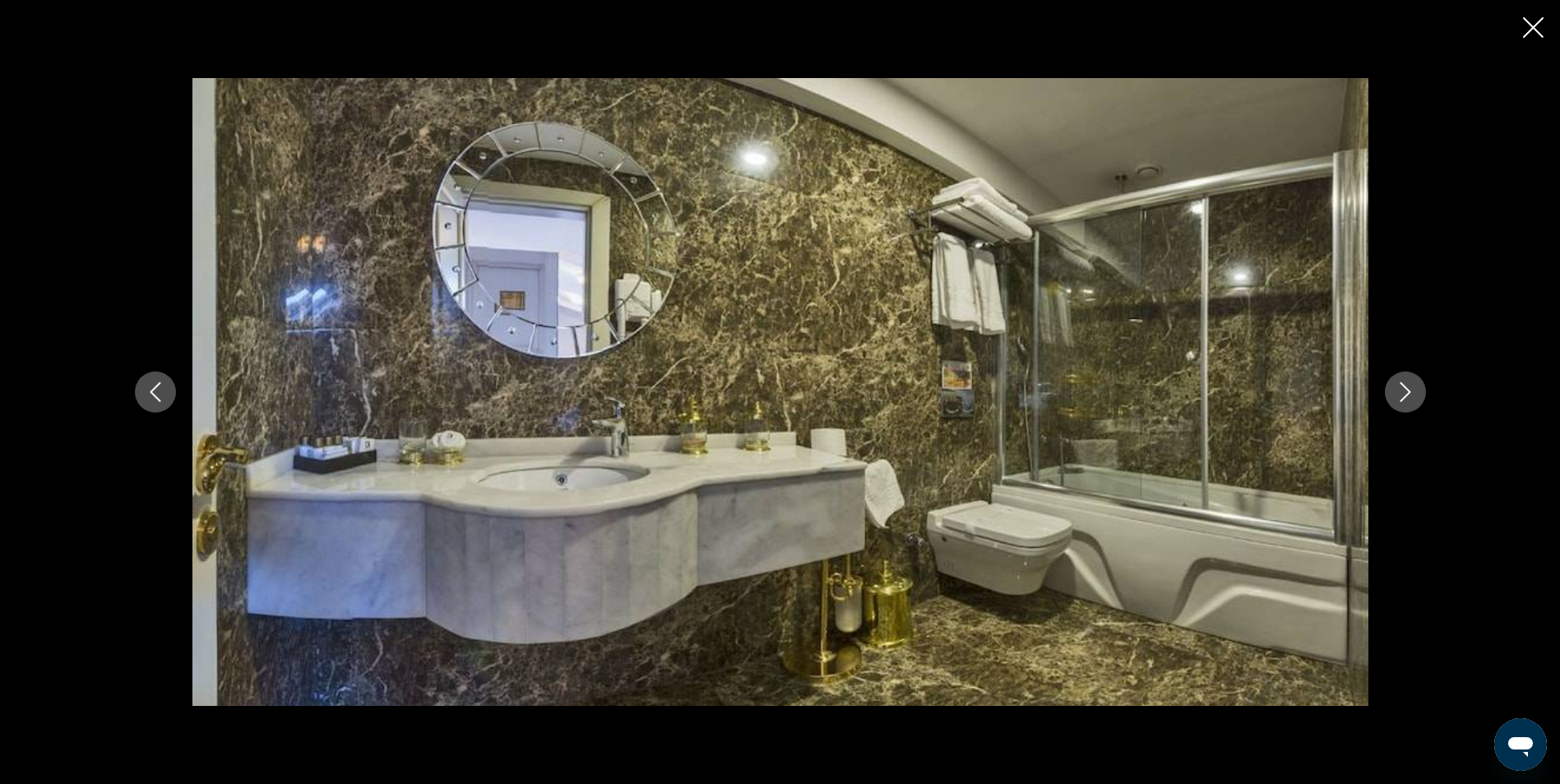
click at [1400, 386] on icon "Next image" at bounding box center [1405, 391] width 20 height 20
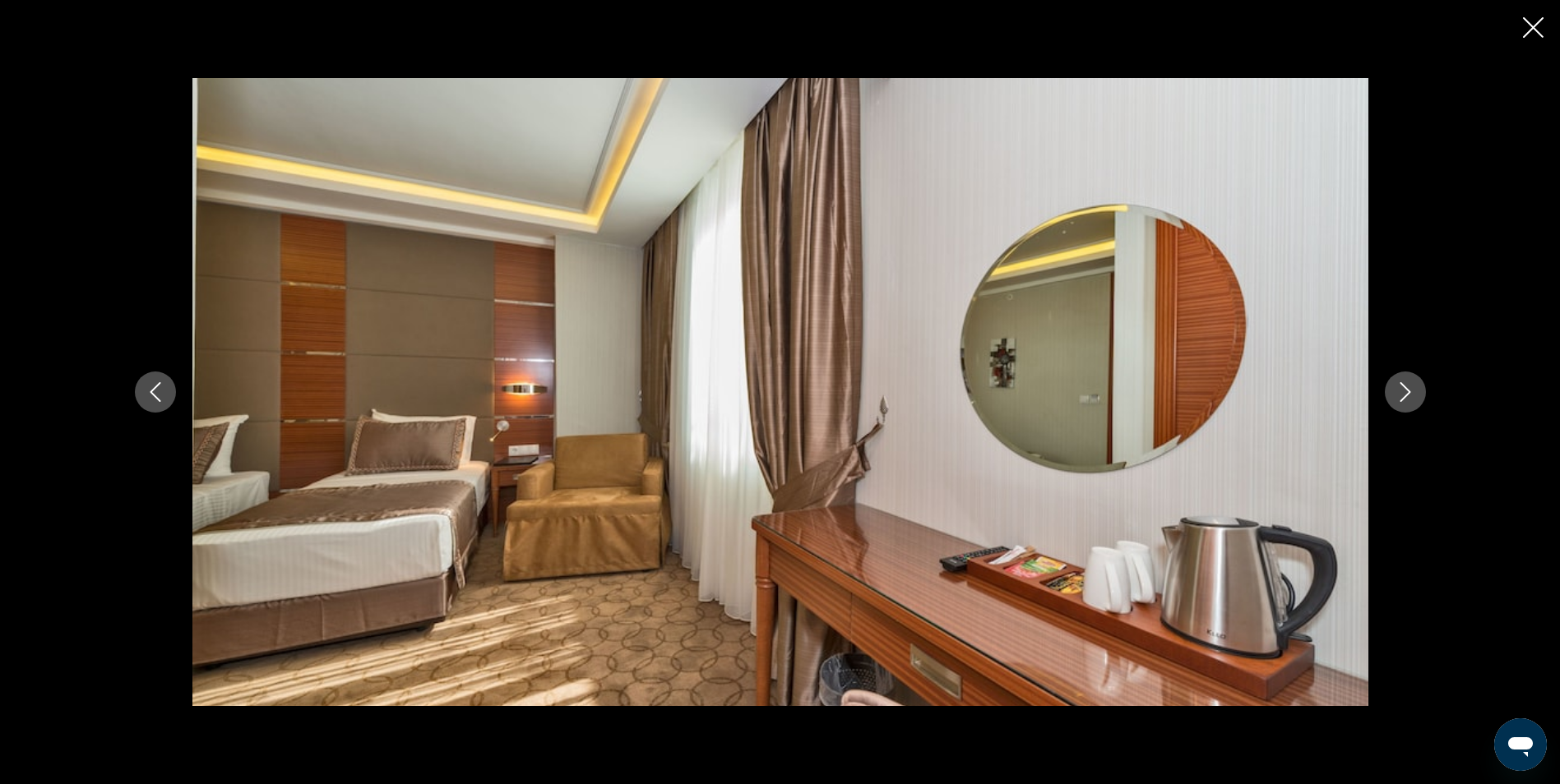
click at [1404, 383] on icon "Next image" at bounding box center [1405, 391] width 20 height 20
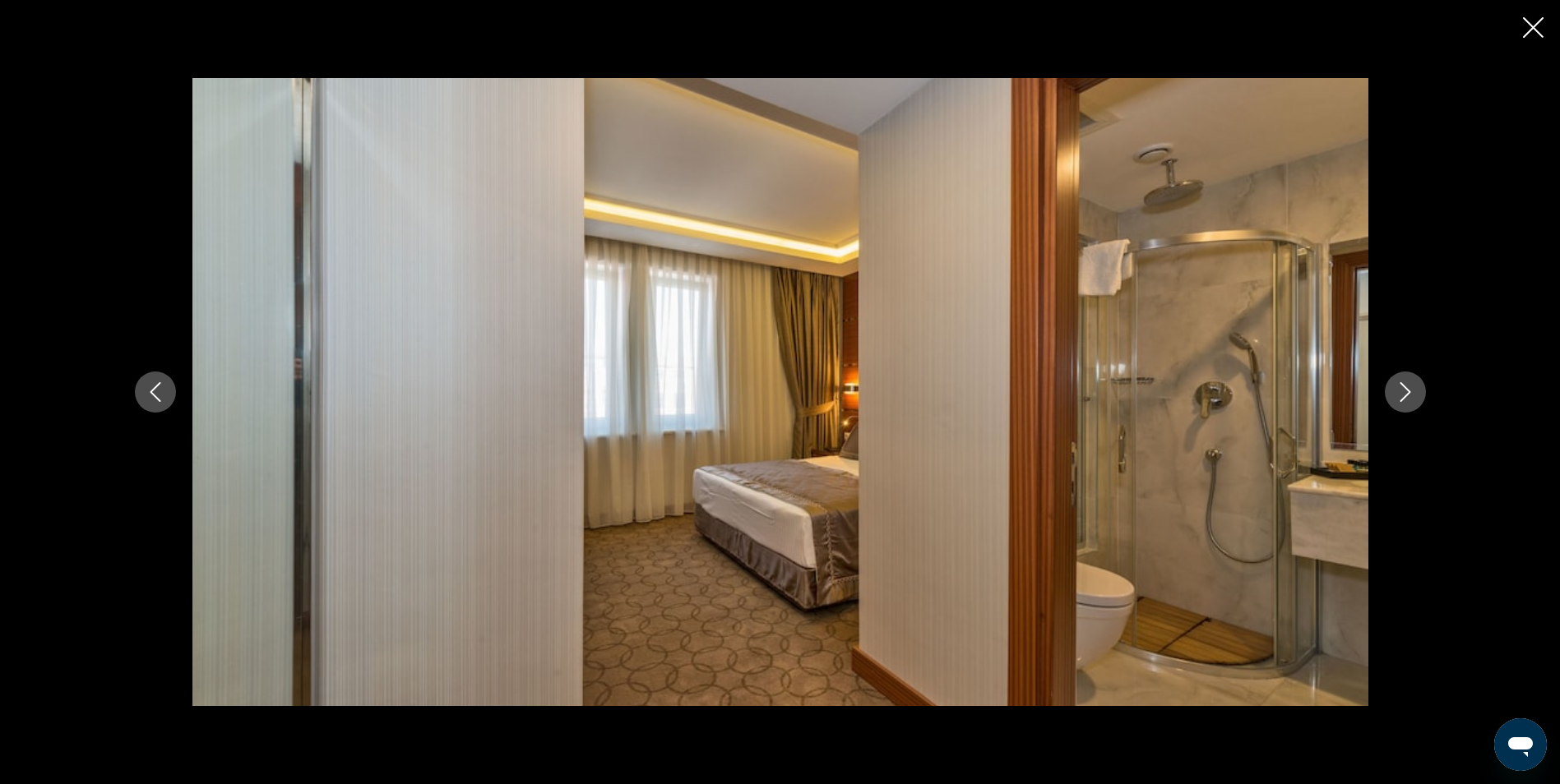
click at [1404, 383] on icon "Next image" at bounding box center [1405, 391] width 20 height 20
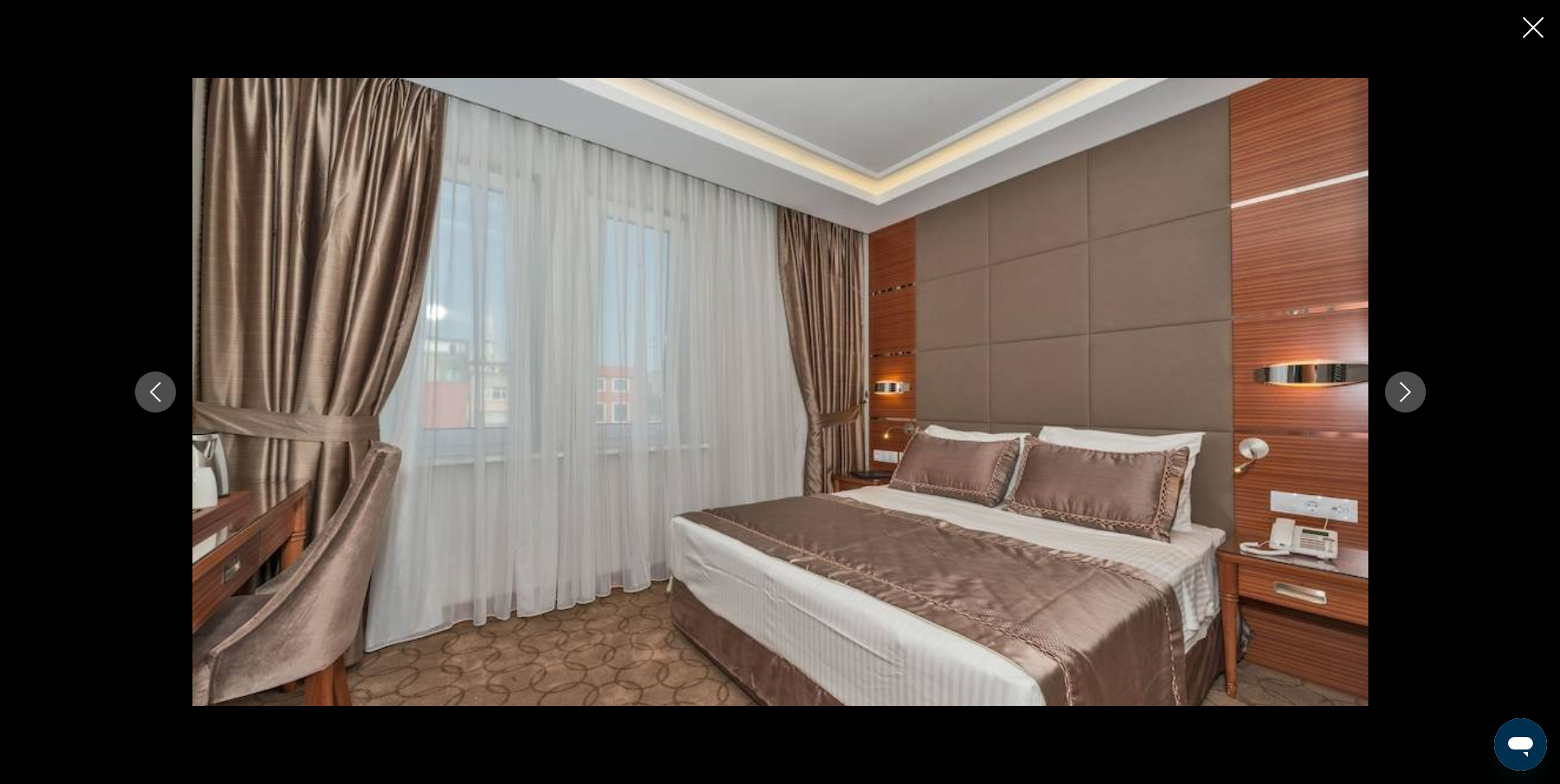
click at [1405, 383] on icon "Next image" at bounding box center [1405, 391] width 20 height 20
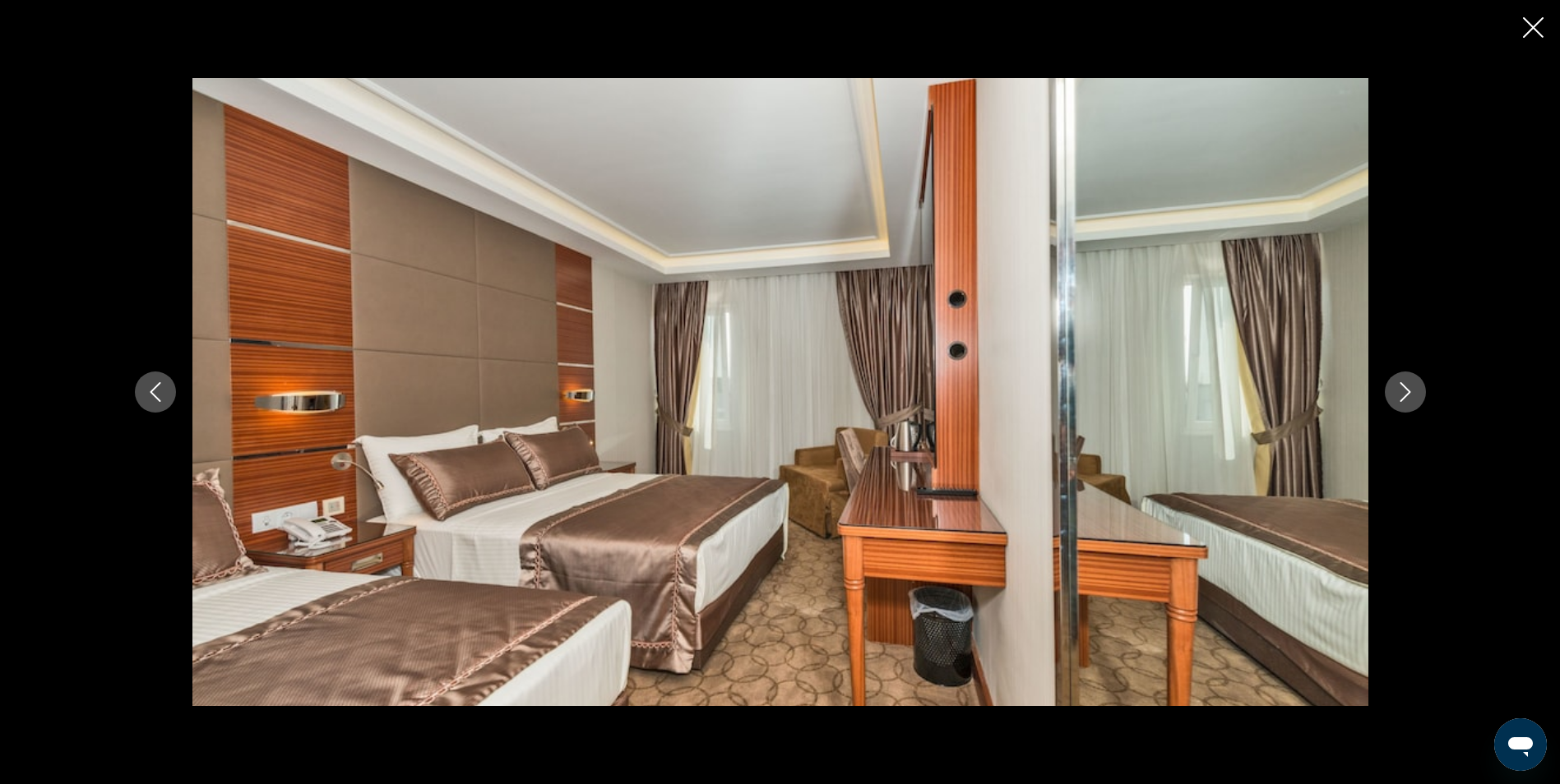
click at [1406, 383] on icon "Next image" at bounding box center [1405, 391] width 20 height 20
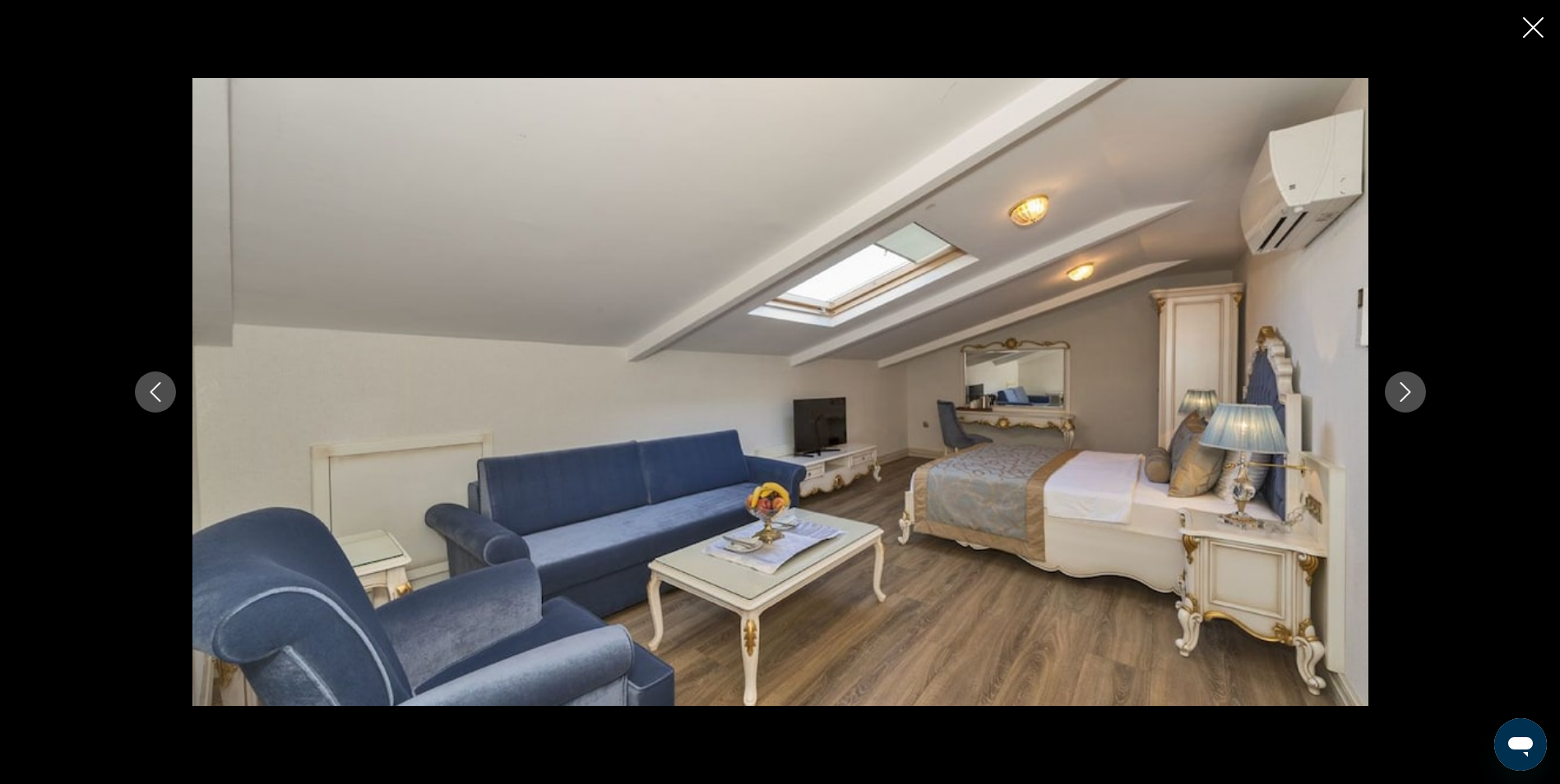
click at [1399, 399] on icon "Next image" at bounding box center [1405, 391] width 20 height 20
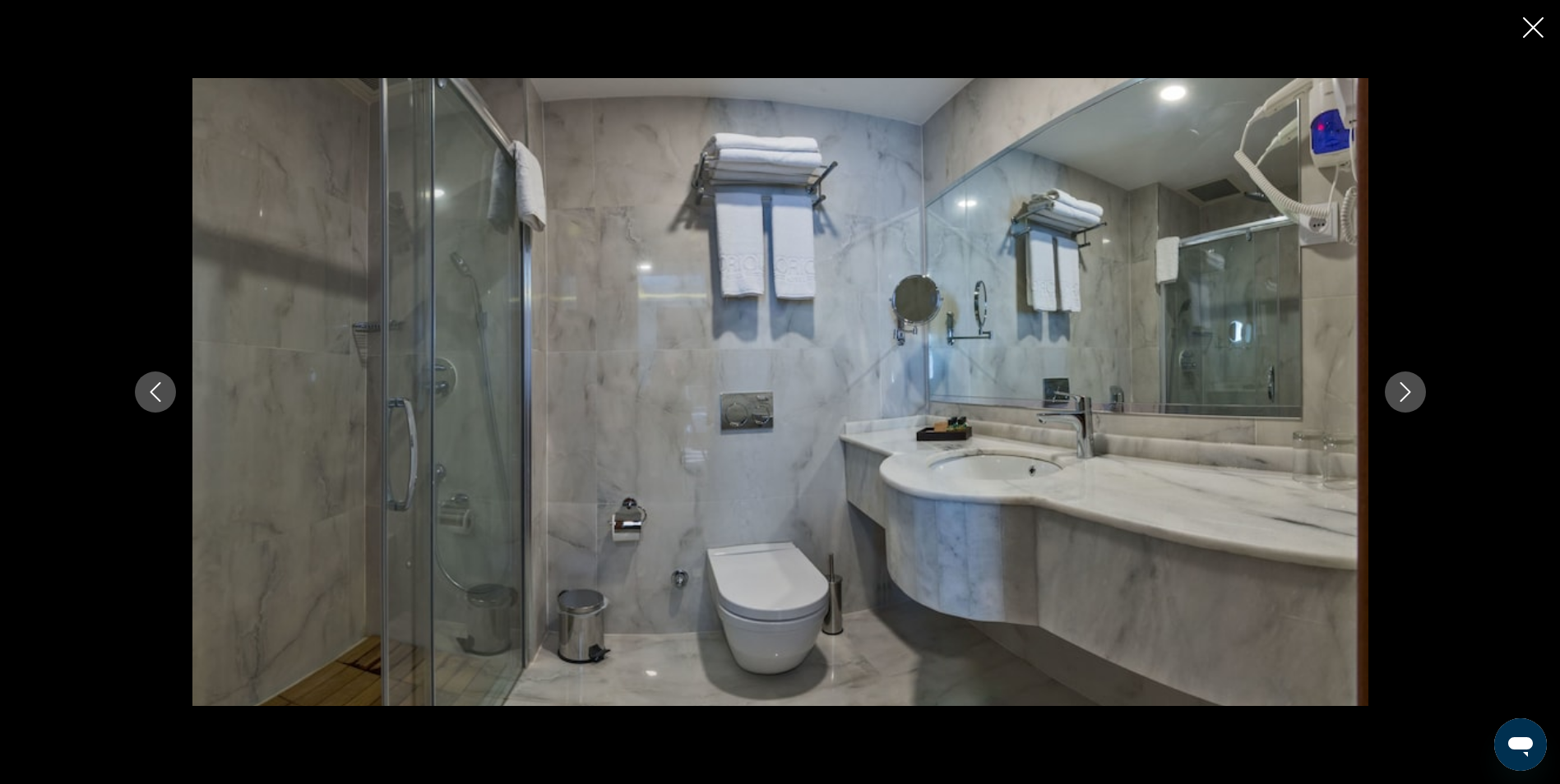
click at [1400, 397] on icon "Next image" at bounding box center [1405, 391] width 20 height 20
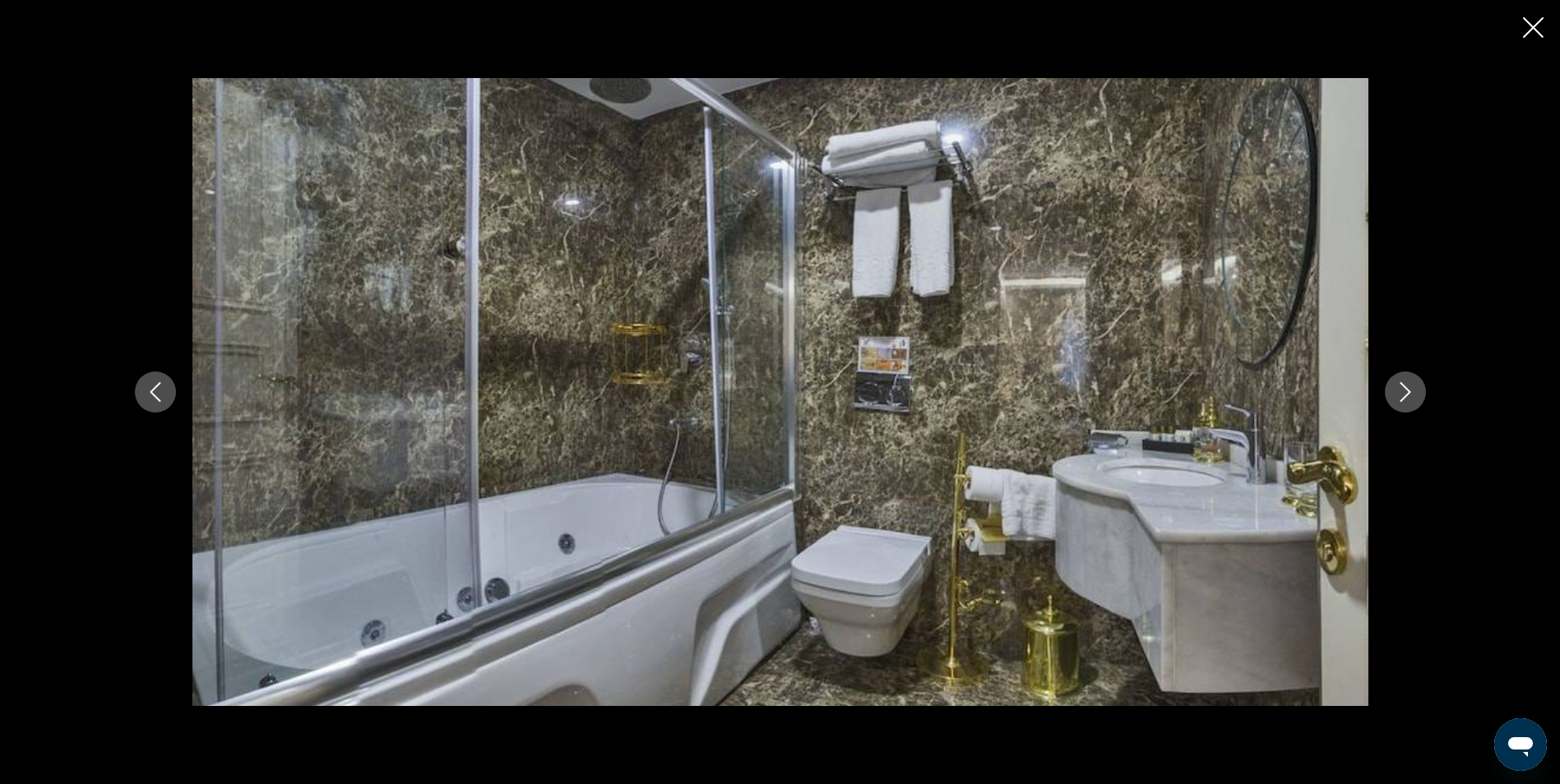
click at [1402, 396] on icon "Next image" at bounding box center [1405, 391] width 20 height 20
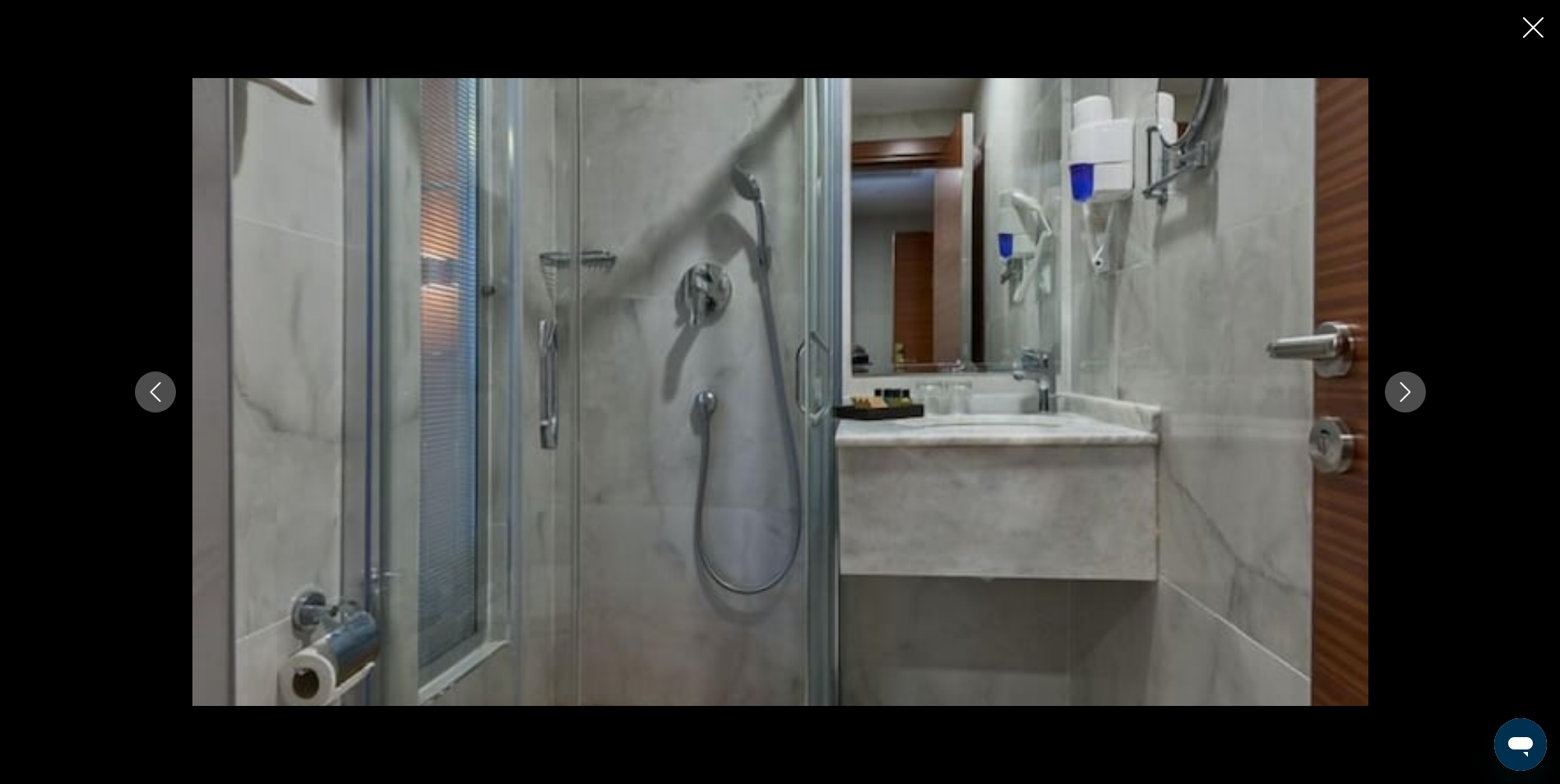
click at [1403, 396] on icon "Next image" at bounding box center [1405, 391] width 20 height 20
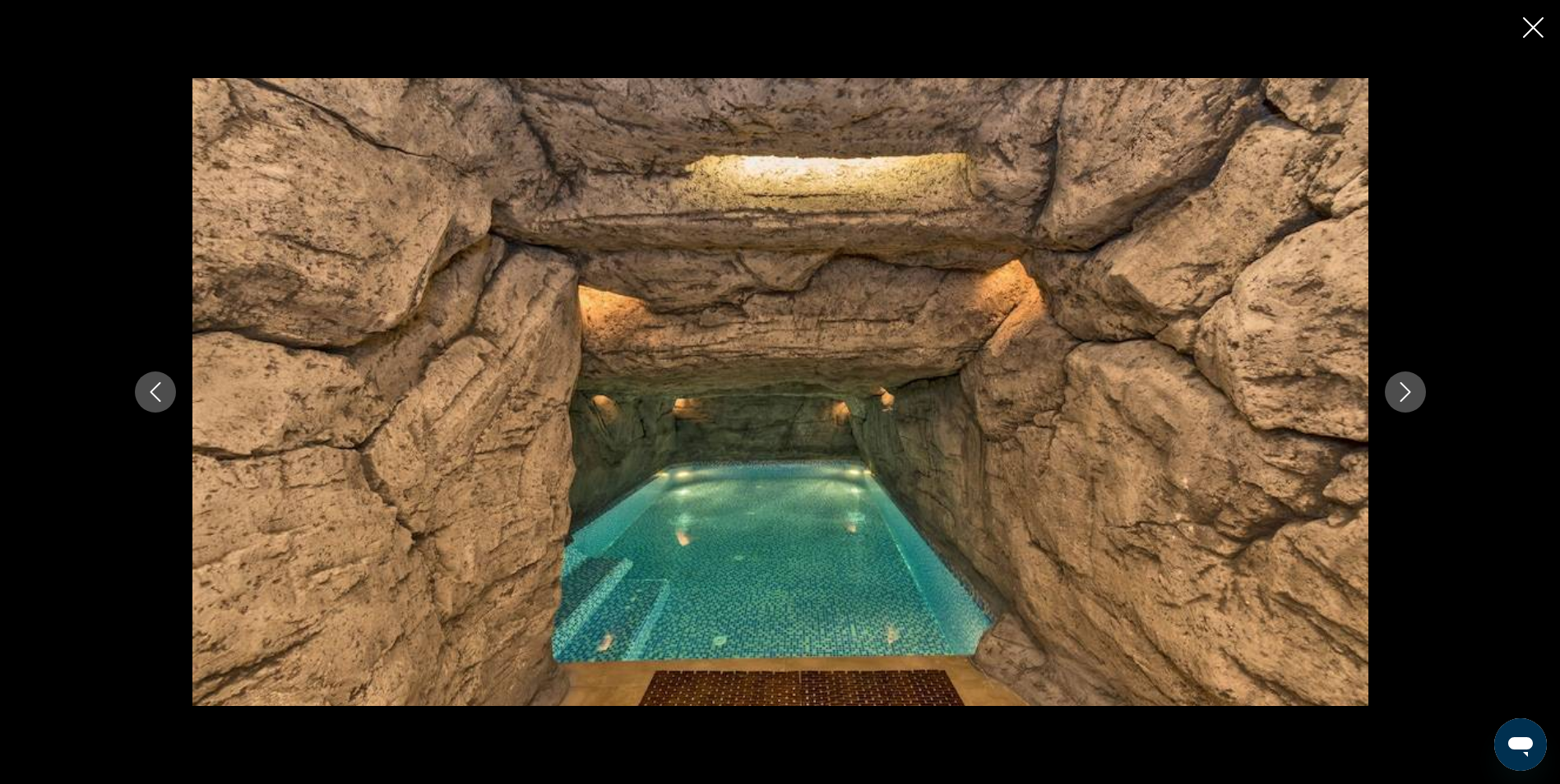
click at [1393, 389] on button "Next image" at bounding box center [1405, 392] width 41 height 41
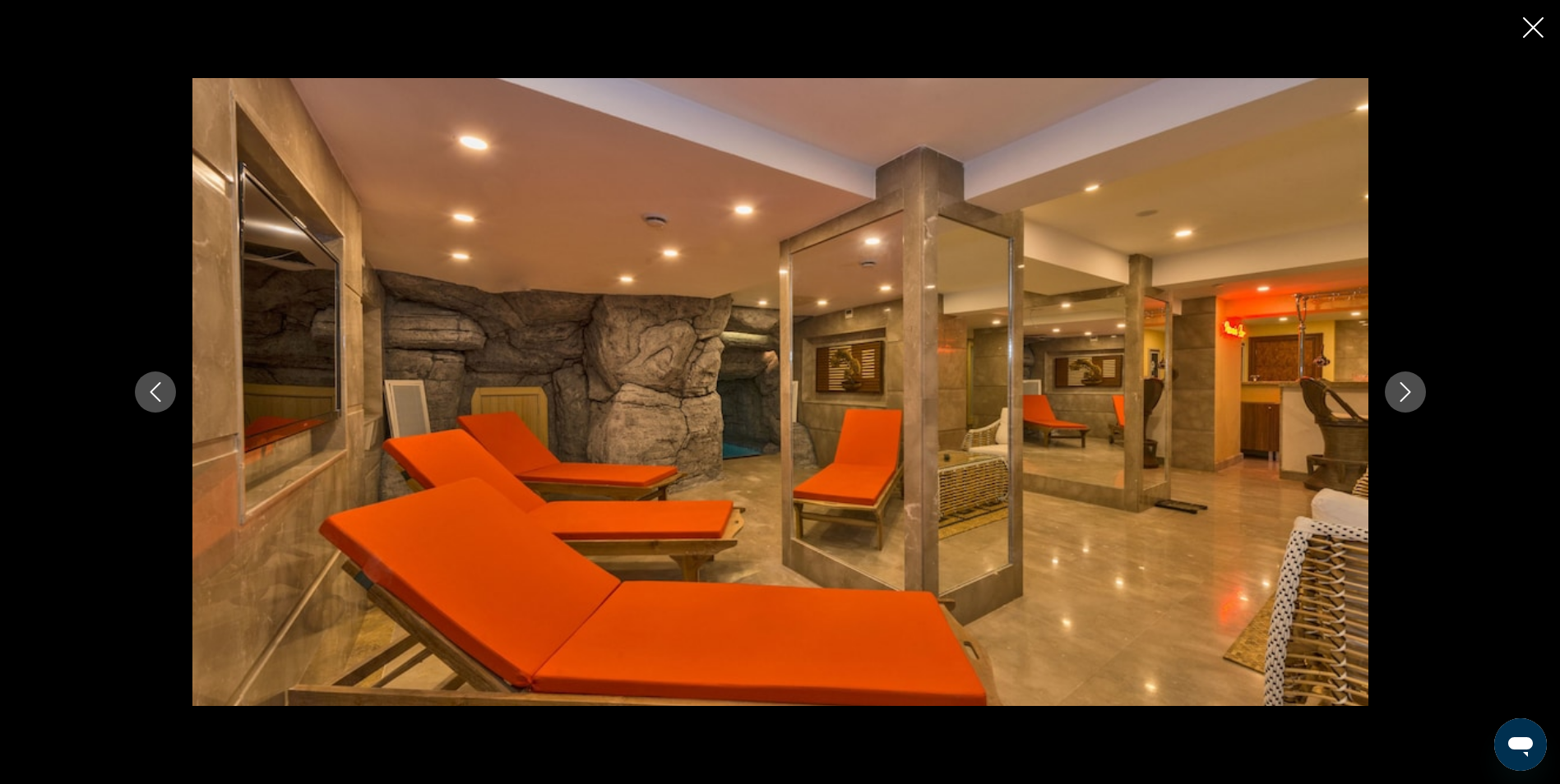
click at [1400, 389] on icon "Next image" at bounding box center [1405, 391] width 20 height 20
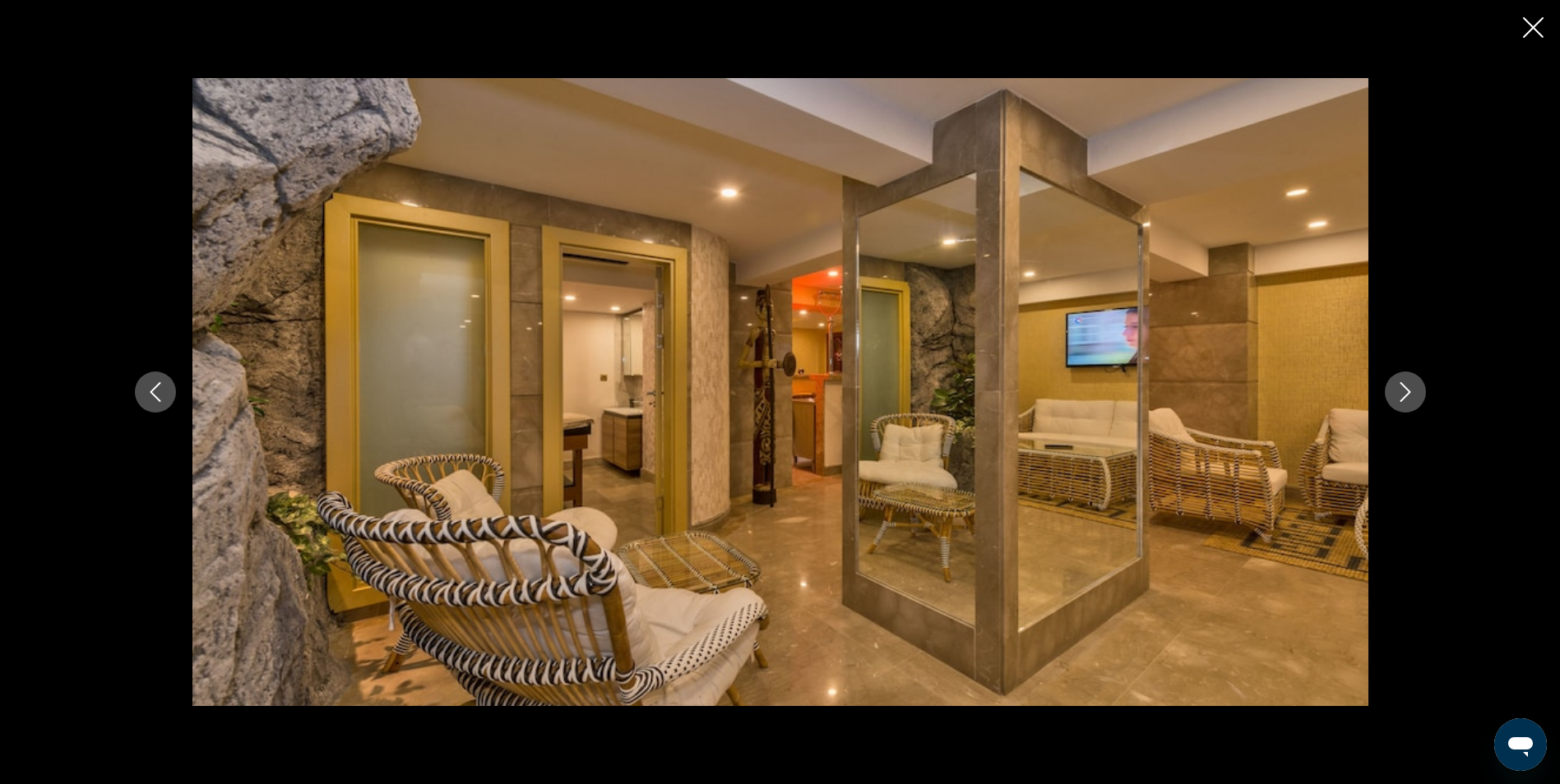
click at [1400, 389] on icon "Next image" at bounding box center [1405, 391] width 20 height 20
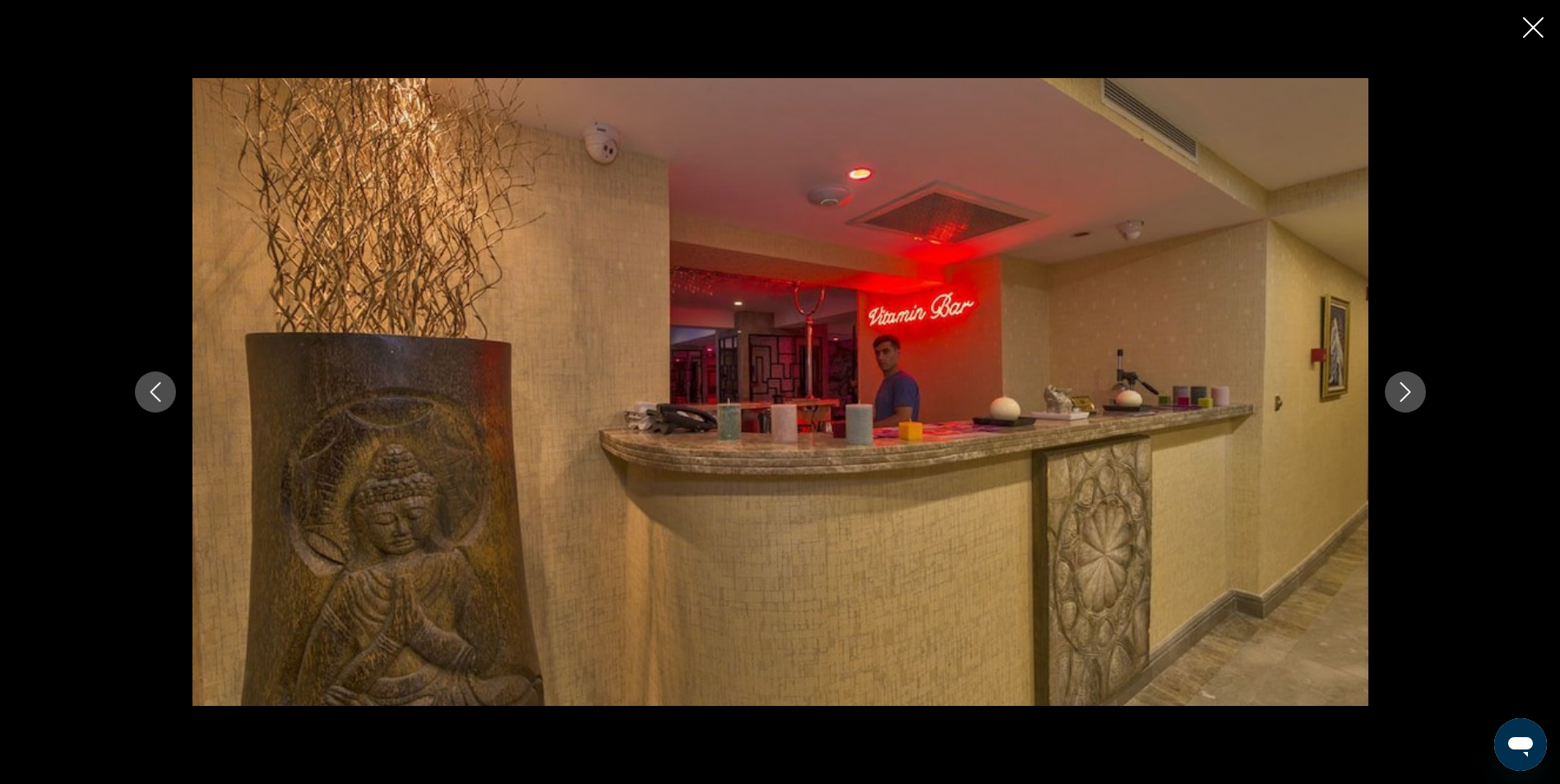
click at [1400, 389] on icon "Next image" at bounding box center [1405, 391] width 20 height 20
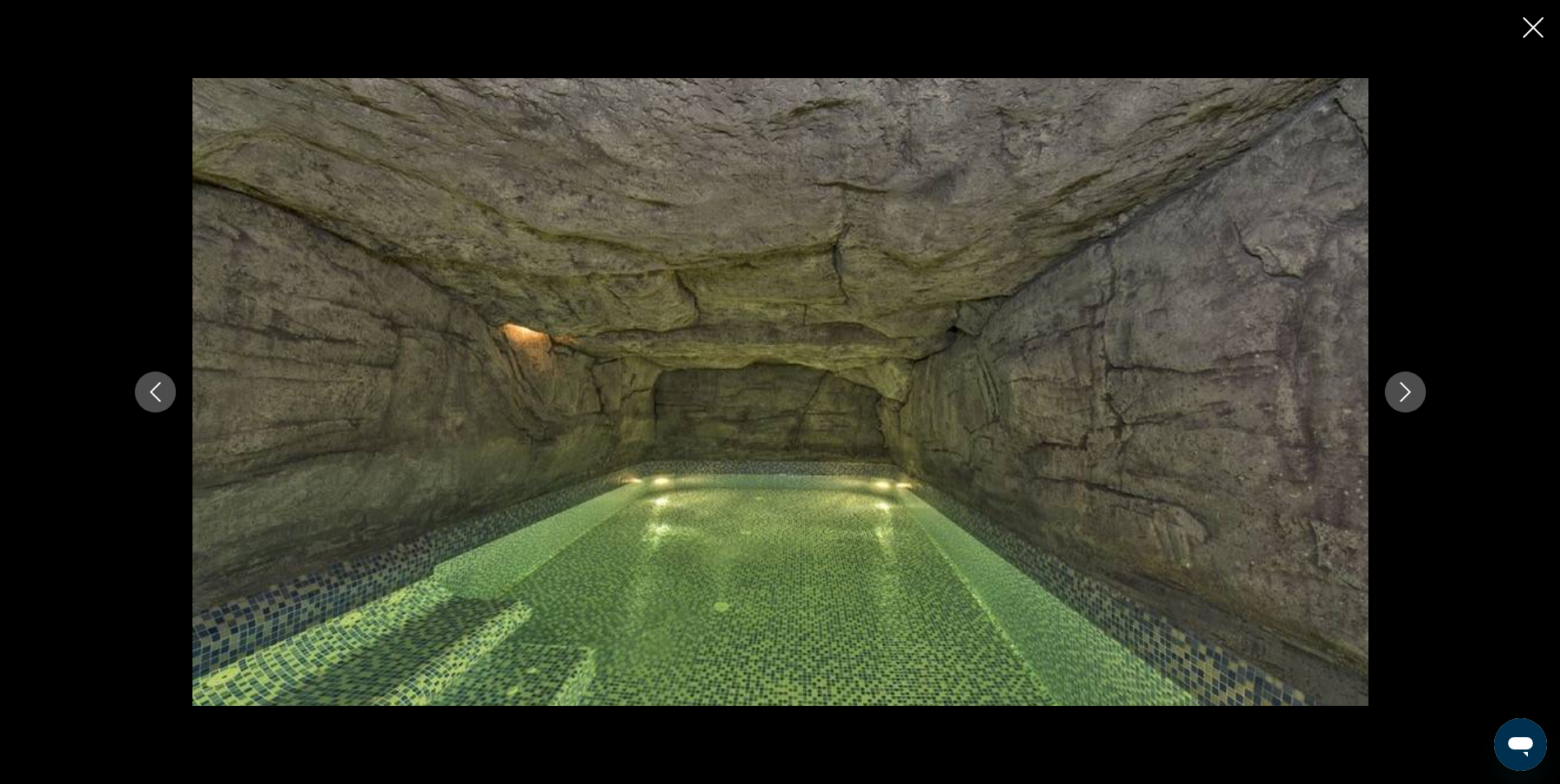
click at [1400, 389] on icon "Next image" at bounding box center [1405, 391] width 20 height 20
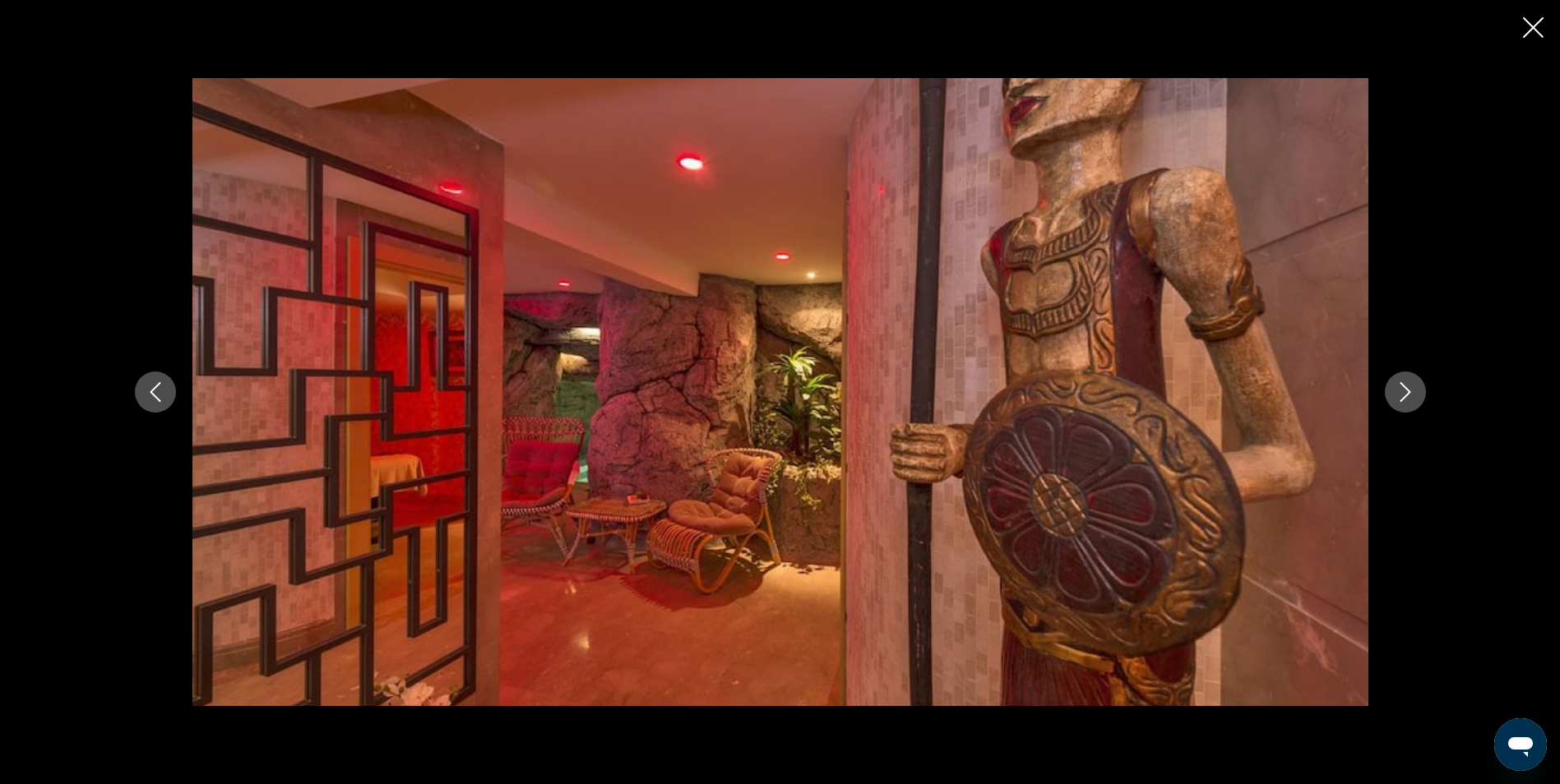
click at [1400, 389] on icon "Next image" at bounding box center [1405, 391] width 20 height 20
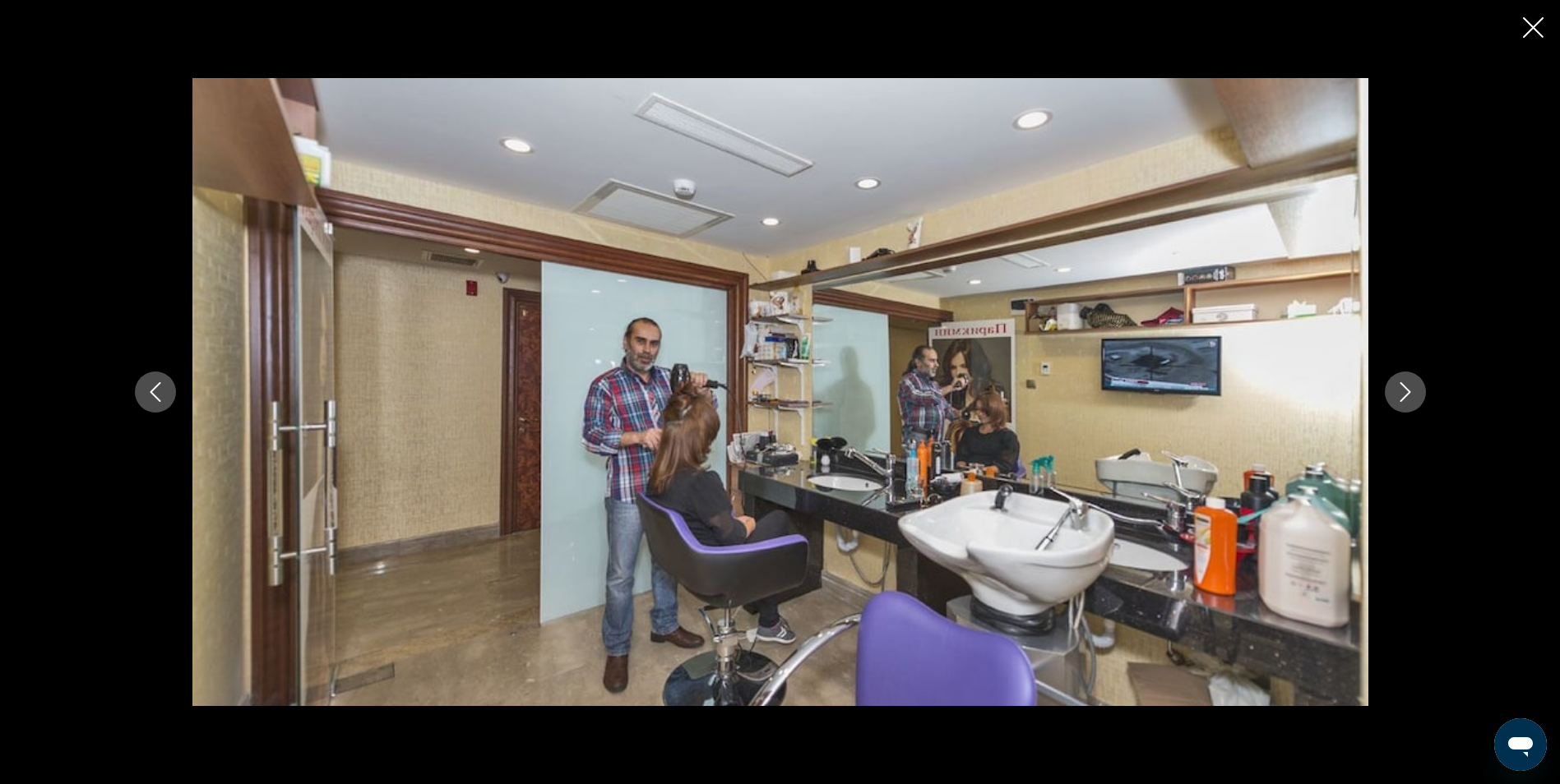
click at [1400, 389] on icon "Next image" at bounding box center [1405, 391] width 20 height 20
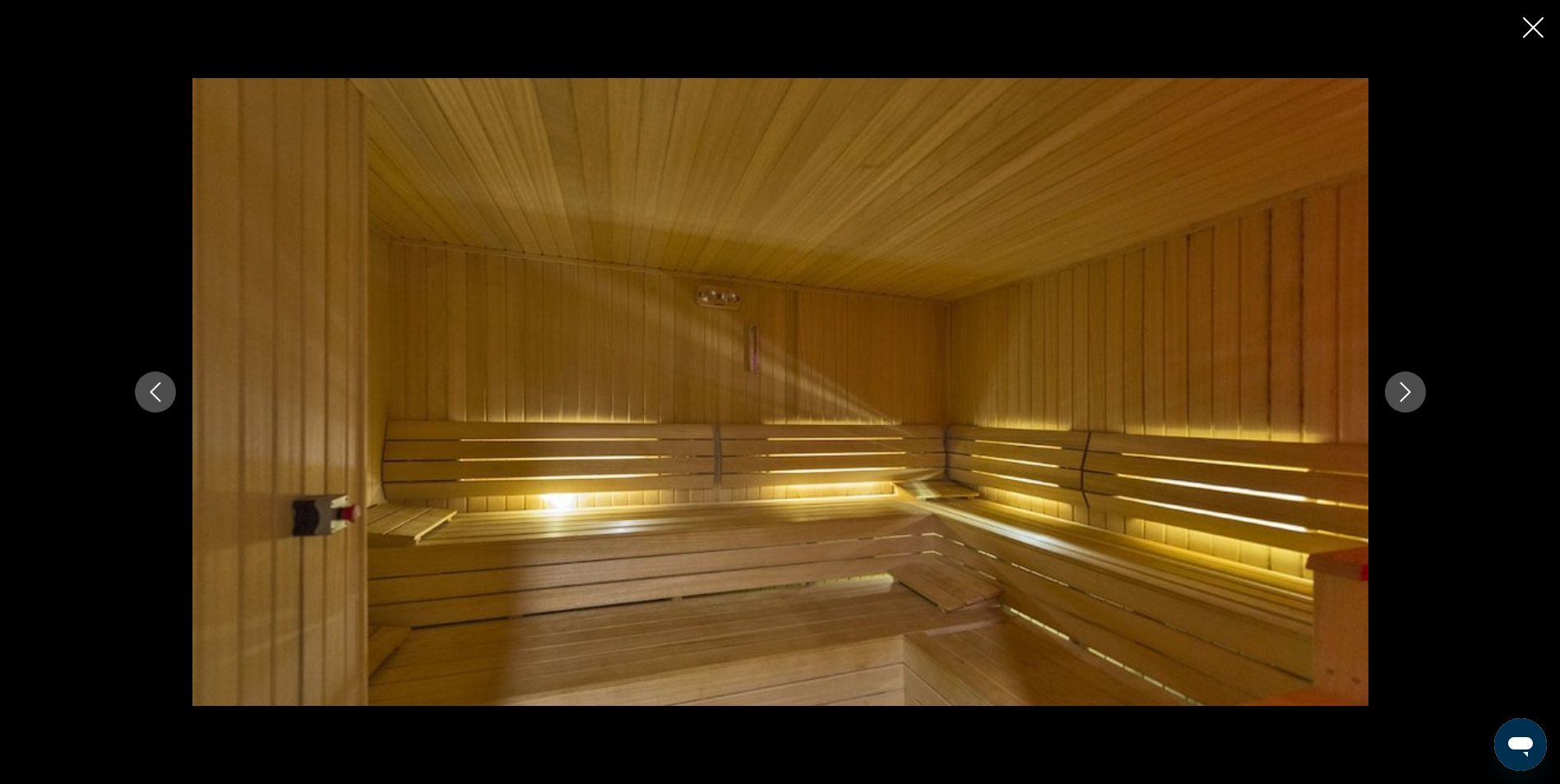
click at [1400, 389] on icon "Next image" at bounding box center [1405, 391] width 20 height 20
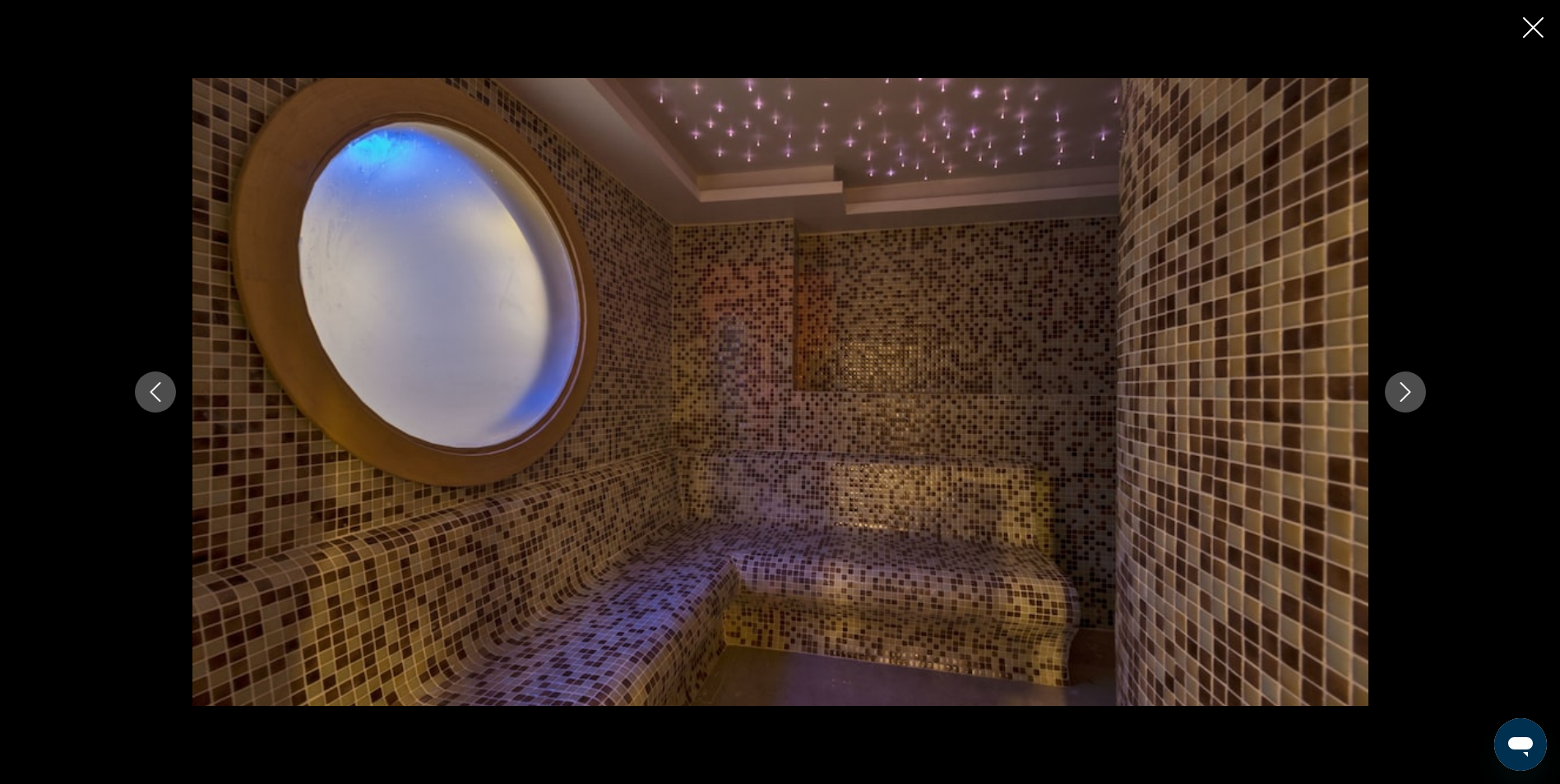
click at [1534, 25] on icon "Close slideshow" at bounding box center [1533, 27] width 20 height 20
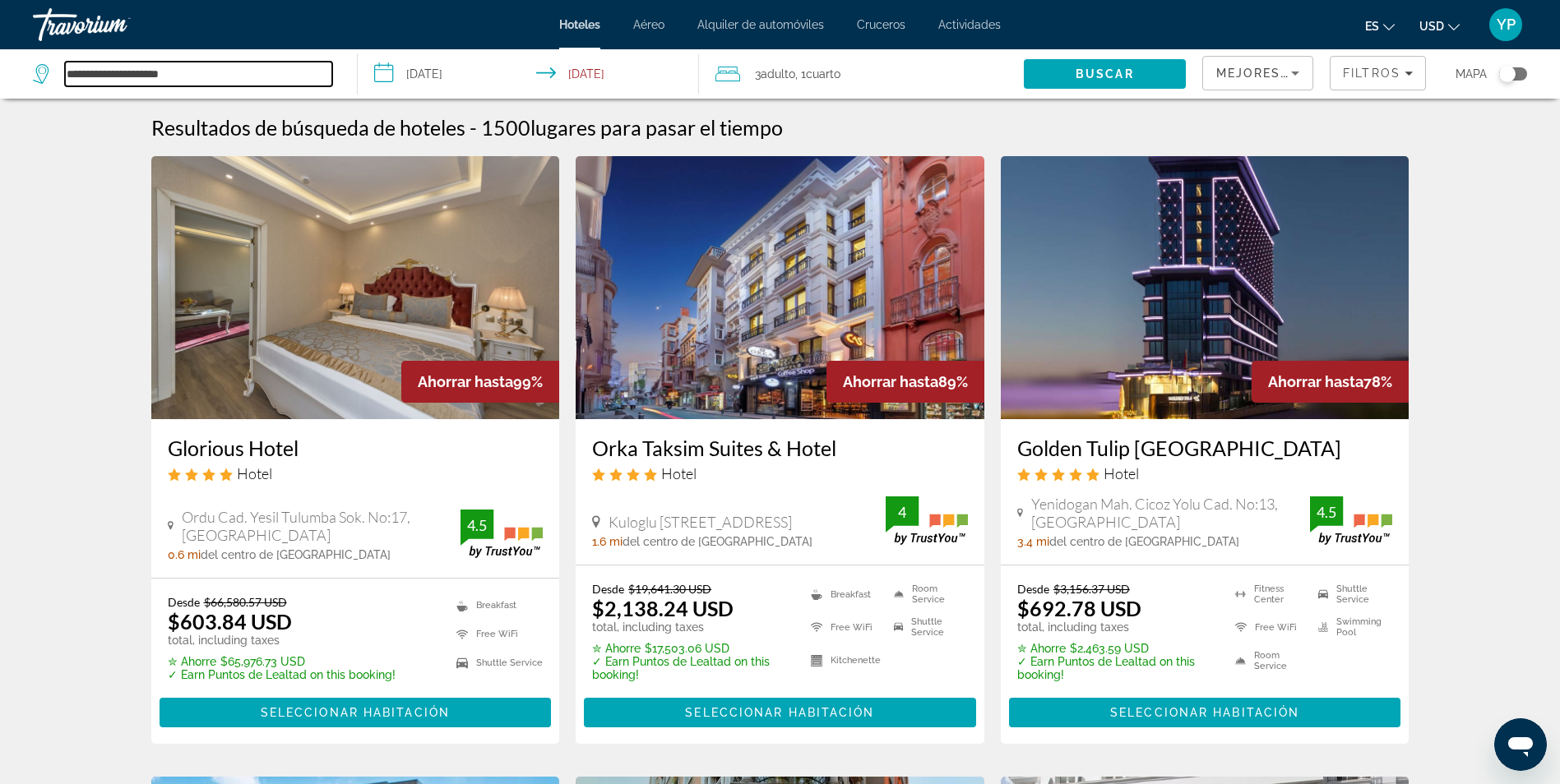
click at [170, 73] on input "**********" at bounding box center [199, 74] width 267 height 25
type input "*"
click at [233, 72] on input "*" at bounding box center [199, 74] width 267 height 25
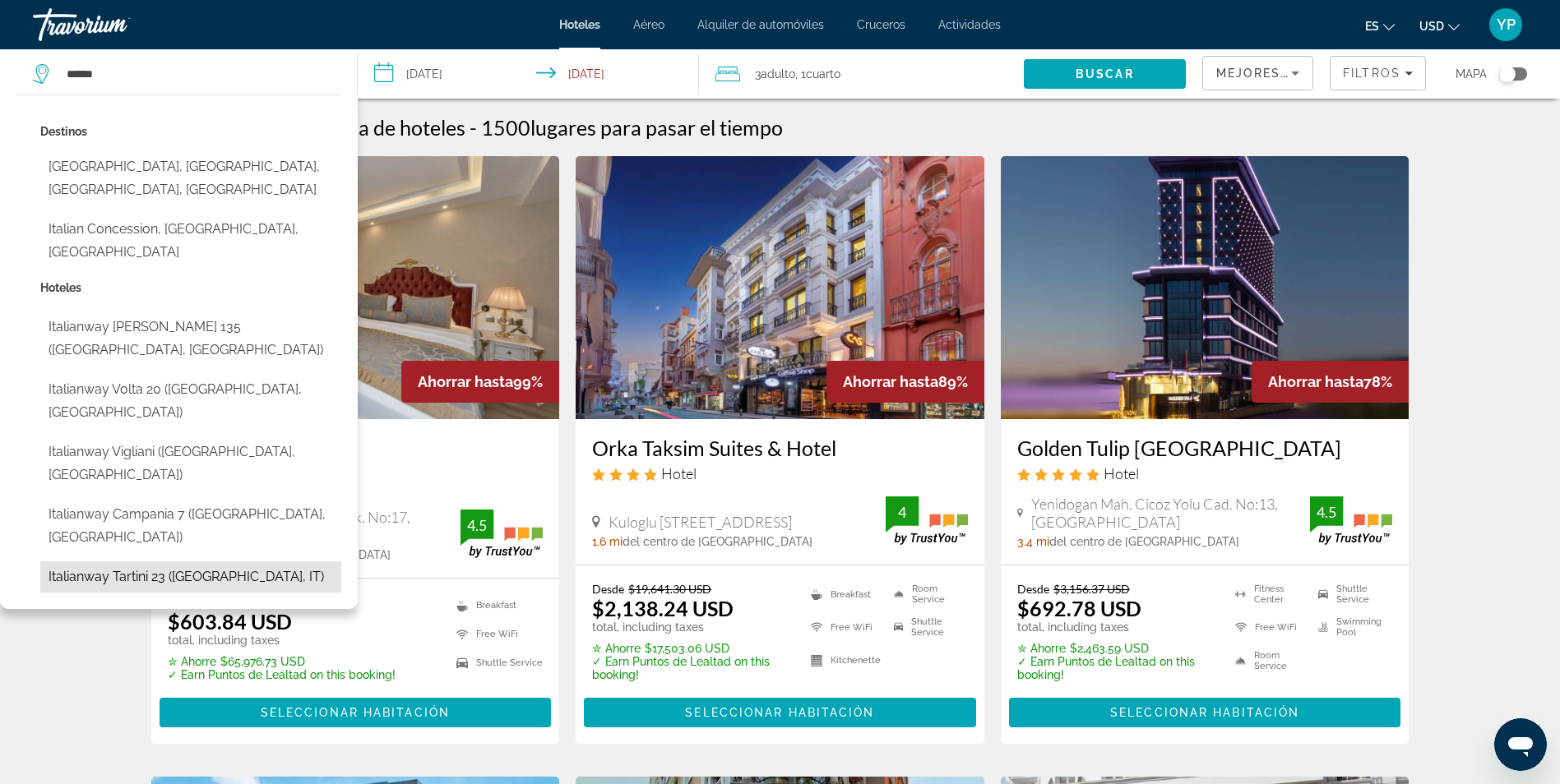
click at [132, 562] on button "Italianway Tartini 23 ([GEOGRAPHIC_DATA], IT)" at bounding box center [190, 577] width 301 height 31
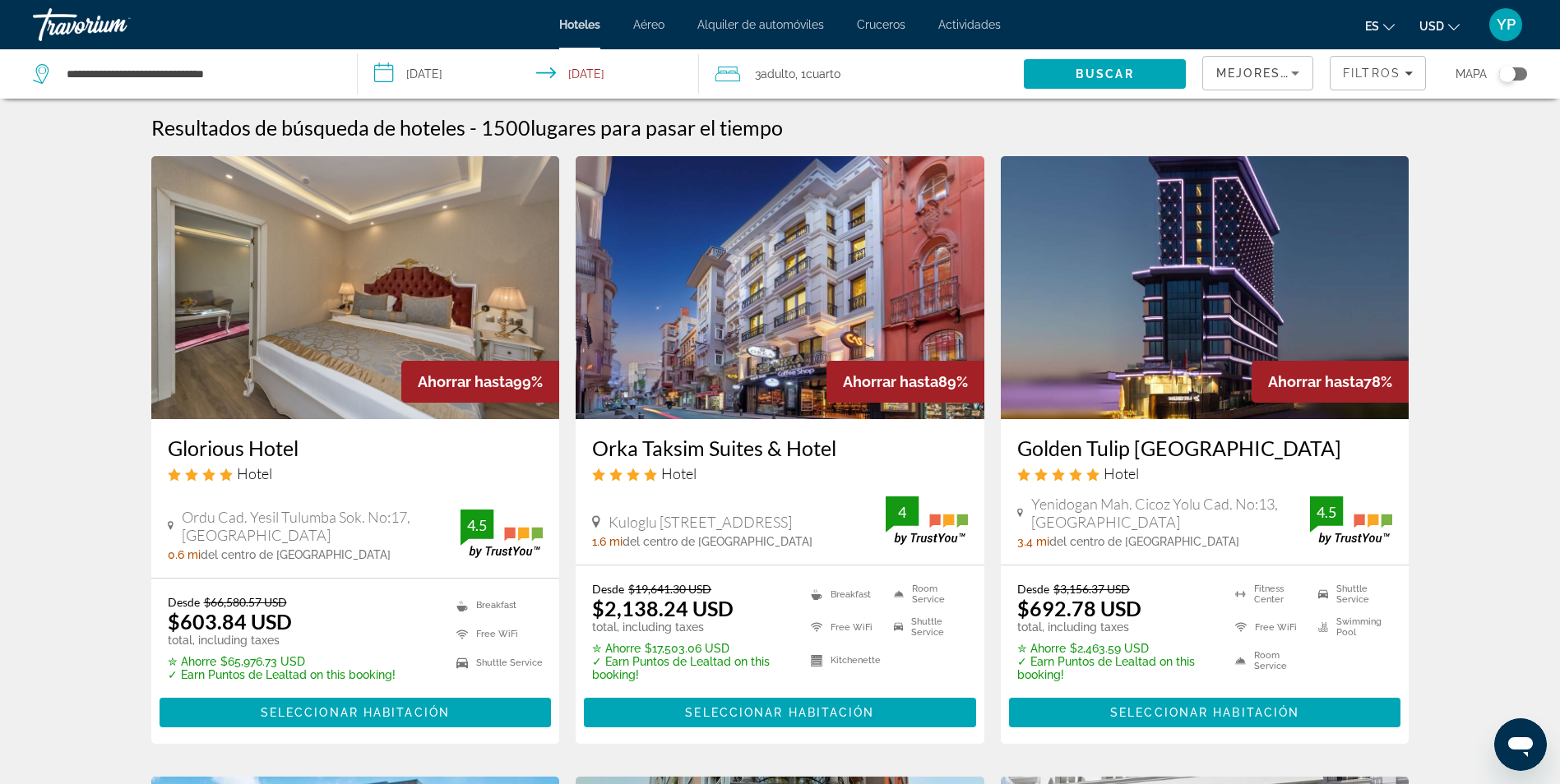
click at [939, 69] on div "3 Adulto Adulto , 1 Cuarto habitaciones" at bounding box center [869, 74] width 308 height 23
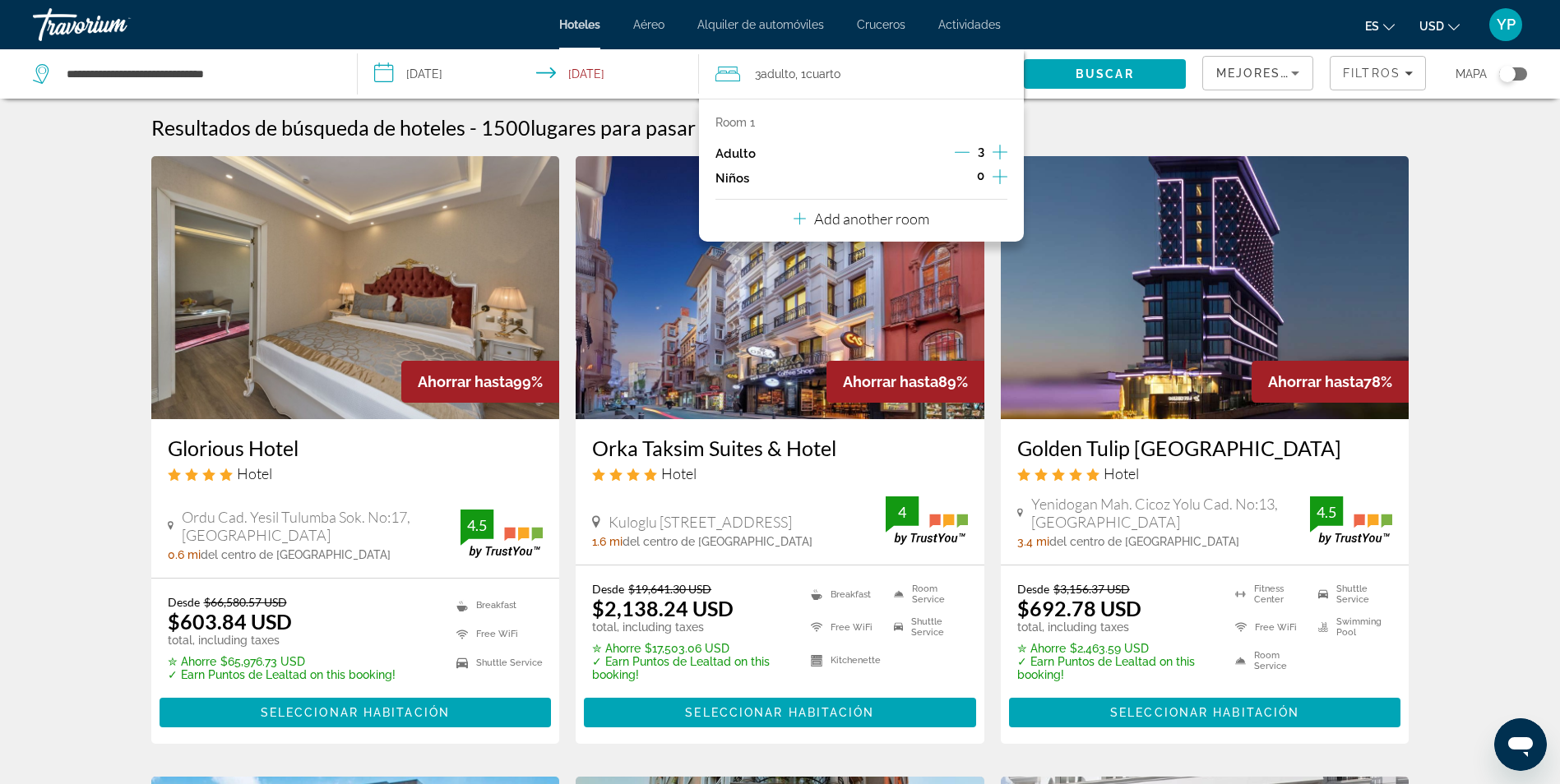
click at [963, 148] on icon "Decrement adults" at bounding box center [962, 151] width 14 height 14
click at [1076, 69] on span "Buscar" at bounding box center [1104, 73] width 59 height 13
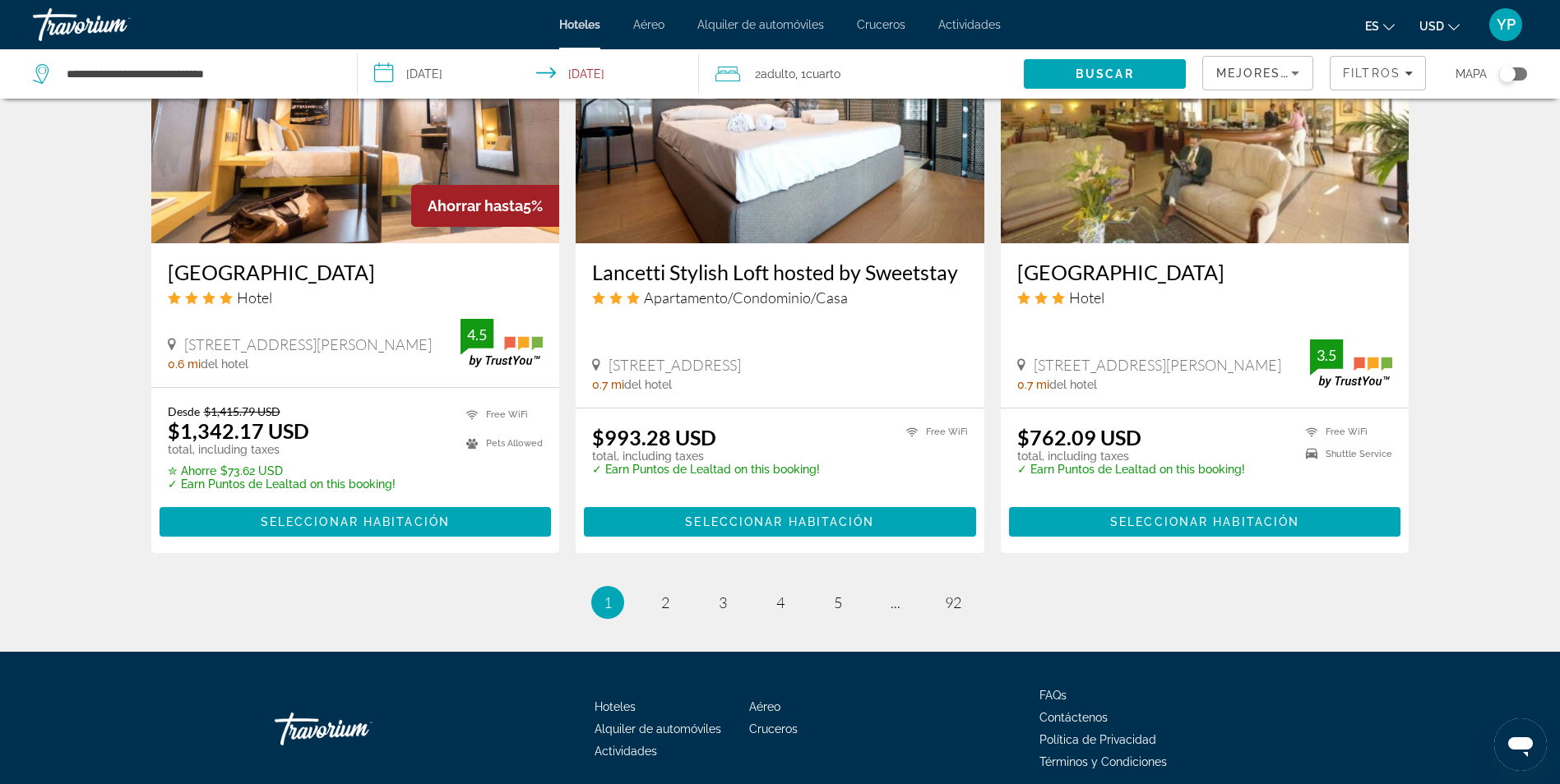
scroll to position [2041, 0]
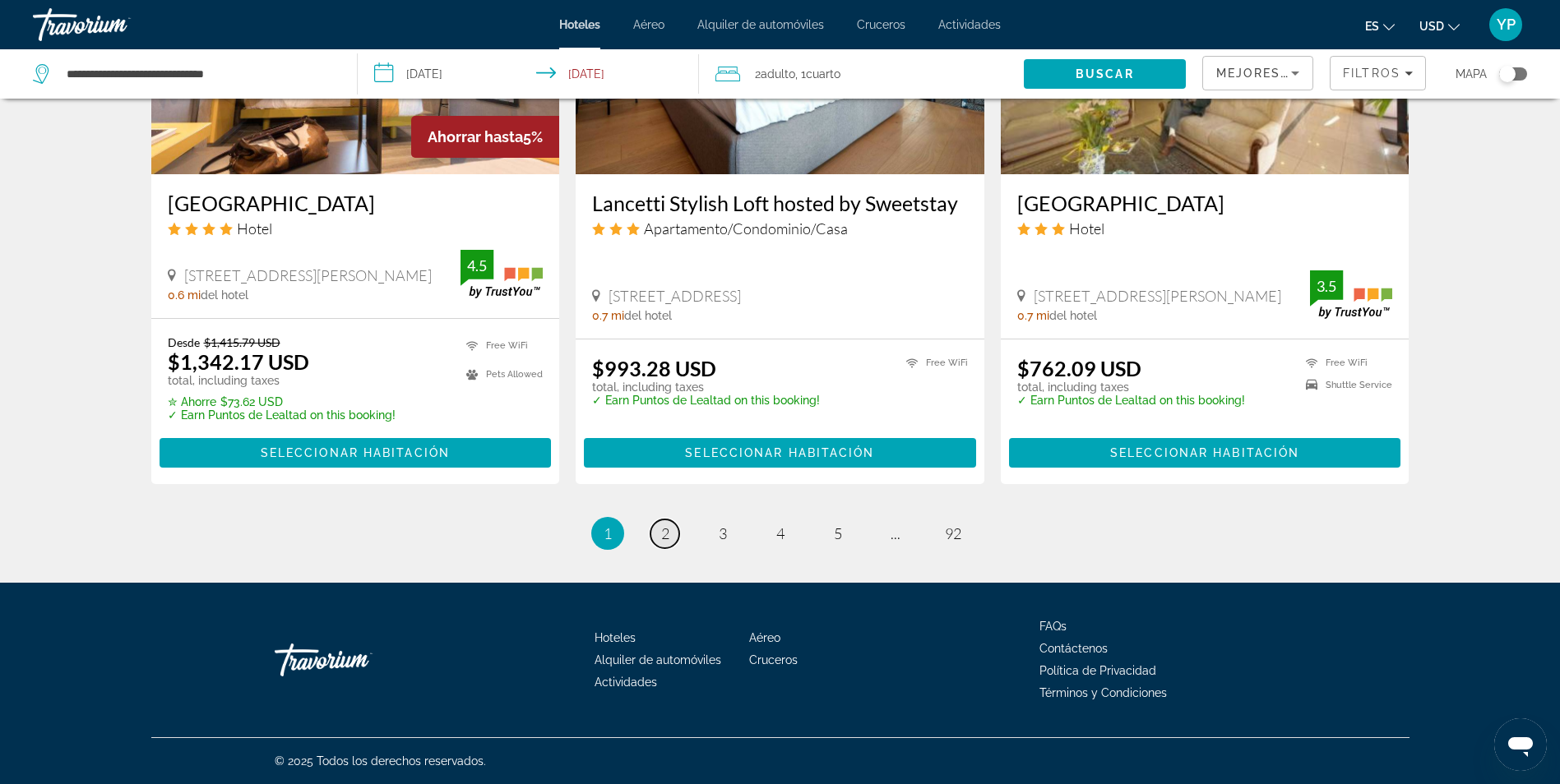
click at [666, 537] on span "2" at bounding box center [665, 533] width 8 height 18
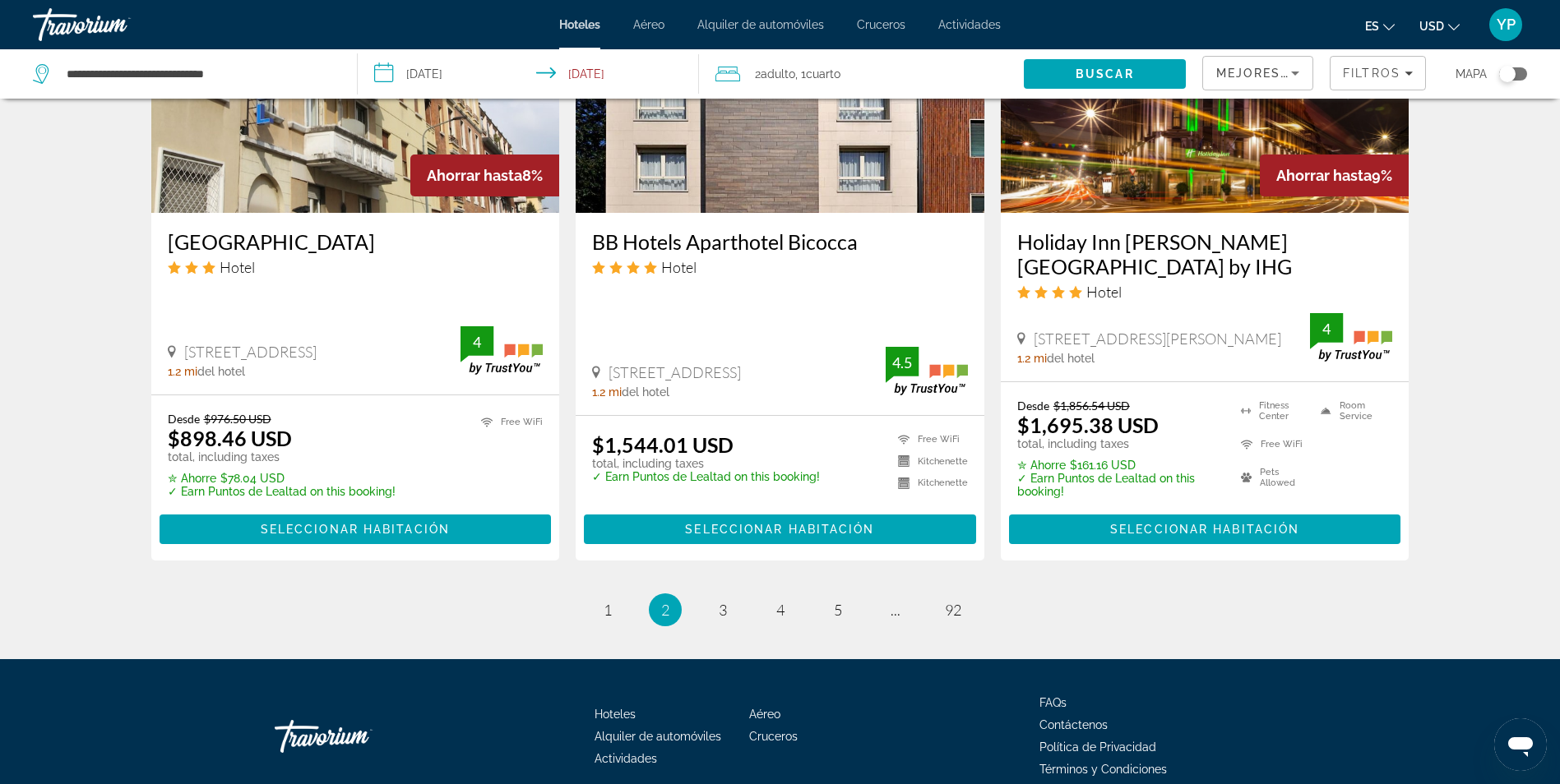
scroll to position [2055, 0]
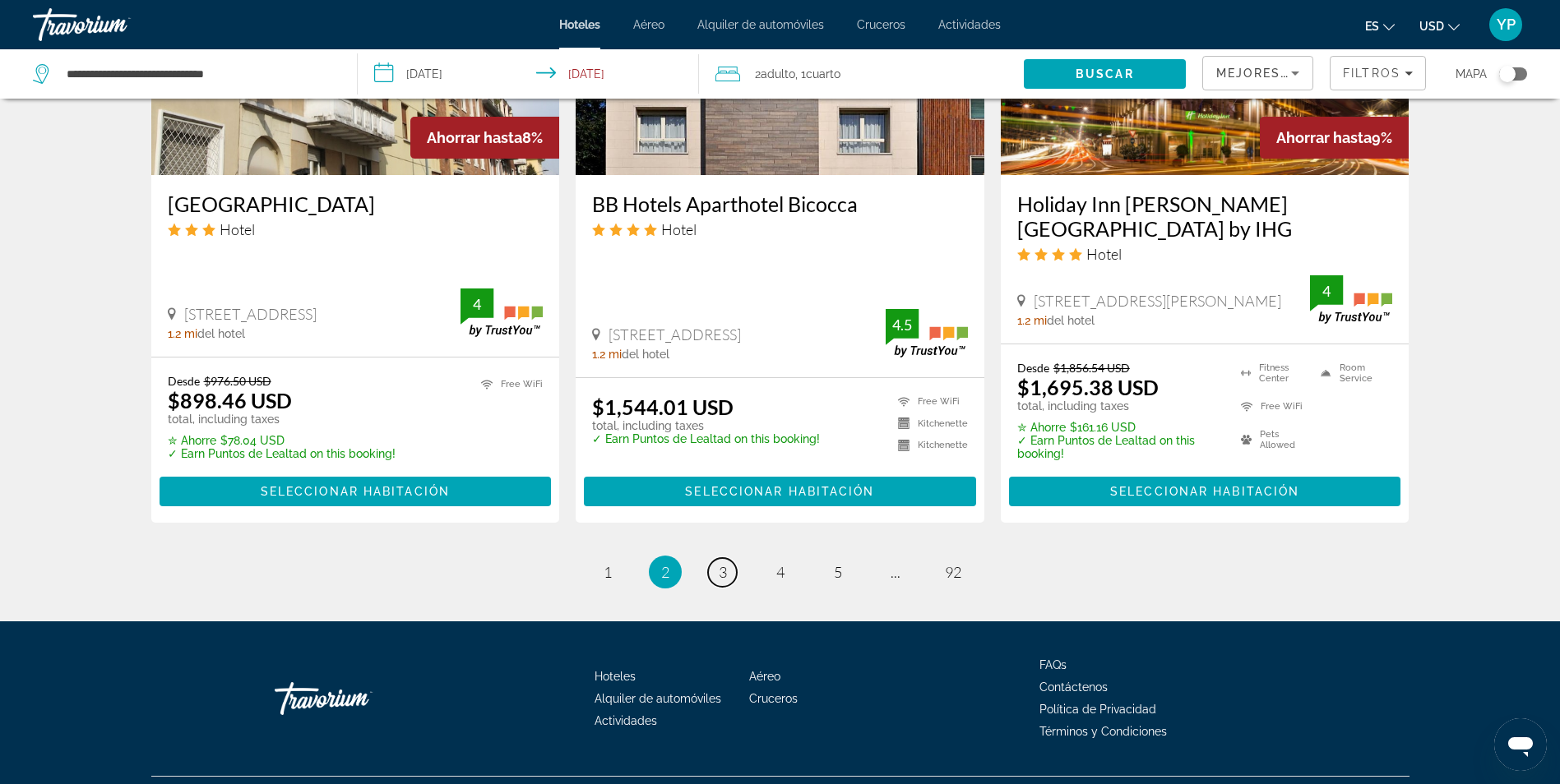
drag, startPoint x: 730, startPoint y: 565, endPoint x: 744, endPoint y: 565, distance: 14.0
click at [738, 565] on li "page 3" at bounding box center [722, 572] width 33 height 33
click at [732, 574] on link "page 3" at bounding box center [722, 573] width 29 height 29
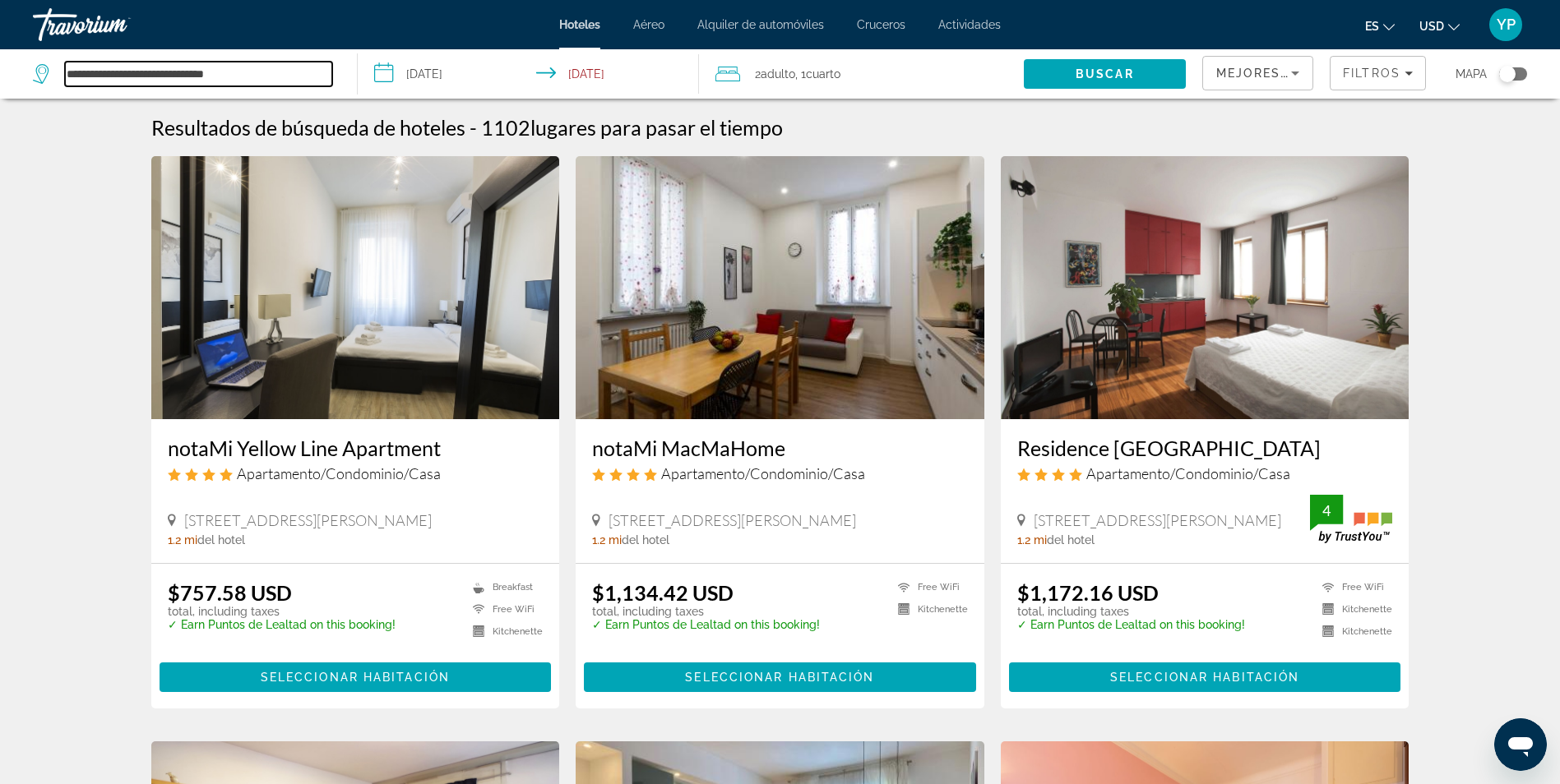
click at [194, 70] on input "**********" at bounding box center [199, 74] width 267 height 25
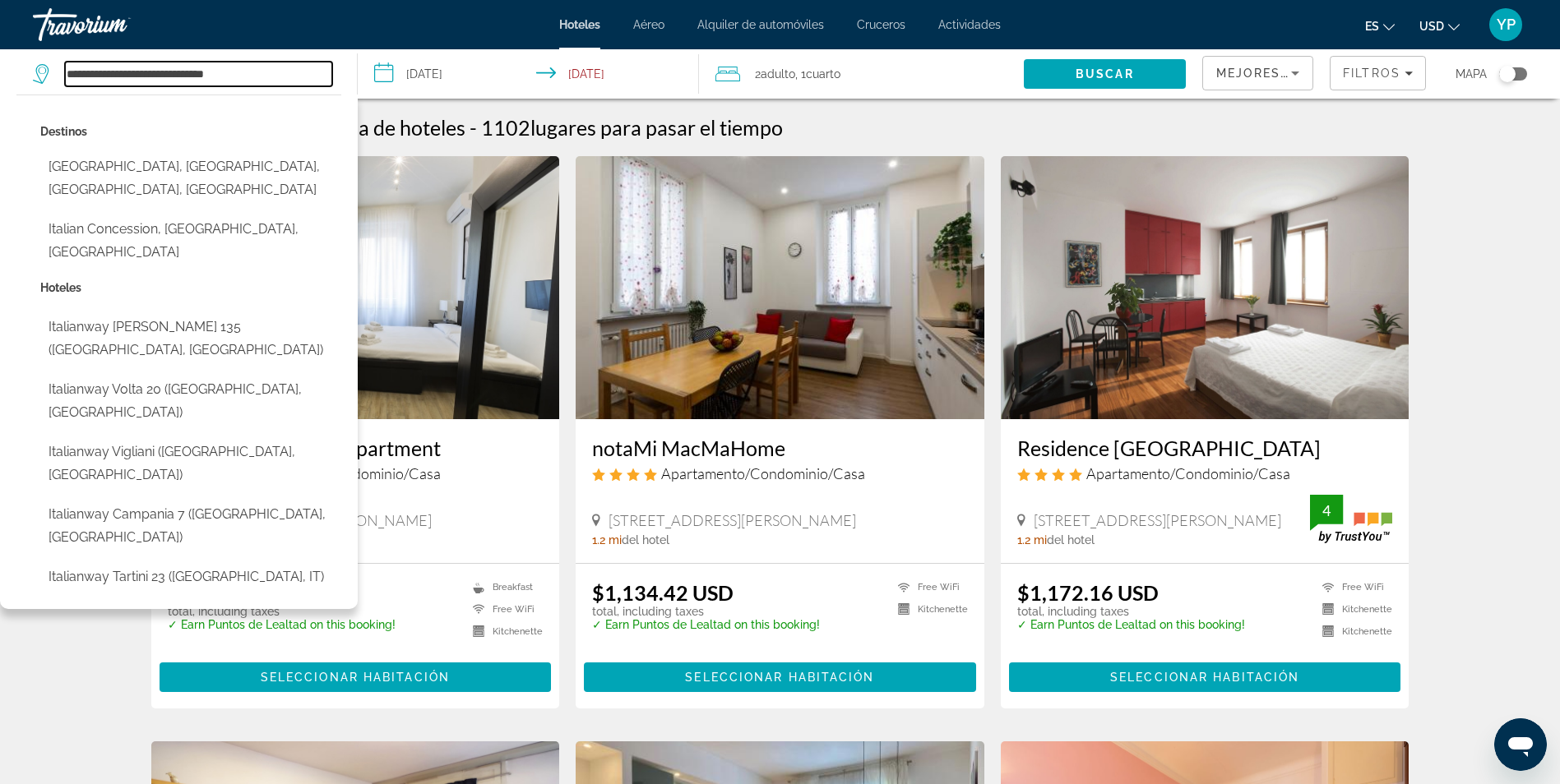
click at [243, 72] on input "**********" at bounding box center [199, 74] width 267 height 25
type input "*"
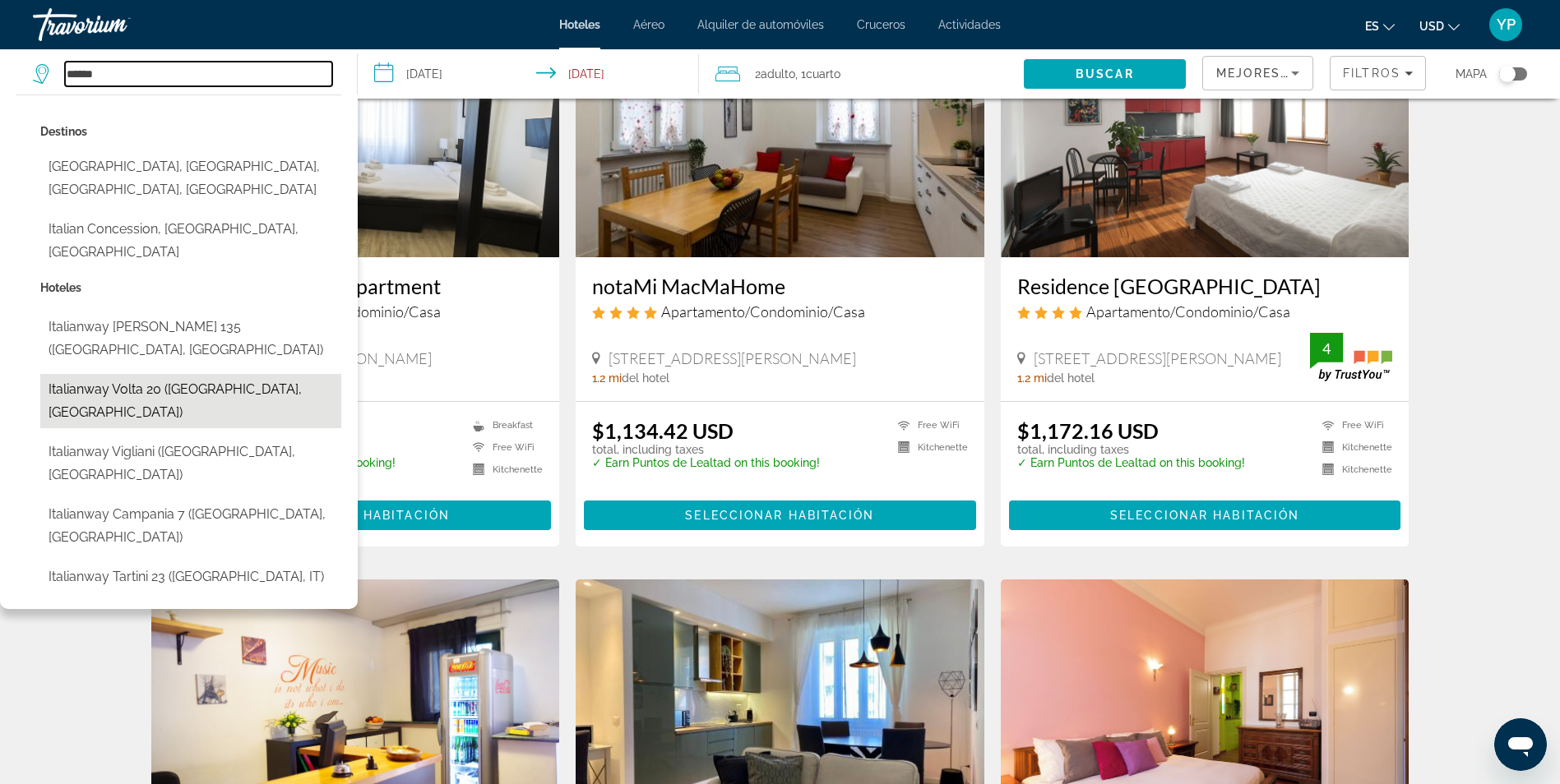
scroll to position [165, 0]
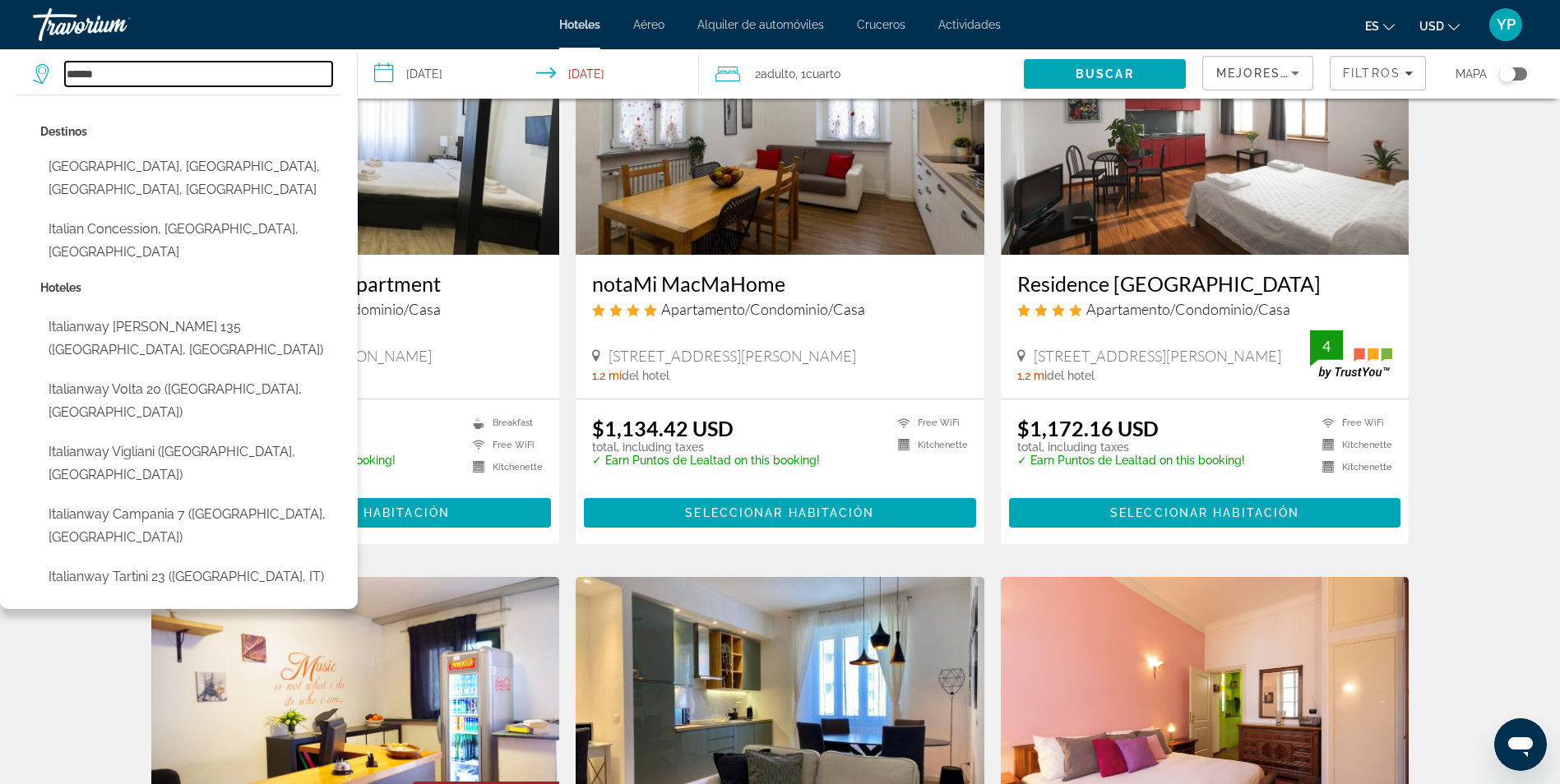
click at [188, 80] on input "******" at bounding box center [199, 74] width 267 height 25
type input "*"
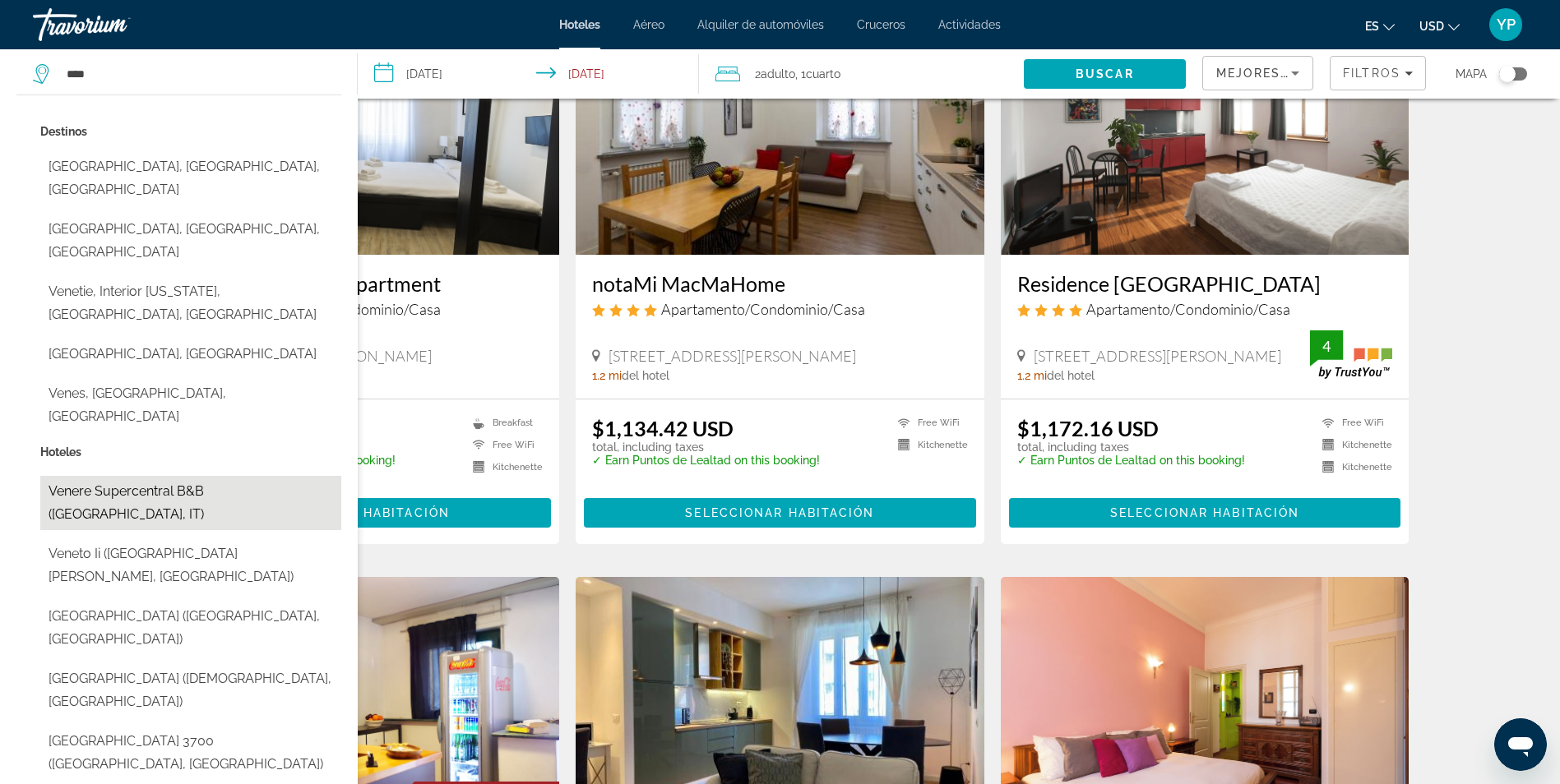
click at [126, 476] on button "Venere Supercentral B&B ([GEOGRAPHIC_DATA], IT)" at bounding box center [190, 503] width 301 height 54
type input "**********"
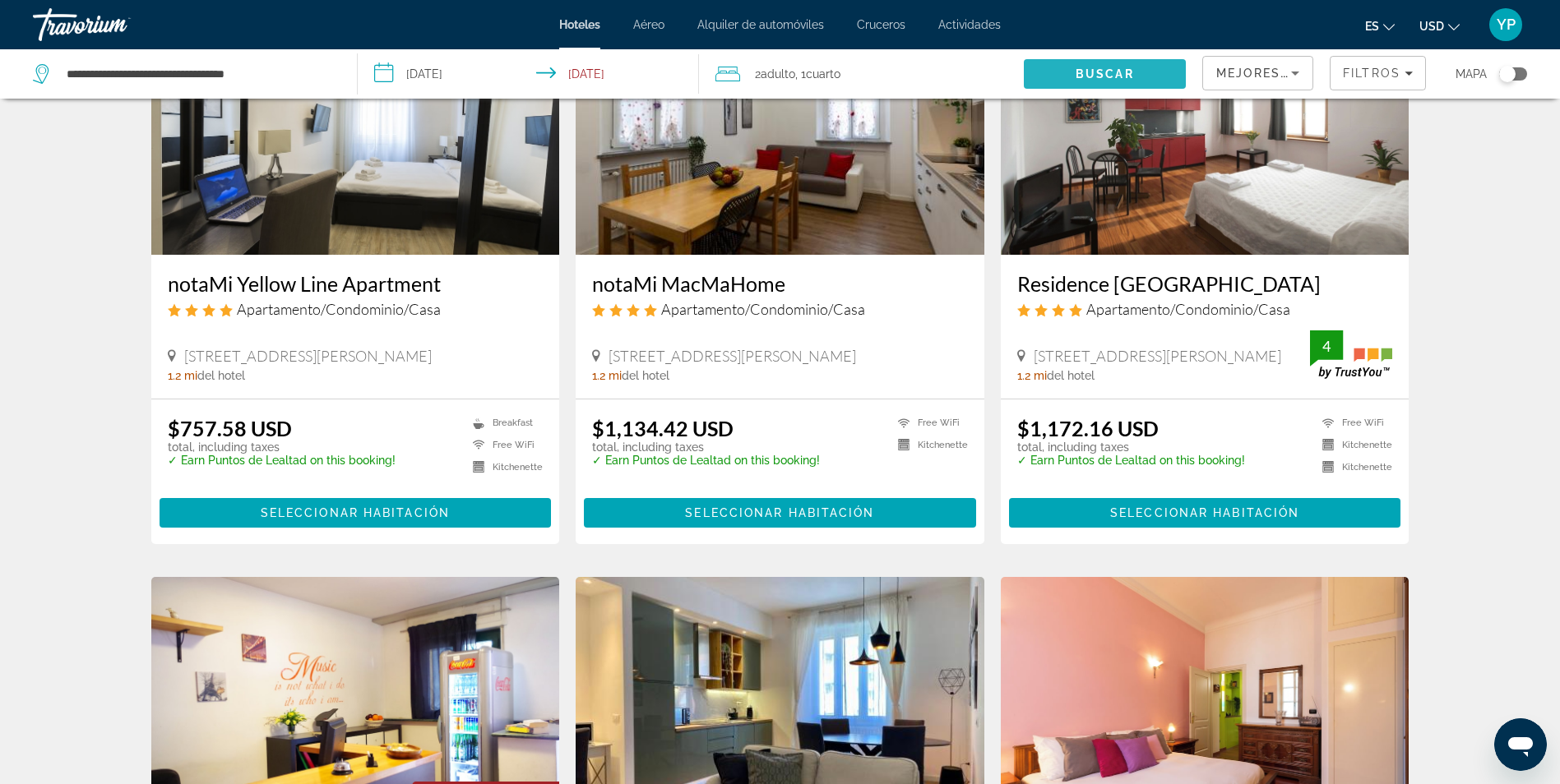
click at [1109, 72] on span "Buscar" at bounding box center [1104, 73] width 59 height 13
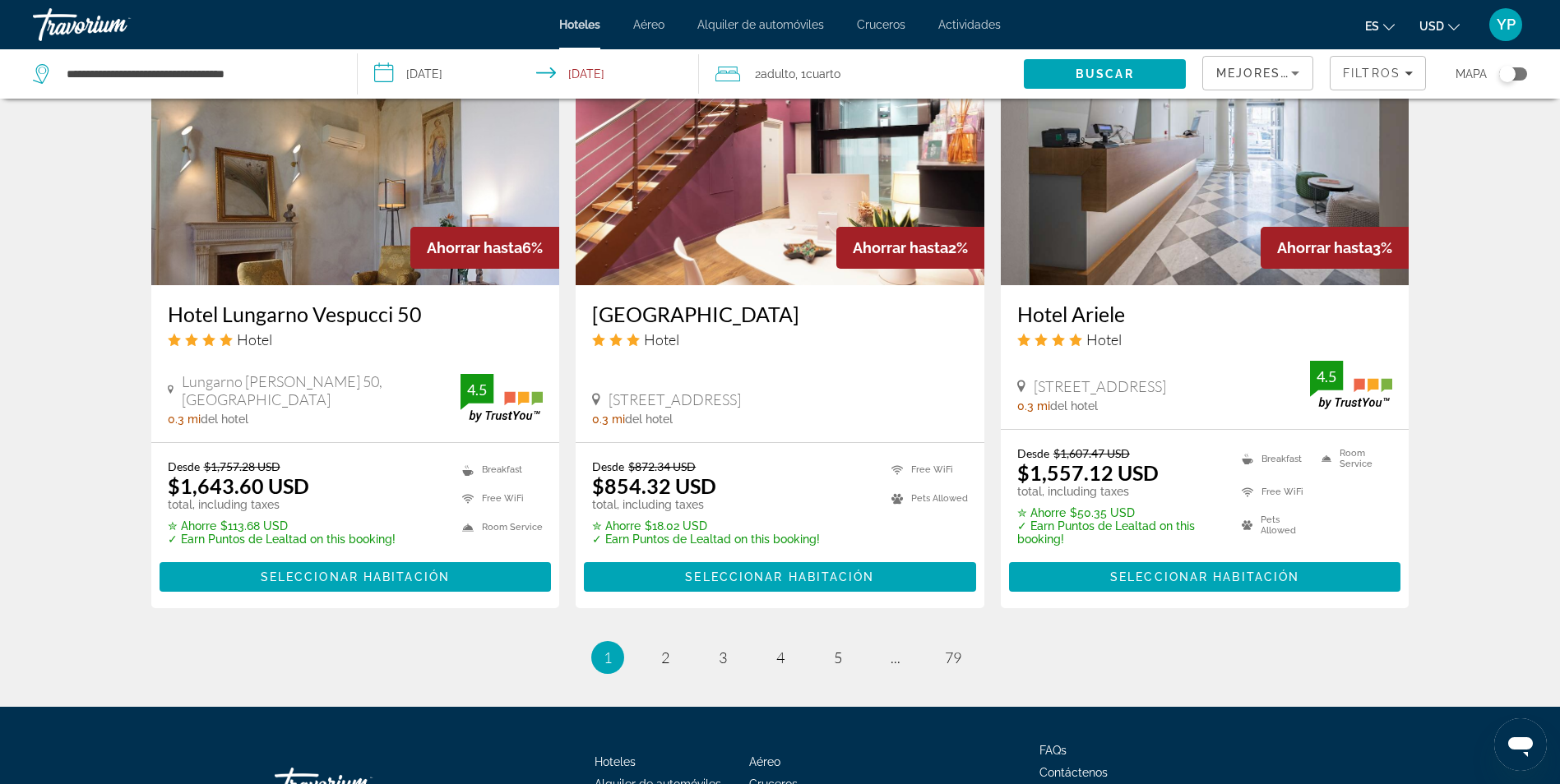
scroll to position [2055, 0]
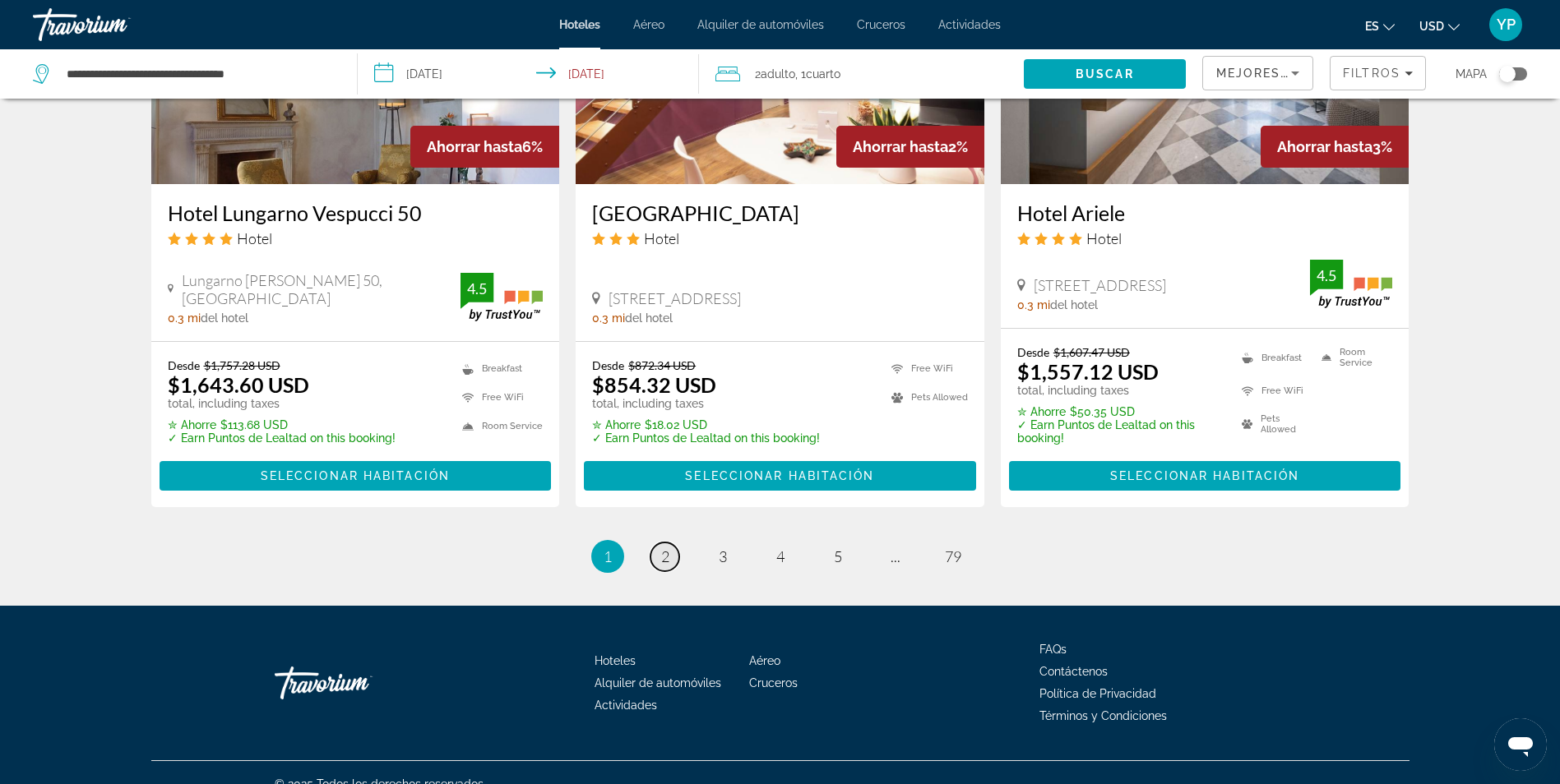
click at [665, 555] on span "2" at bounding box center [665, 556] width 8 height 18
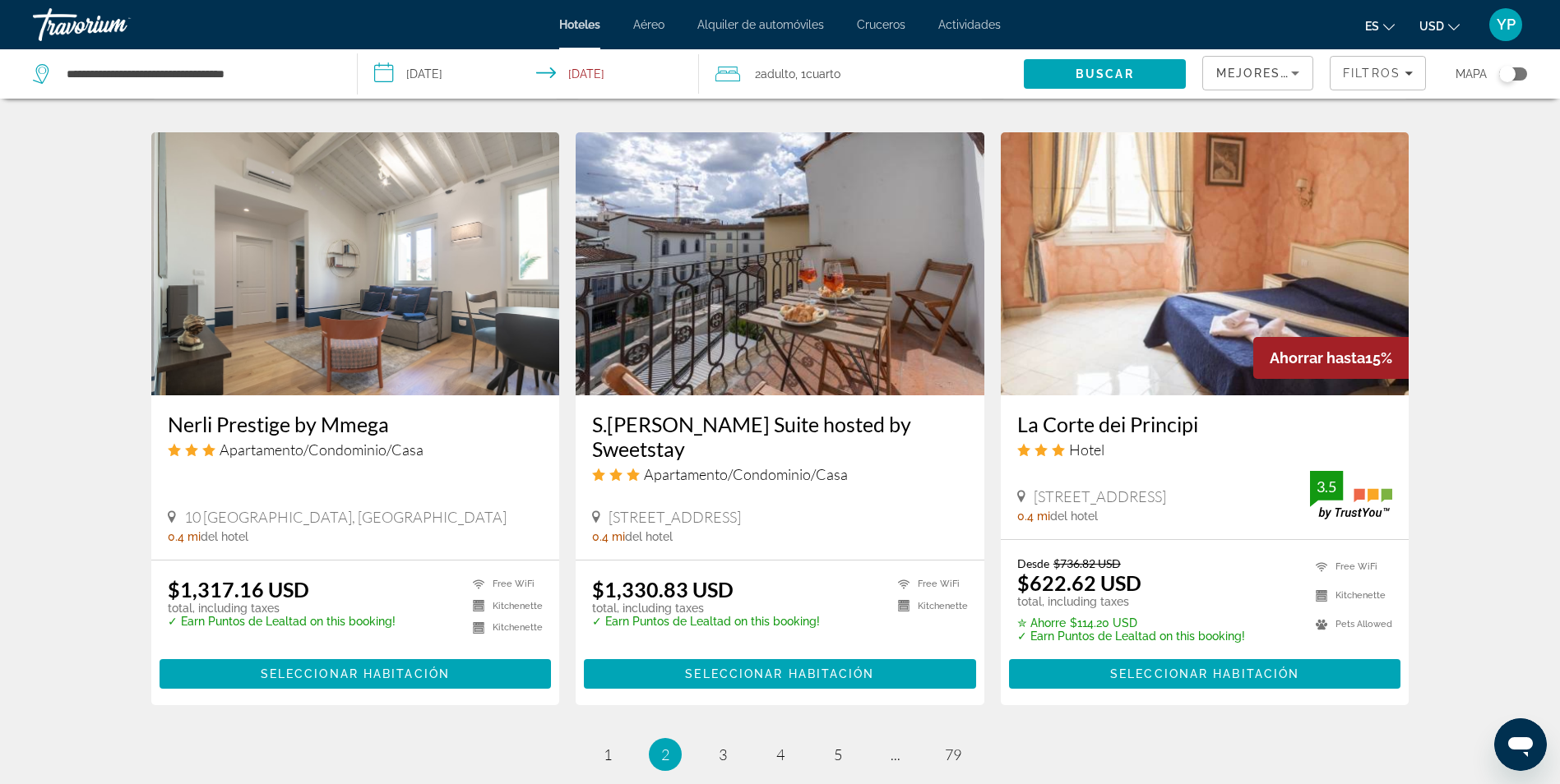
scroll to position [1973, 0]
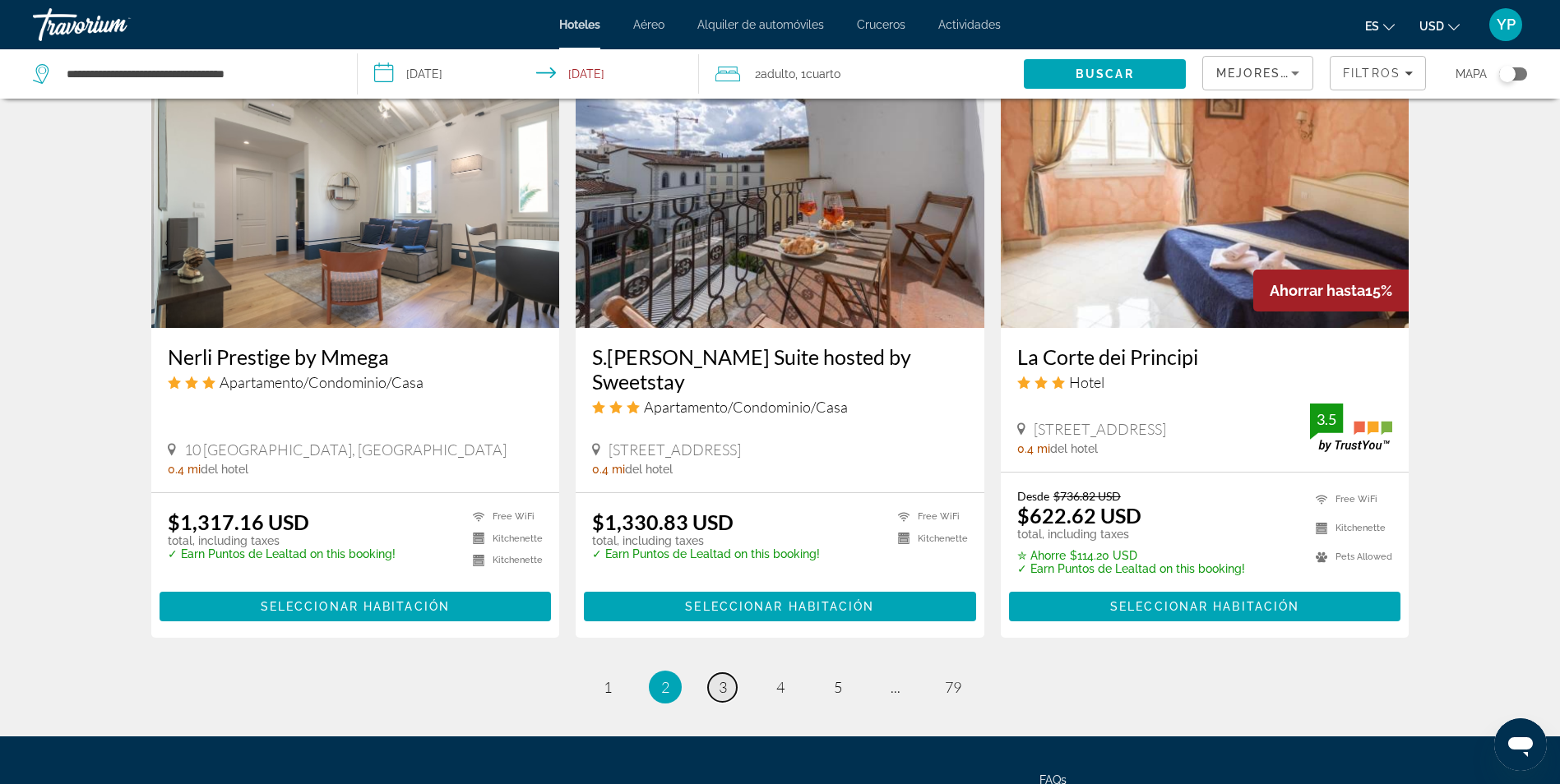
click at [723, 678] on span "3" at bounding box center [723, 686] width 8 height 18
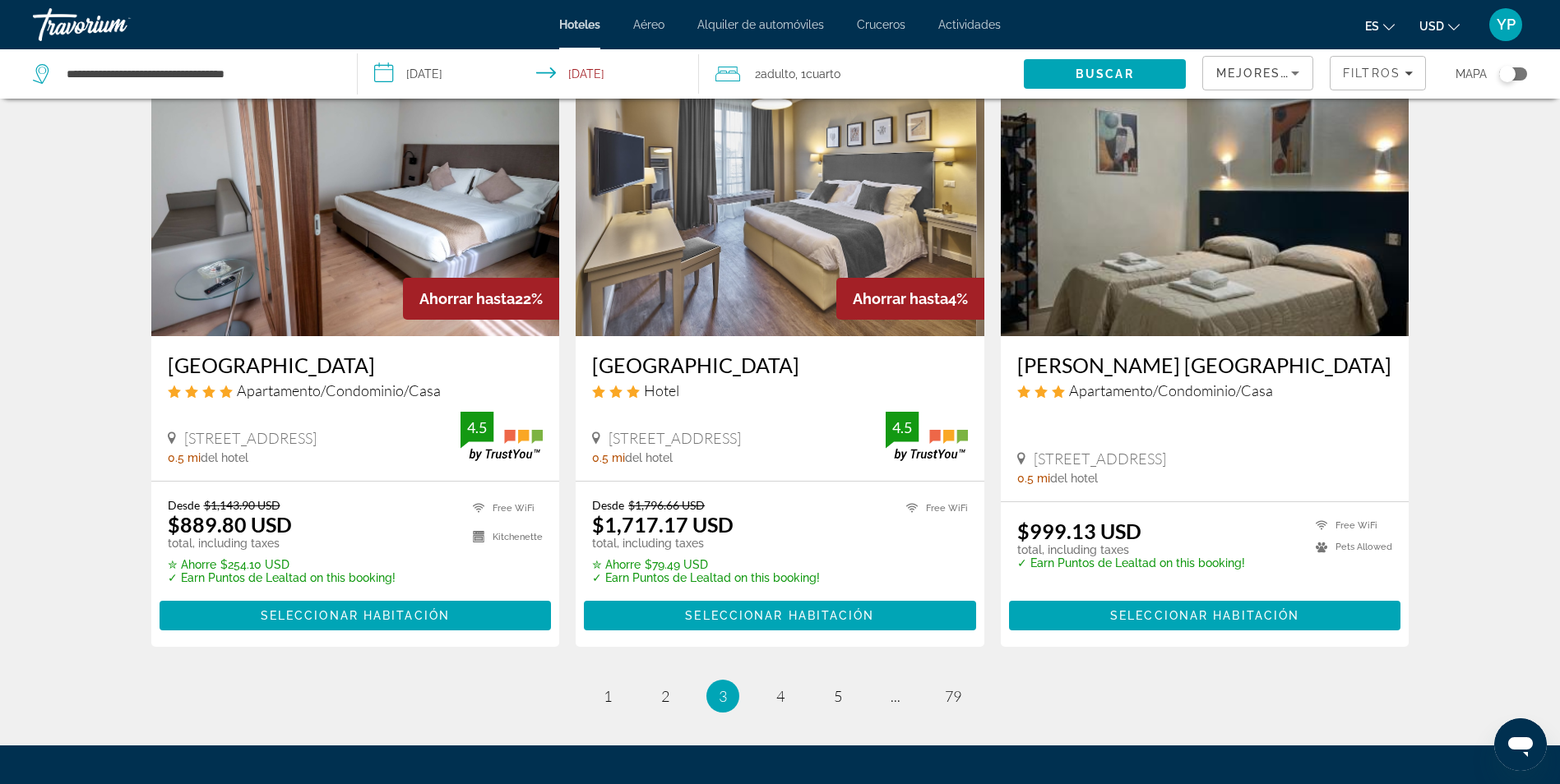
scroll to position [2055, 0]
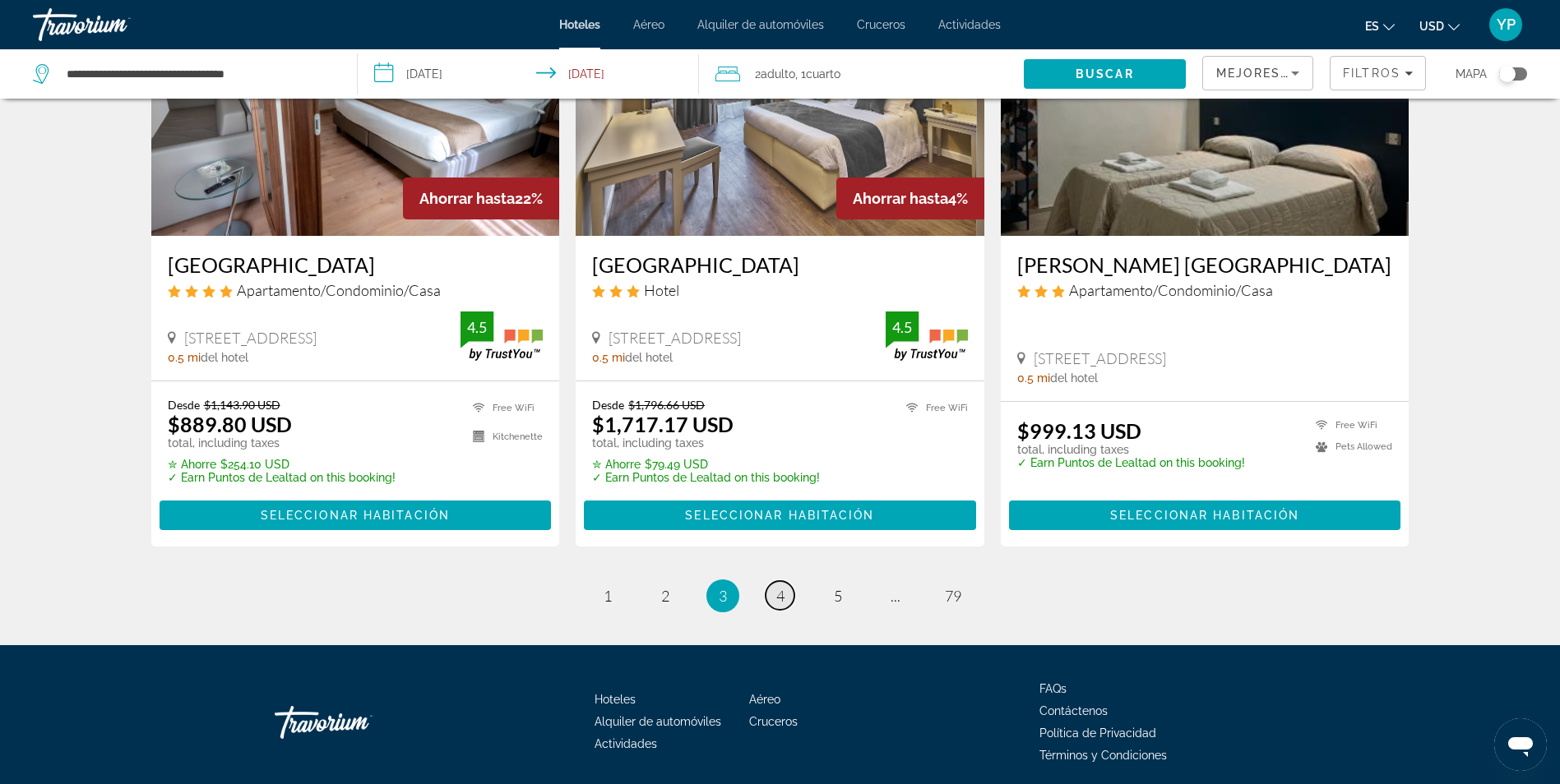
click at [772, 581] on link "page 4" at bounding box center [780, 596] width 29 height 29
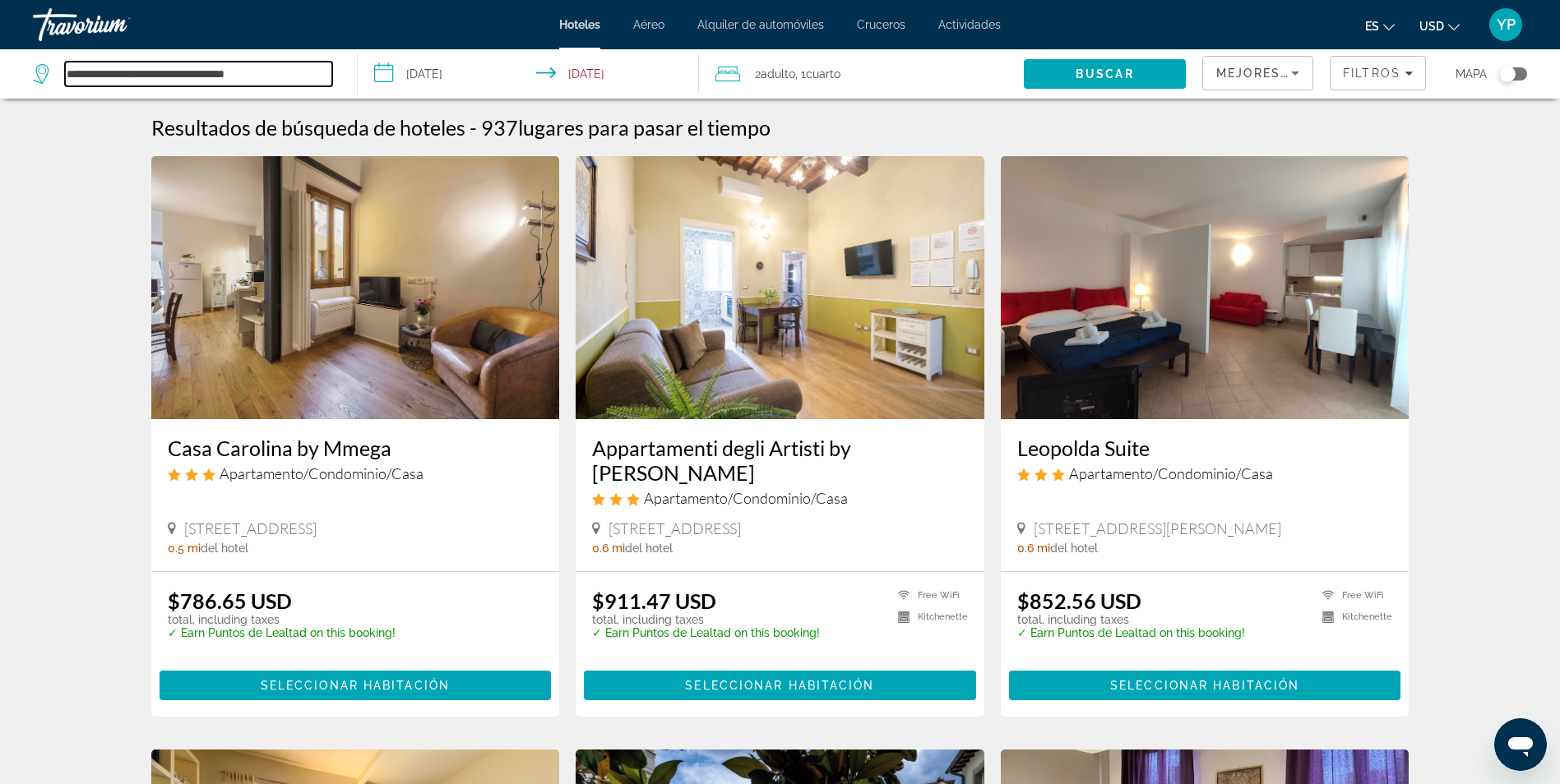
drag, startPoint x: 313, startPoint y: 62, endPoint x: 17, endPoint y: 53, distance: 296.1
click at [17, 53] on app-destination-search "**********" at bounding box center [178, 74] width 357 height 49
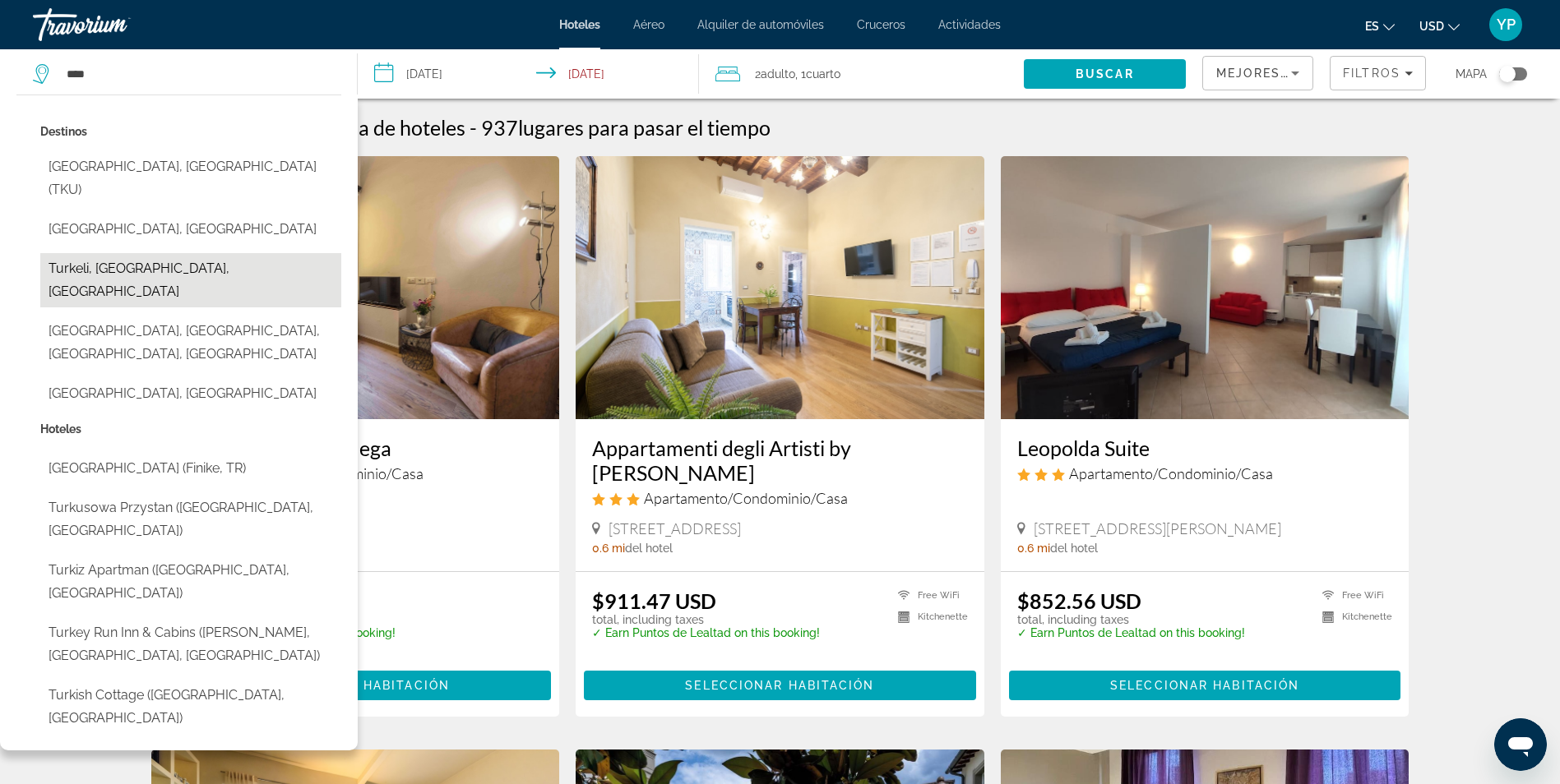
click at [159, 253] on button "Turkeli, [GEOGRAPHIC_DATA], [GEOGRAPHIC_DATA]" at bounding box center [190, 280] width 301 height 54
type input "**********"
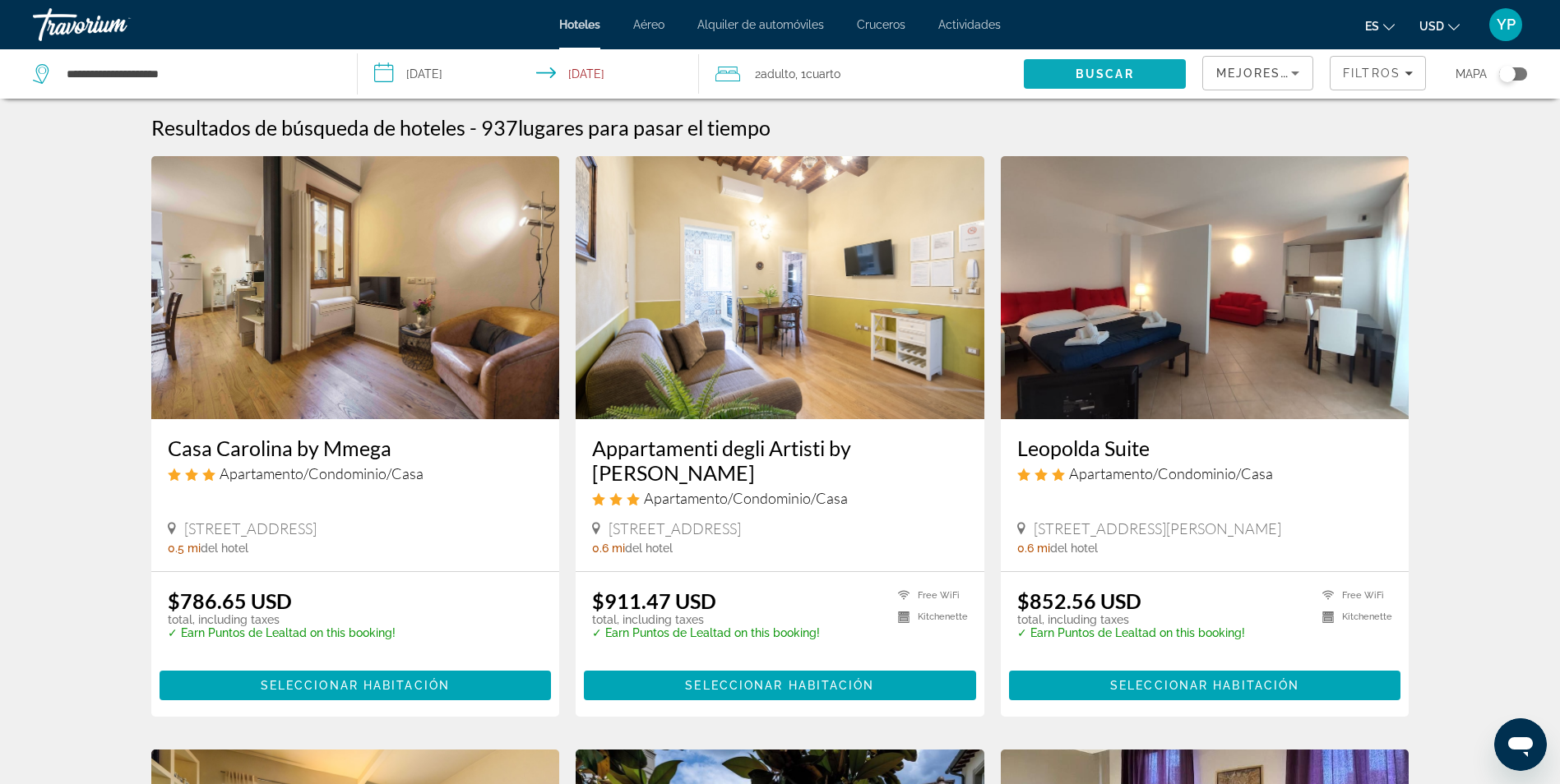
click at [1063, 65] on span "Search" at bounding box center [1104, 74] width 162 height 39
